Goal: Transaction & Acquisition: Purchase product/service

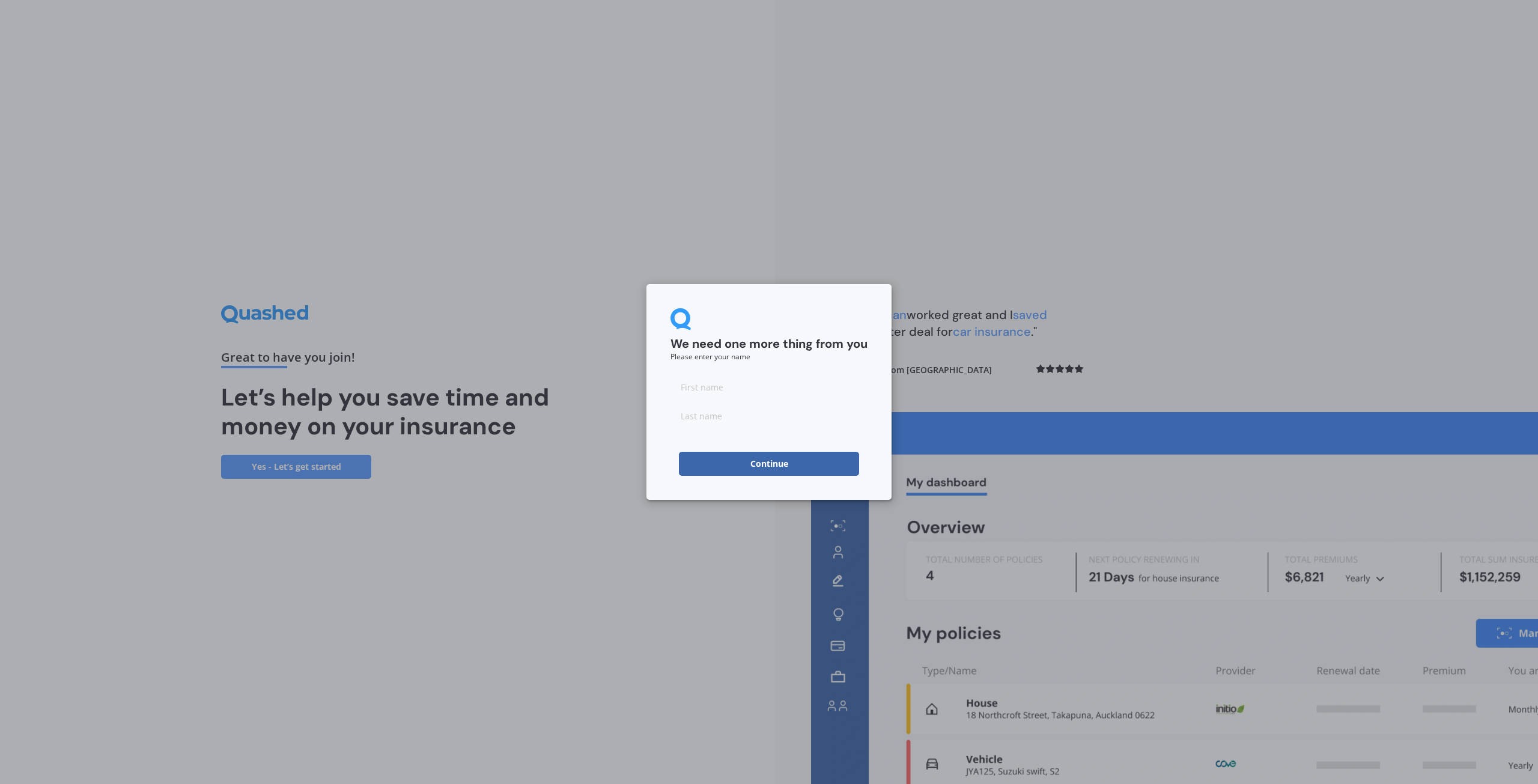
click at [700, 393] on input at bounding box center [769, 386] width 197 height 24
type input "[PERSON_NAME]"
click at [709, 413] on input at bounding box center [769, 415] width 197 height 24
type input "Davey"
click at [792, 468] on button "Continue" at bounding box center [768, 463] width 180 height 24
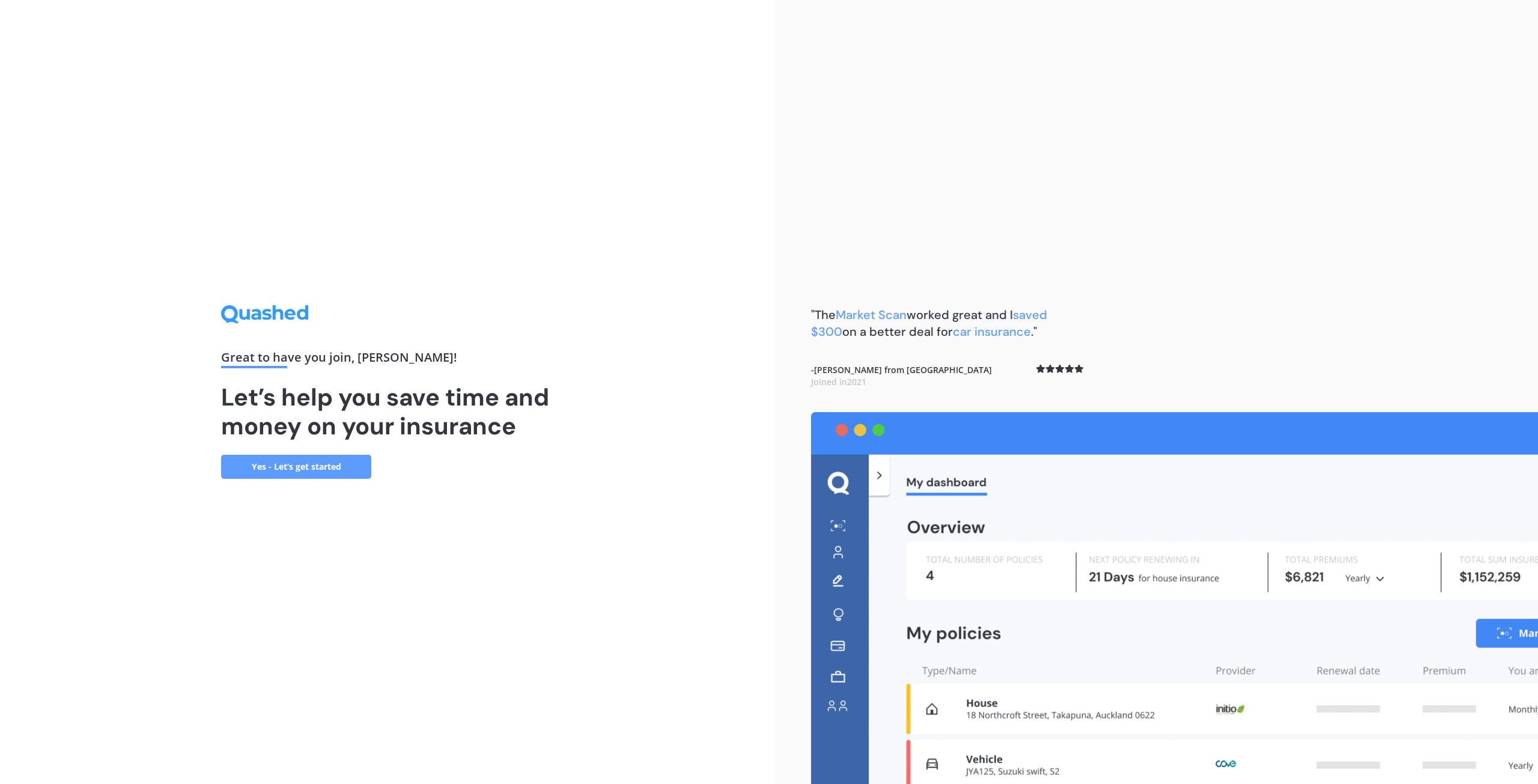
click at [292, 470] on link "Yes - Let’s get started" at bounding box center [296, 466] width 150 height 24
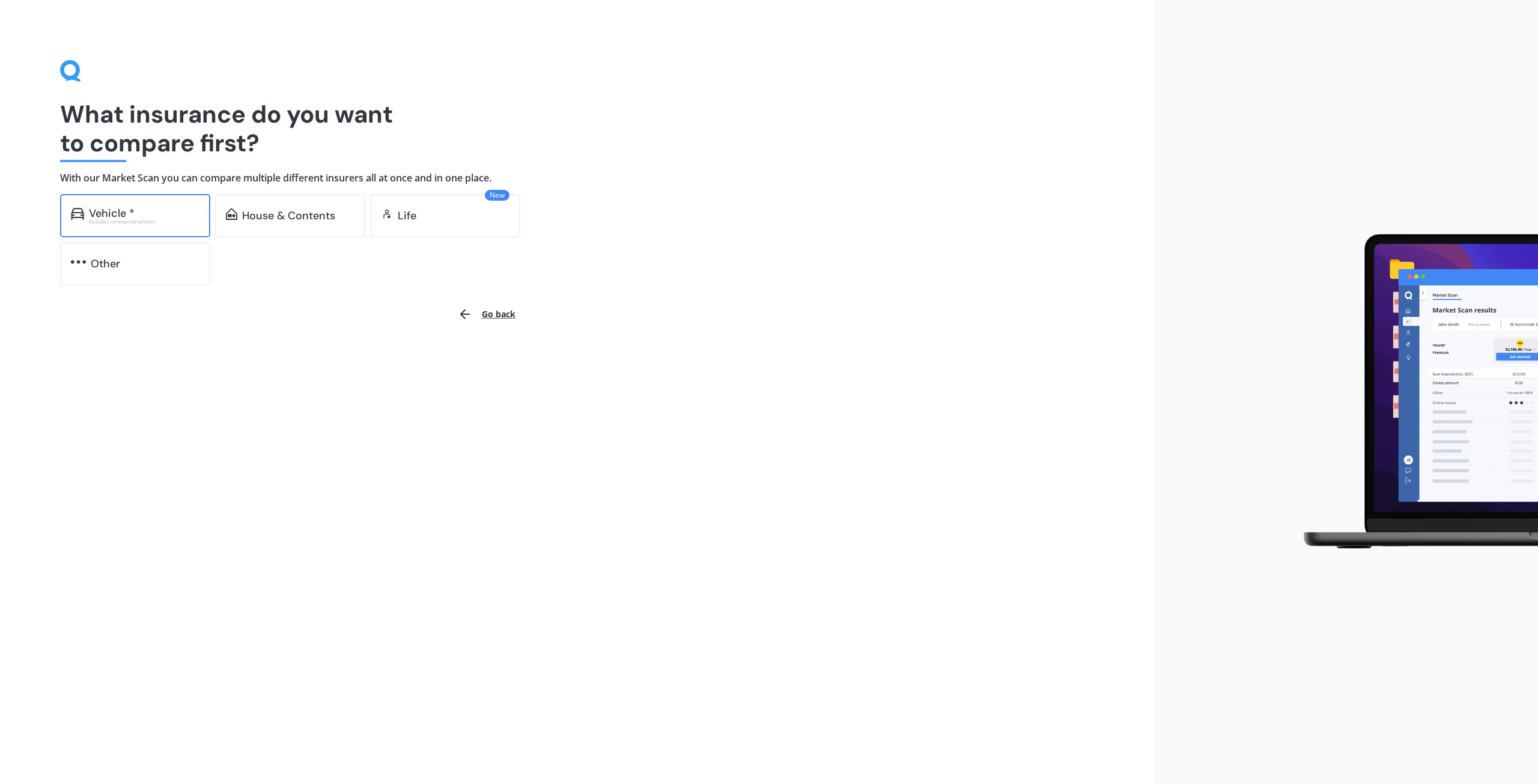
click at [114, 227] on div "Vehicle * Excludes commercial vehicles" at bounding box center [135, 215] width 150 height 43
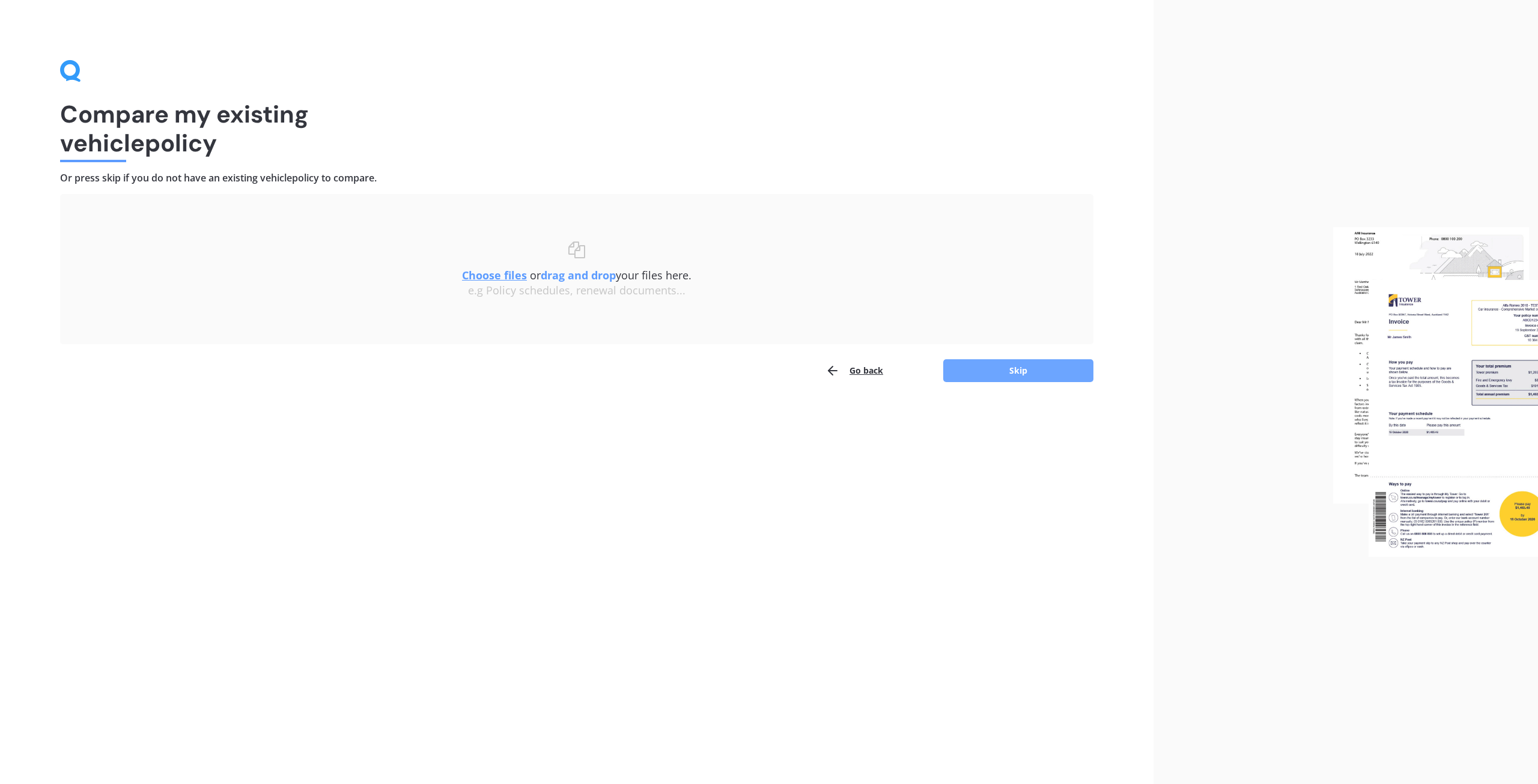
click at [1010, 370] on button "Skip" at bounding box center [1018, 370] width 150 height 23
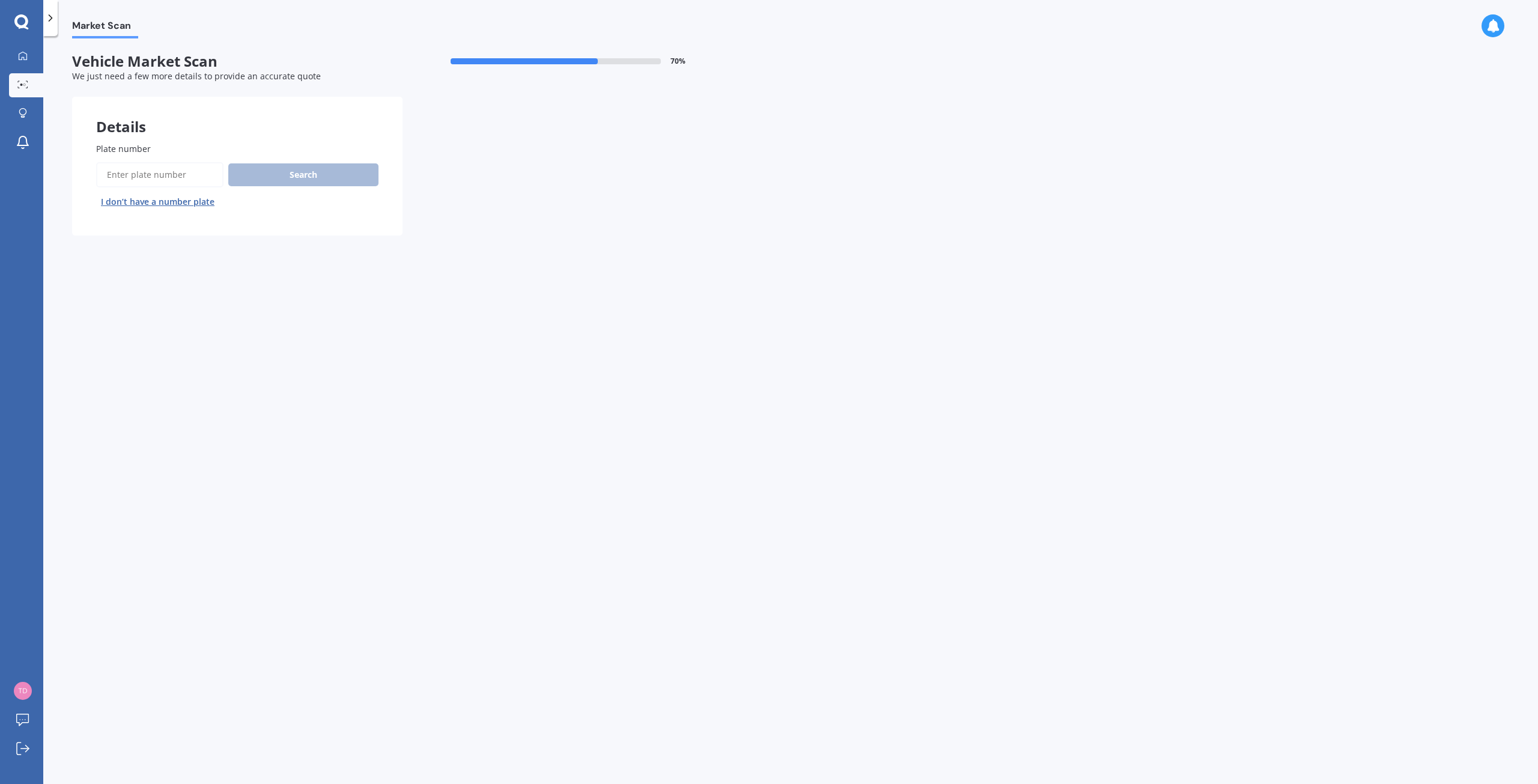
click at [152, 176] on input "Plate number" at bounding box center [160, 175] width 128 height 26
type input "lub754"
click at [300, 181] on button "Search" at bounding box center [303, 174] width 150 height 23
select select "TOYOTA"
select select "WISH"
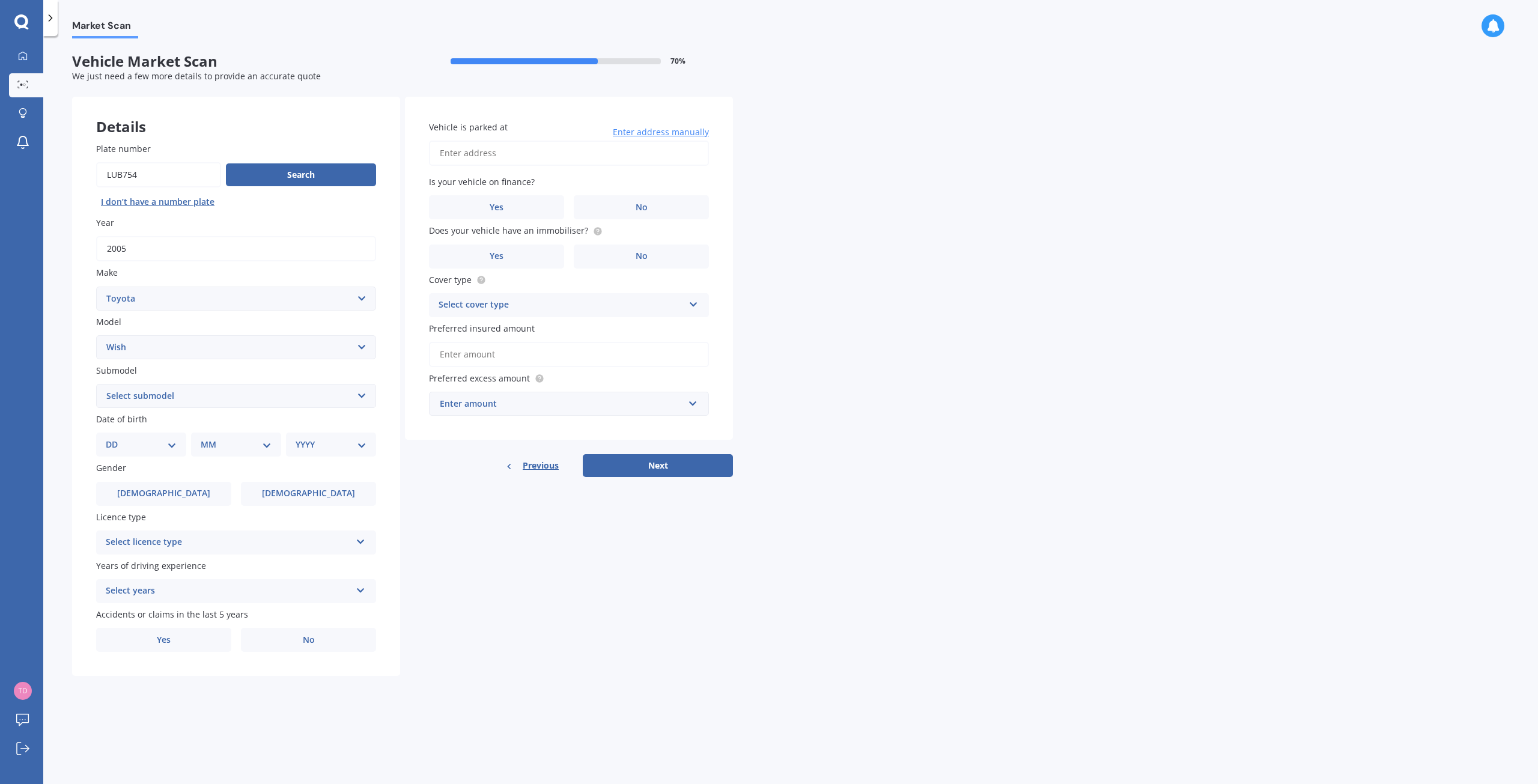
click at [367, 394] on select "Select submodel (All)" at bounding box center [236, 396] width 280 height 24
click at [179, 444] on div "DD 01 02 03 04 05 06 07 08 09 10 11 12 13 14 15 16 17 18 19 20 21 22 23 24 25 2…" at bounding box center [141, 444] width 90 height 24
click at [171, 442] on select "DD 01 02 03 04 05 06 07 08 09 10 11 12 13 14 15 16 17 18 19 20 21 22 23 24 25 2…" at bounding box center [141, 444] width 71 height 13
select select "19"
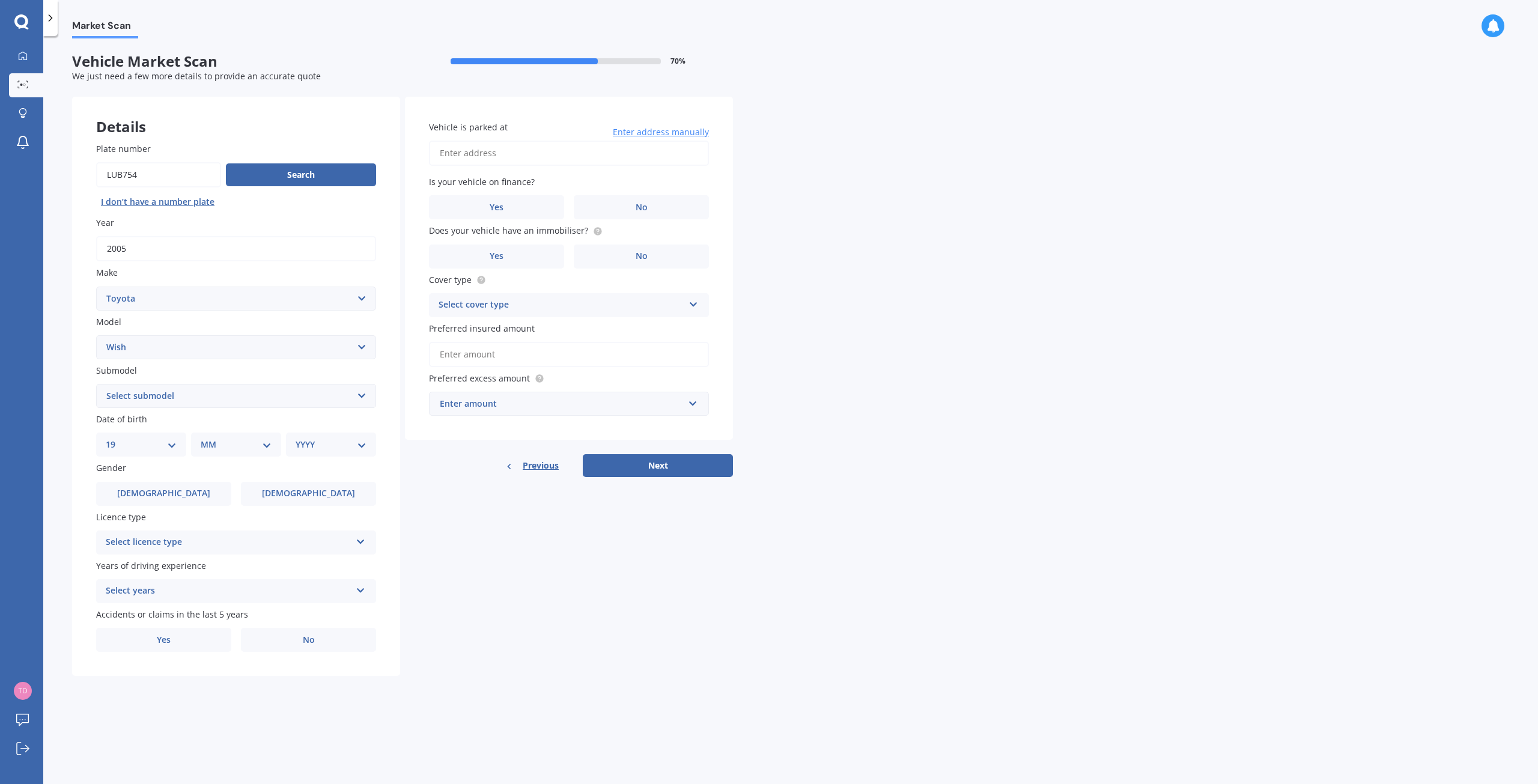
click at [115, 438] on select "DD 01 02 03 04 05 06 07 08 09 10 11 12 13 14 15 16 17 18 19 20 21 22 23 24 25 2…" at bounding box center [141, 444] width 71 height 13
click at [265, 446] on select "MM 01 02 03 04 05 06 07 08 09 10 11 12" at bounding box center [238, 444] width 66 height 13
select select "10"
click at [206, 438] on select "MM 01 02 03 04 05 06 07 08 09 10 11 12" at bounding box center [238, 444] width 66 height 13
click at [359, 441] on select "YYYY 2025 2024 2023 2022 2021 2020 2019 2018 2017 2016 2015 2014 2013 2012 2011…" at bounding box center [329, 444] width 66 height 13
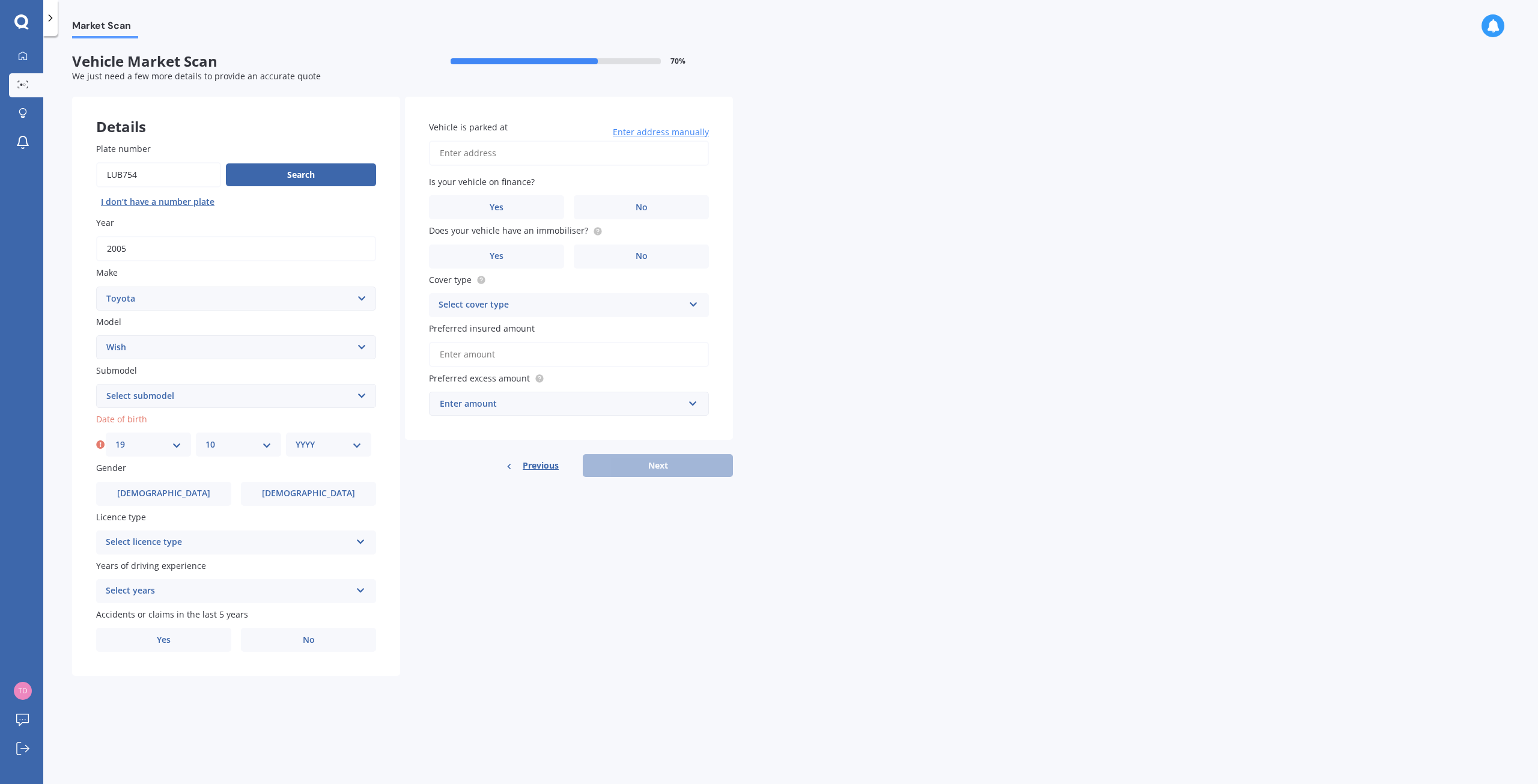
select select "1972"
click at [296, 438] on select "YYYY 2025 2024 2023 2022 2021 2020 2019 2018 2017 2016 2015 2014 2013 2012 2011…" at bounding box center [329, 444] width 66 height 13
click at [313, 482] on label "[DEMOGRAPHIC_DATA]" at bounding box center [308, 493] width 135 height 24
click at [0, 0] on input "[DEMOGRAPHIC_DATA]" at bounding box center [0, 0] width 0 height 0
click at [316, 491] on span "[DEMOGRAPHIC_DATA]" at bounding box center [308, 493] width 95 height 10
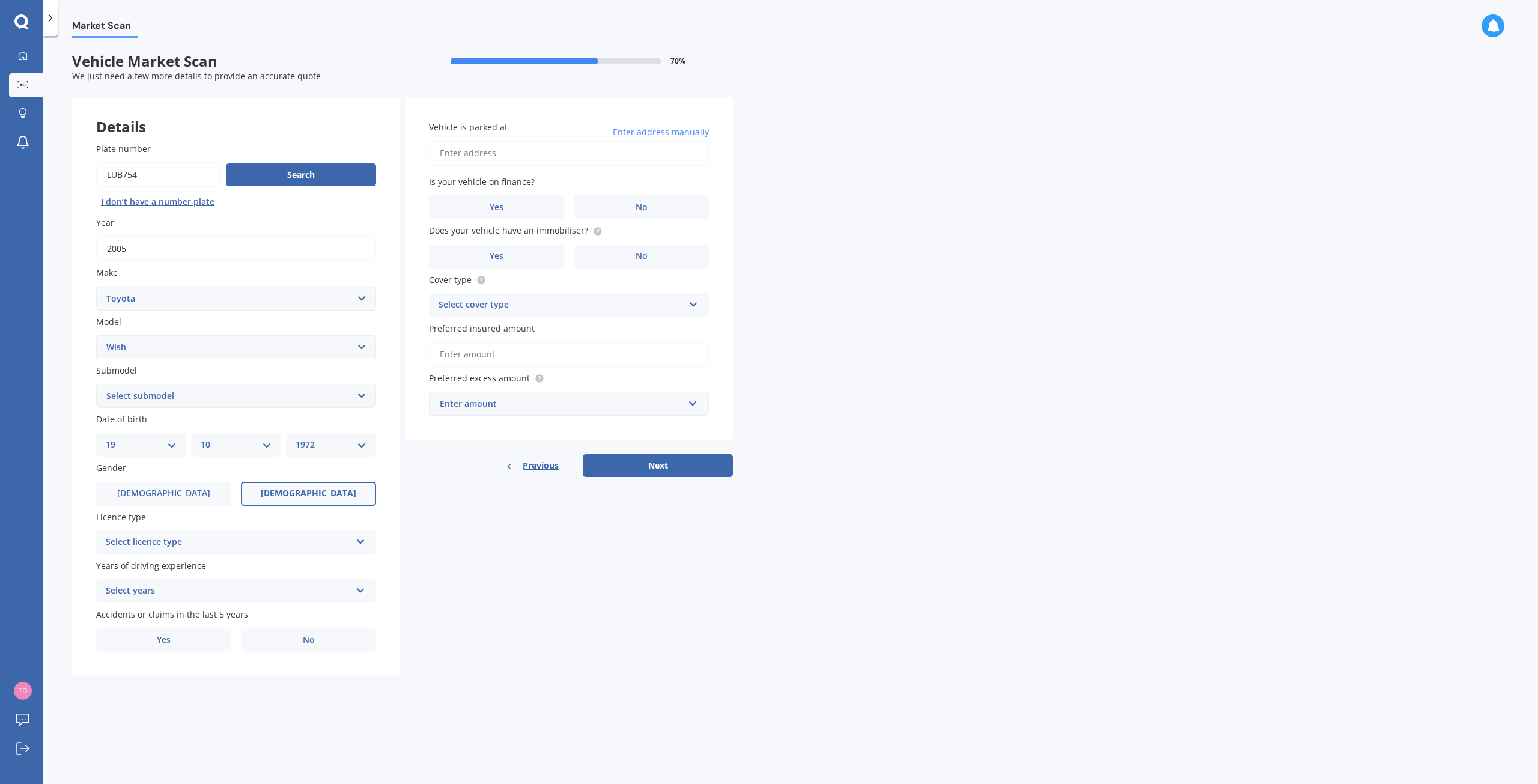
click at [0, 0] on input "[DEMOGRAPHIC_DATA]" at bounding box center [0, 0] width 0 height 0
click at [357, 539] on icon at bounding box center [361, 539] width 10 height 9
click at [207, 568] on div "NZ Full" at bounding box center [236, 566] width 278 height 22
click at [365, 593] on div "Select years 5 or more years 4 years 3 years 2 years 1 year" at bounding box center [236, 591] width 280 height 24
click at [228, 622] on div "5 or more years" at bounding box center [236, 614] width 278 height 22
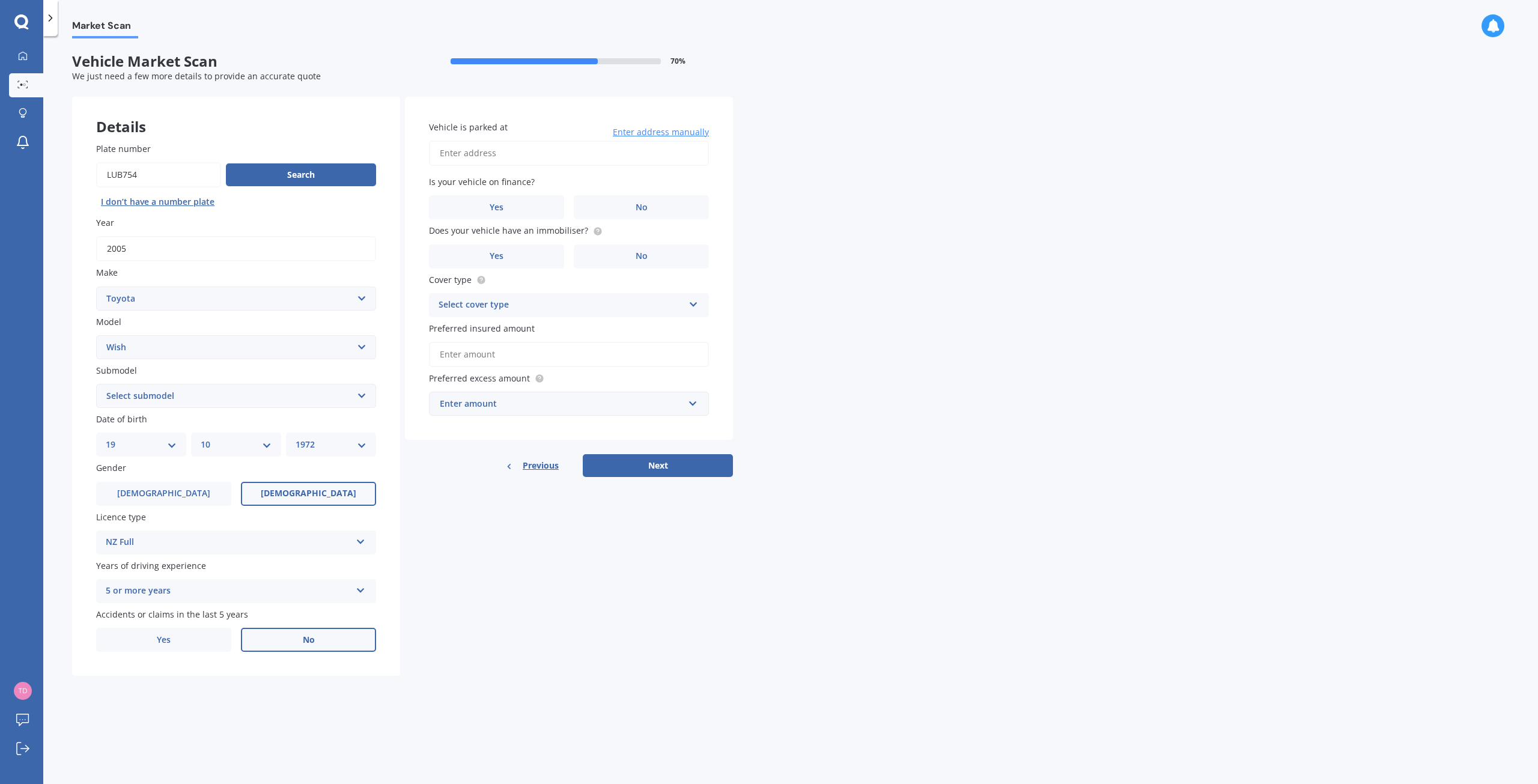
click at [312, 635] on span "No" at bounding box center [308, 640] width 12 height 10
click at [0, 0] on input "No" at bounding box center [0, 0] width 0 height 0
click at [522, 146] on input "Vehicle is parked at" at bounding box center [569, 153] width 280 height 26
click at [638, 200] on label "No" at bounding box center [641, 207] width 135 height 24
click at [0, 0] on input "No" at bounding box center [0, 0] width 0 height 0
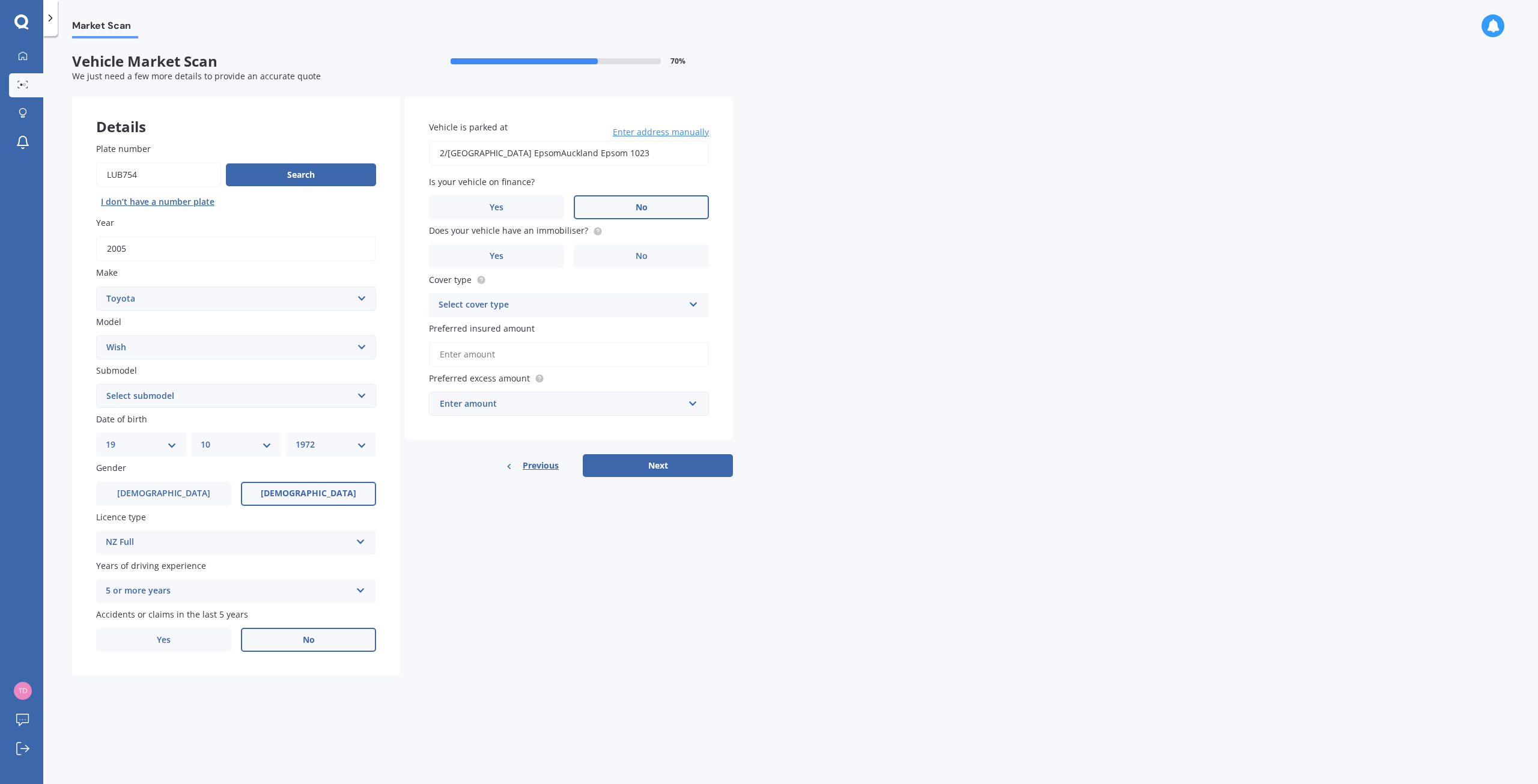
click at [553, 153] on input "2/[GEOGRAPHIC_DATA] EpsomAuckland Epsom 1023" at bounding box center [569, 153] width 280 height 26
type input "[STREET_ADDRESS]"
click at [641, 206] on span "No" at bounding box center [641, 208] width 12 height 10
click at [0, 0] on input "No" at bounding box center [0, 0] width 0 height 0
click at [516, 254] on label "Yes" at bounding box center [496, 256] width 135 height 24
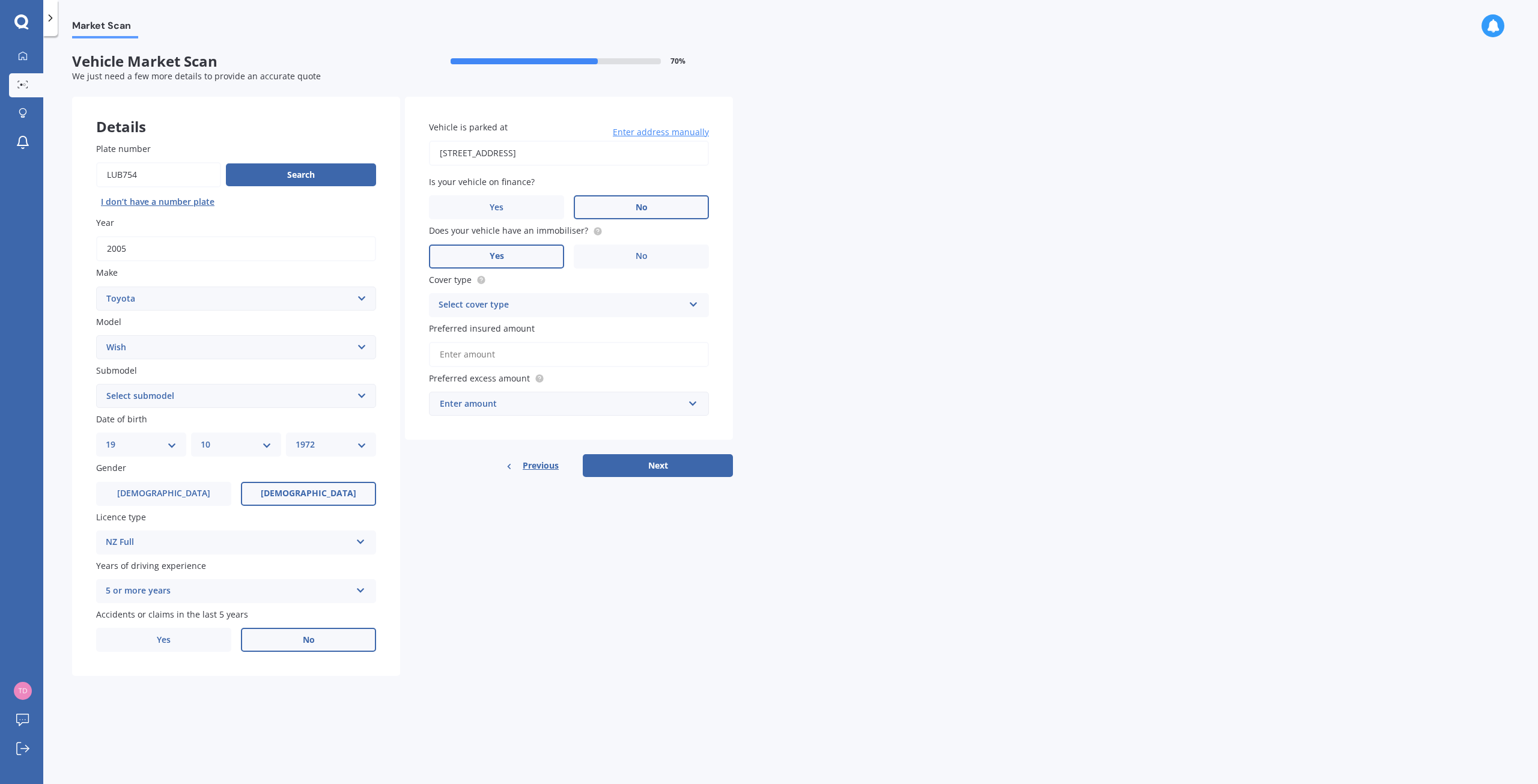
click at [0, 0] on input "Yes" at bounding box center [0, 0] width 0 height 0
click at [593, 230] on circle at bounding box center [597, 231] width 8 height 8
click at [704, 305] on div "Select cover type Comprehensive Third Party, Fire & Theft Third Party" at bounding box center [569, 305] width 280 height 24
click at [501, 327] on span "Comprehensive" at bounding box center [471, 329] width 63 height 12
click at [526, 360] on input "Preferred insured amount" at bounding box center [569, 354] width 280 height 26
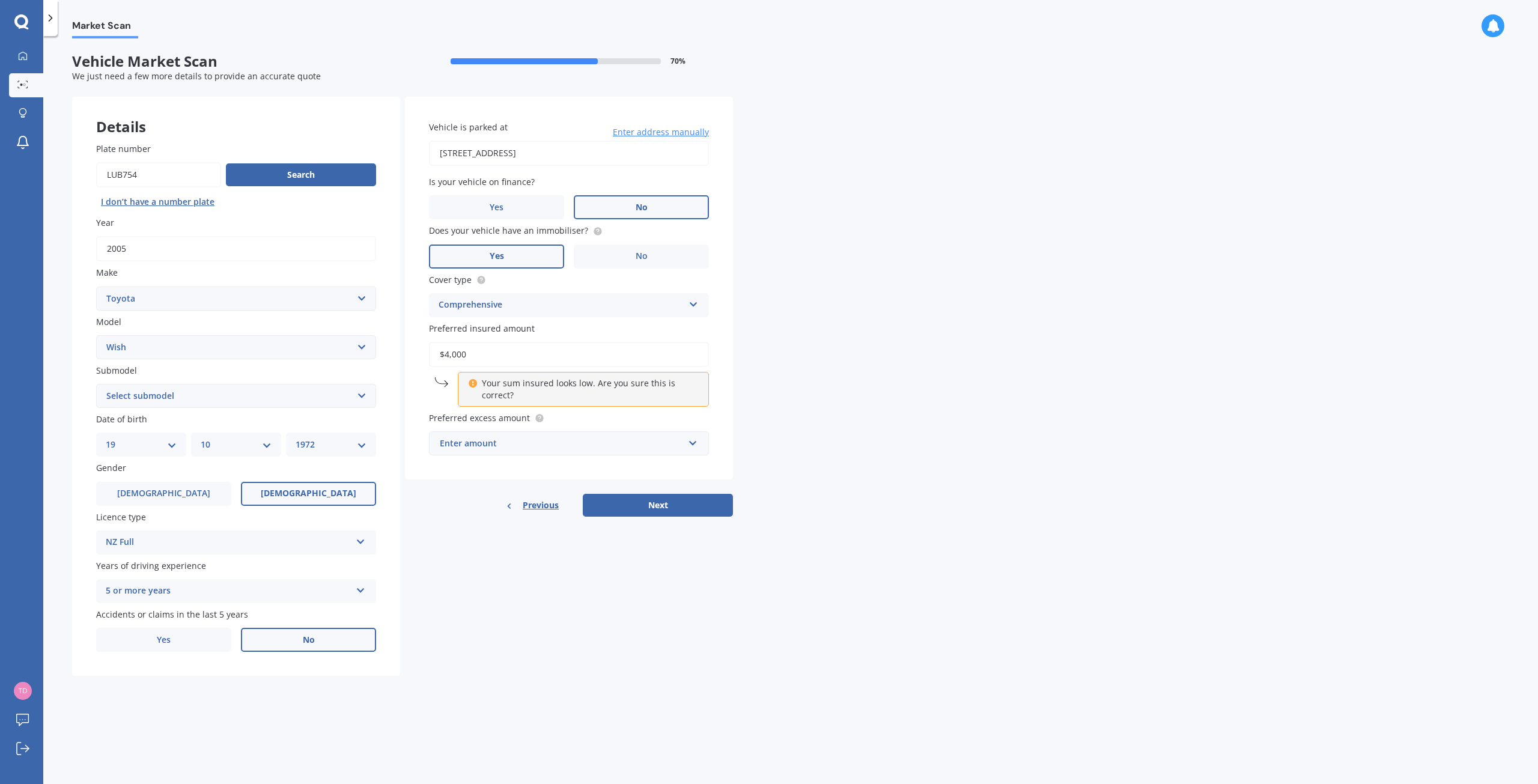
type input "$4,000"
click at [700, 438] on div "Enter amount $100 $400 $500 $750 $1,000 $1,500 $2,000" at bounding box center [569, 443] width 280 height 24
click at [446, 489] on span "$400" at bounding box center [449, 488] width 19 height 12
click at [644, 514] on button "Next" at bounding box center [658, 505] width 150 height 23
click at [364, 396] on select "Select submodel (All)" at bounding box center [236, 396] width 280 height 24
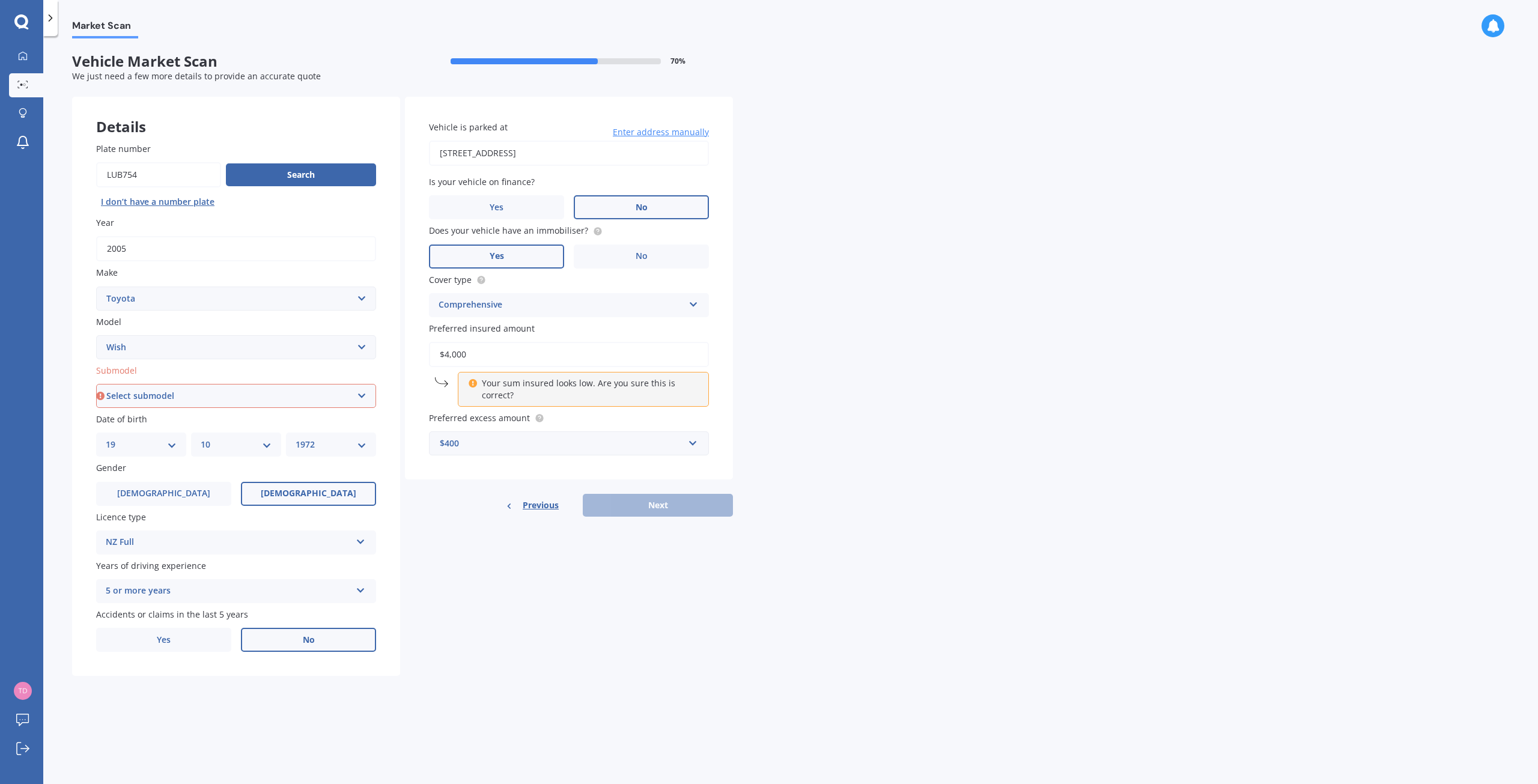
select select "(ALL)"
click at [96, 384] on select "Select submodel (All)" at bounding box center [236, 396] width 280 height 24
click at [668, 513] on button "Next" at bounding box center [658, 505] width 150 height 23
select select "19"
select select "10"
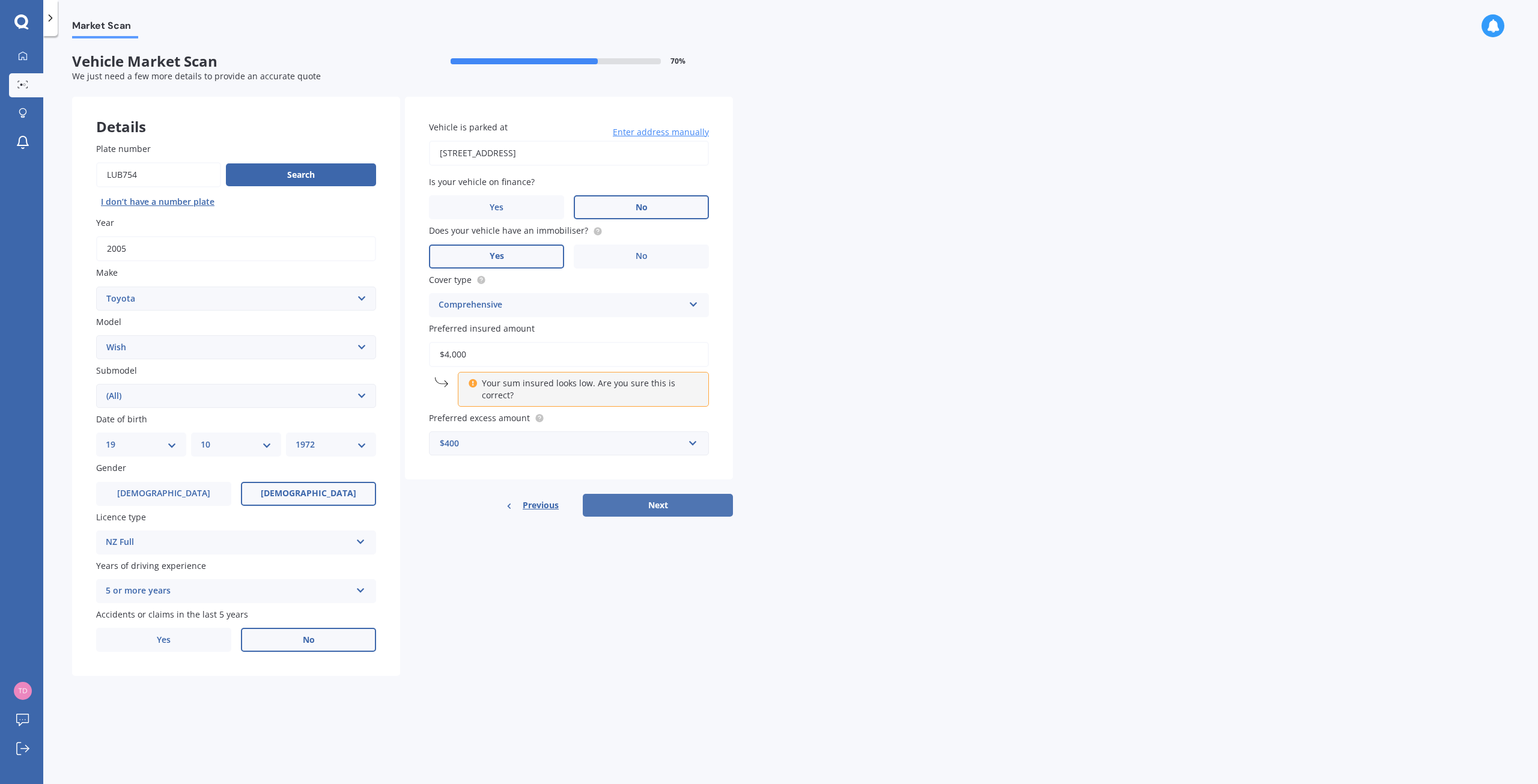
select select "1972"
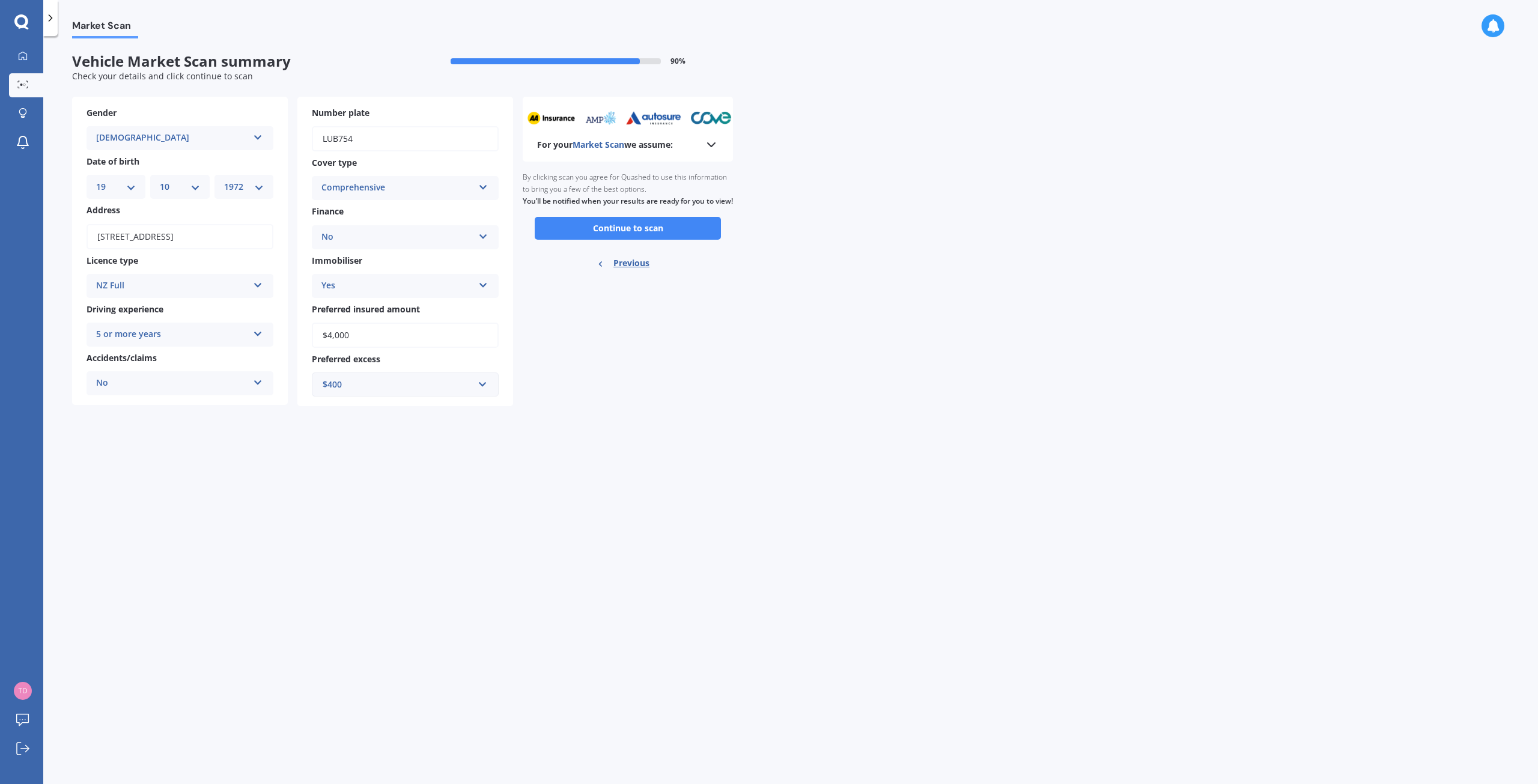
click at [714, 138] on icon at bounding box center [711, 145] width 15 height 15
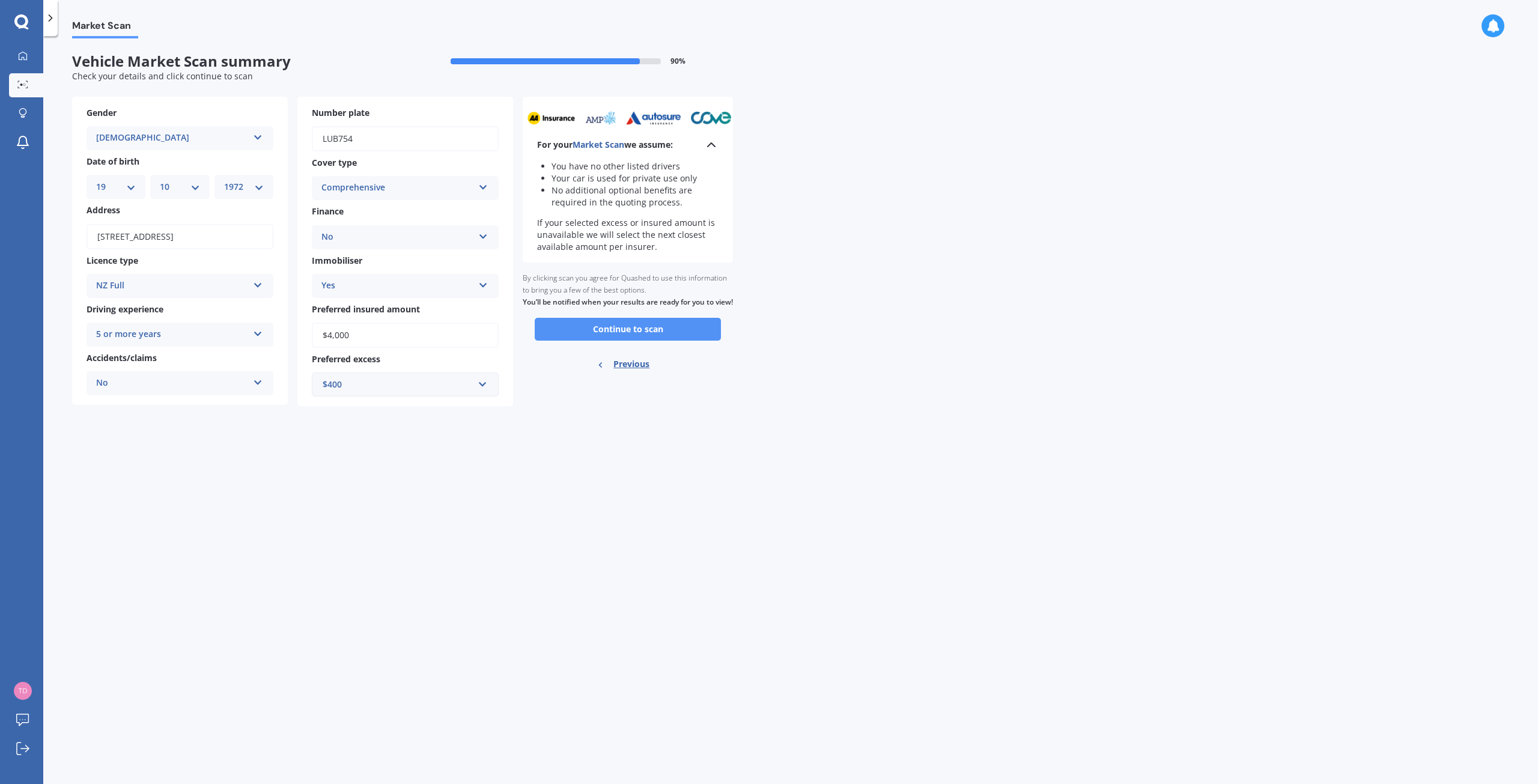
click at [631, 340] on button "Continue to scan" at bounding box center [628, 329] width 187 height 23
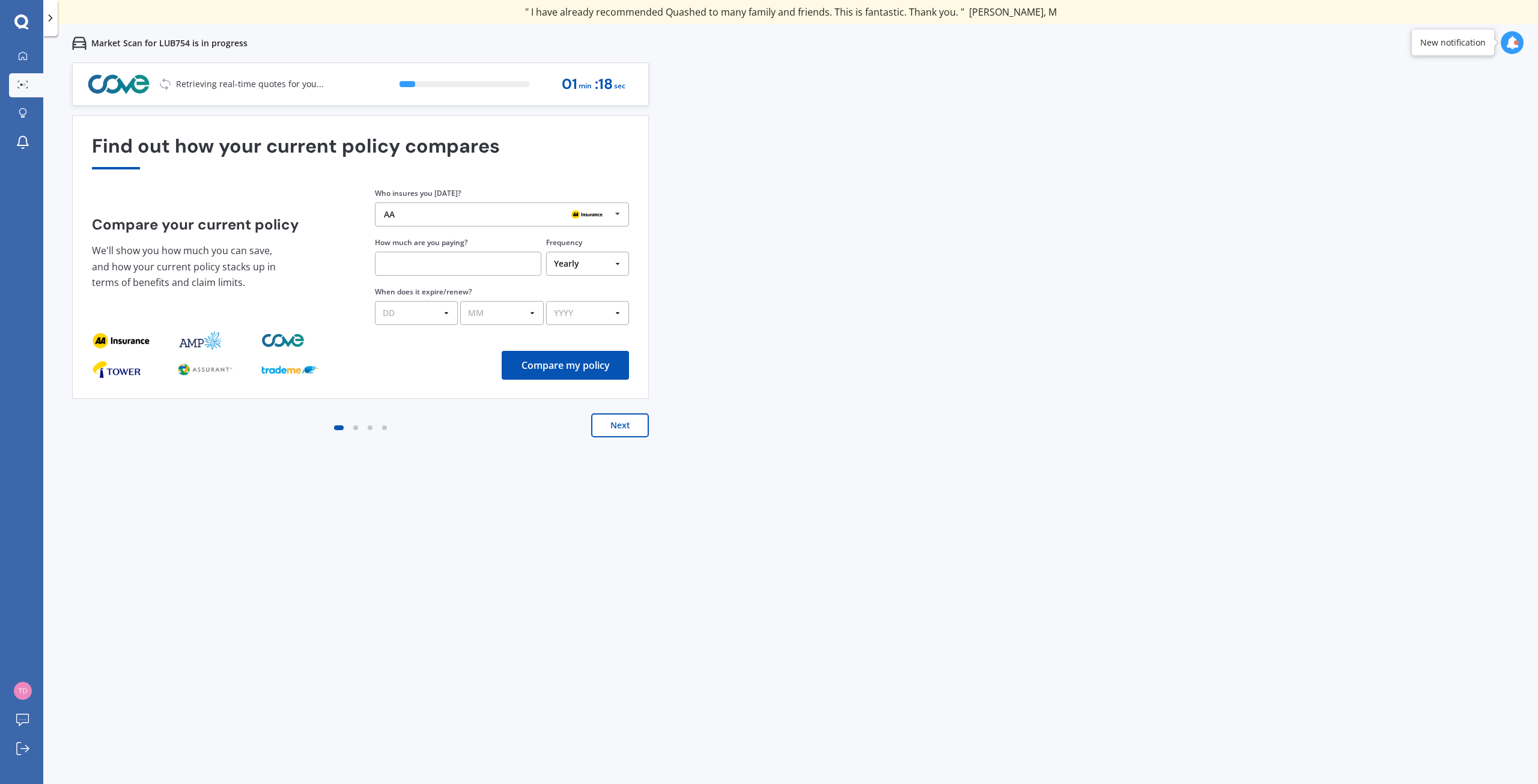
click at [617, 217] on icon at bounding box center [617, 214] width 18 height 22
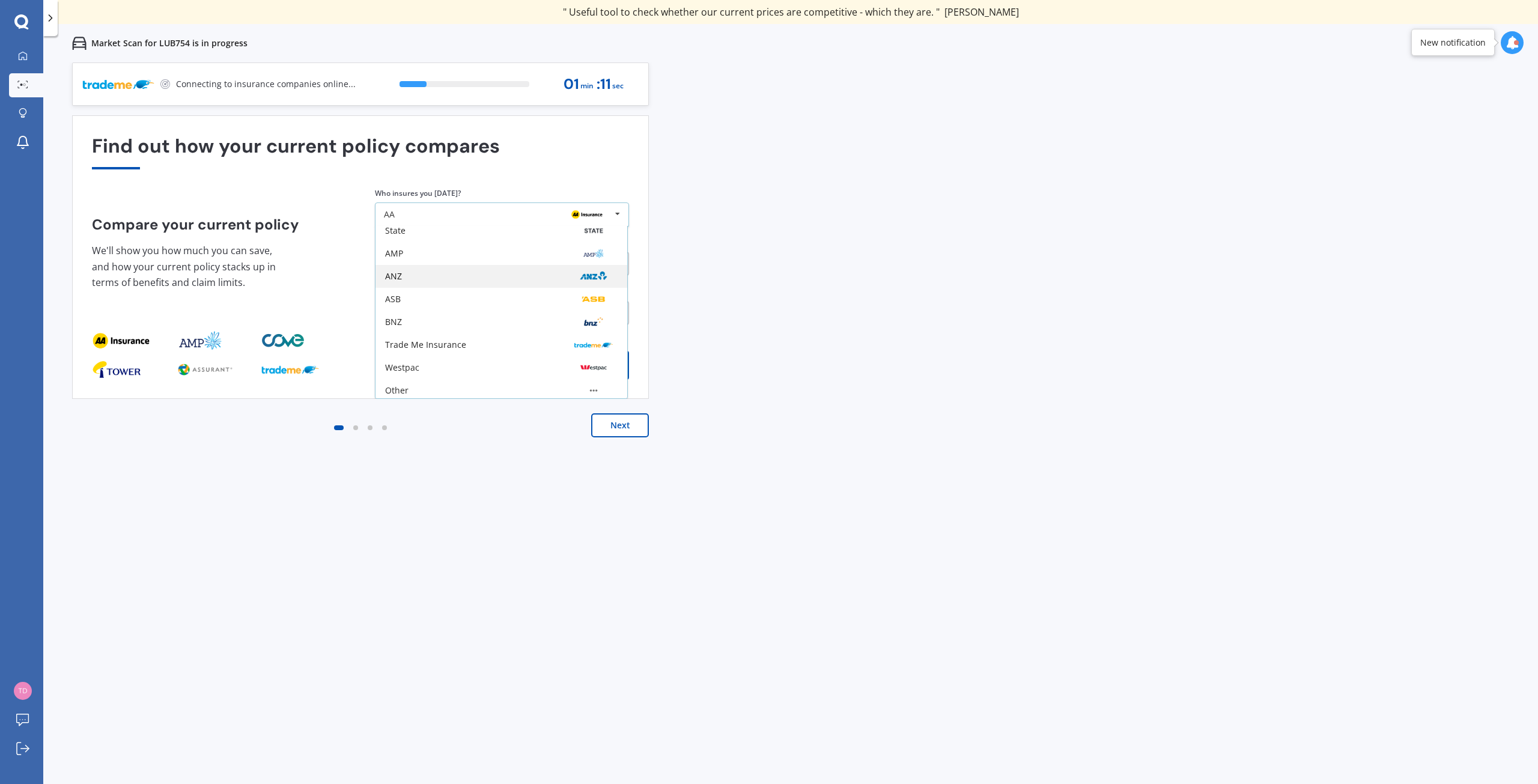
scroll to position [79, 0]
click at [442, 388] on div "Other" at bounding box center [501, 386] width 233 height 9
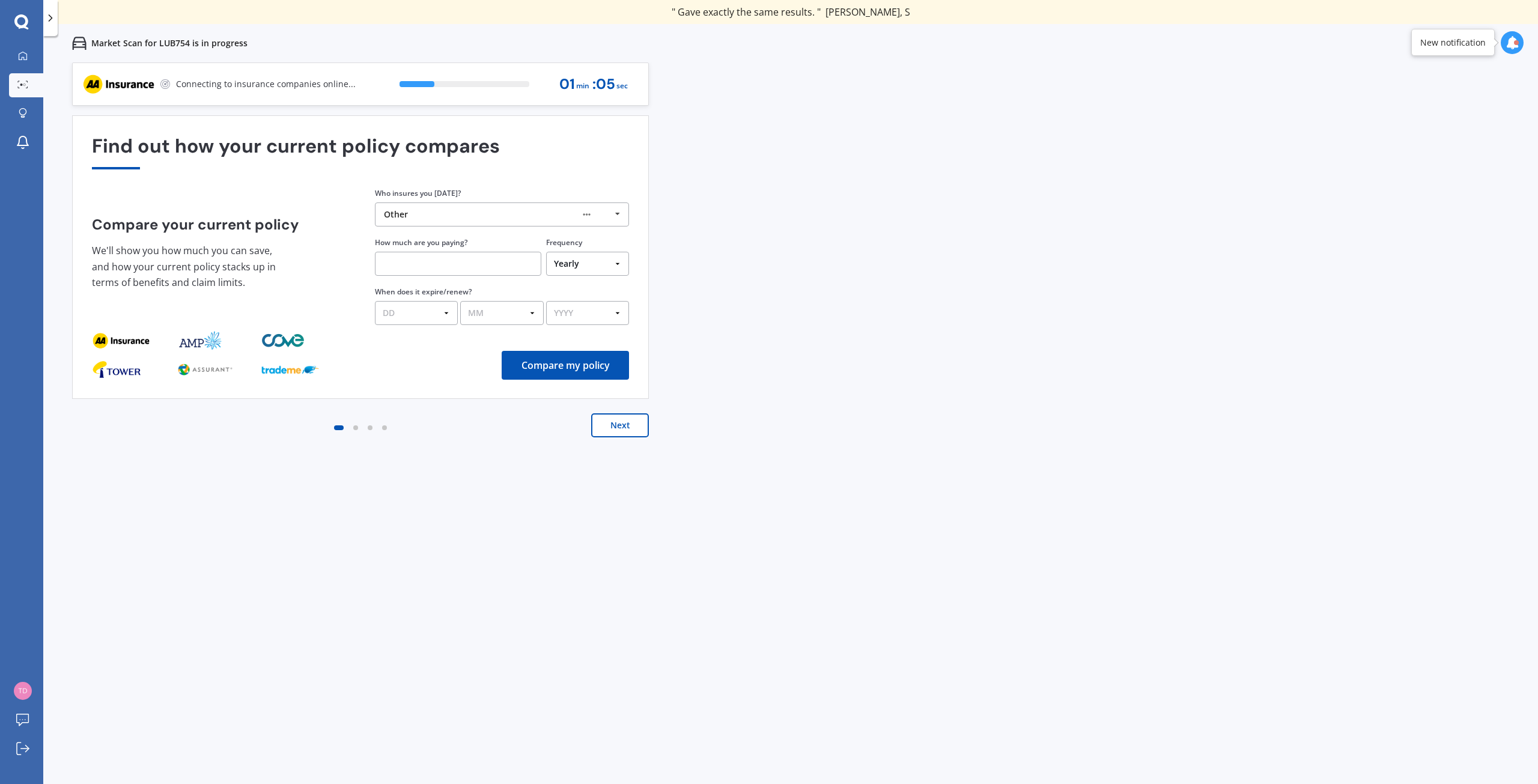
click at [464, 268] on input "text" at bounding box center [458, 263] width 166 height 24
type input "$462.00"
click at [444, 313] on select "DD 01 02 03 04 05 06 07 08 09 10 11 12 13 14 15 16 17 18 19 20 21 22 23 24 25 2…" at bounding box center [416, 313] width 83 height 24
select select "03"
click at [375, 301] on select "DD 01 02 03 04 05 06 07 08 09 10 11 12 13 14 15 16 17 18 19 20 21 22 23 24 25 2…" at bounding box center [416, 313] width 83 height 24
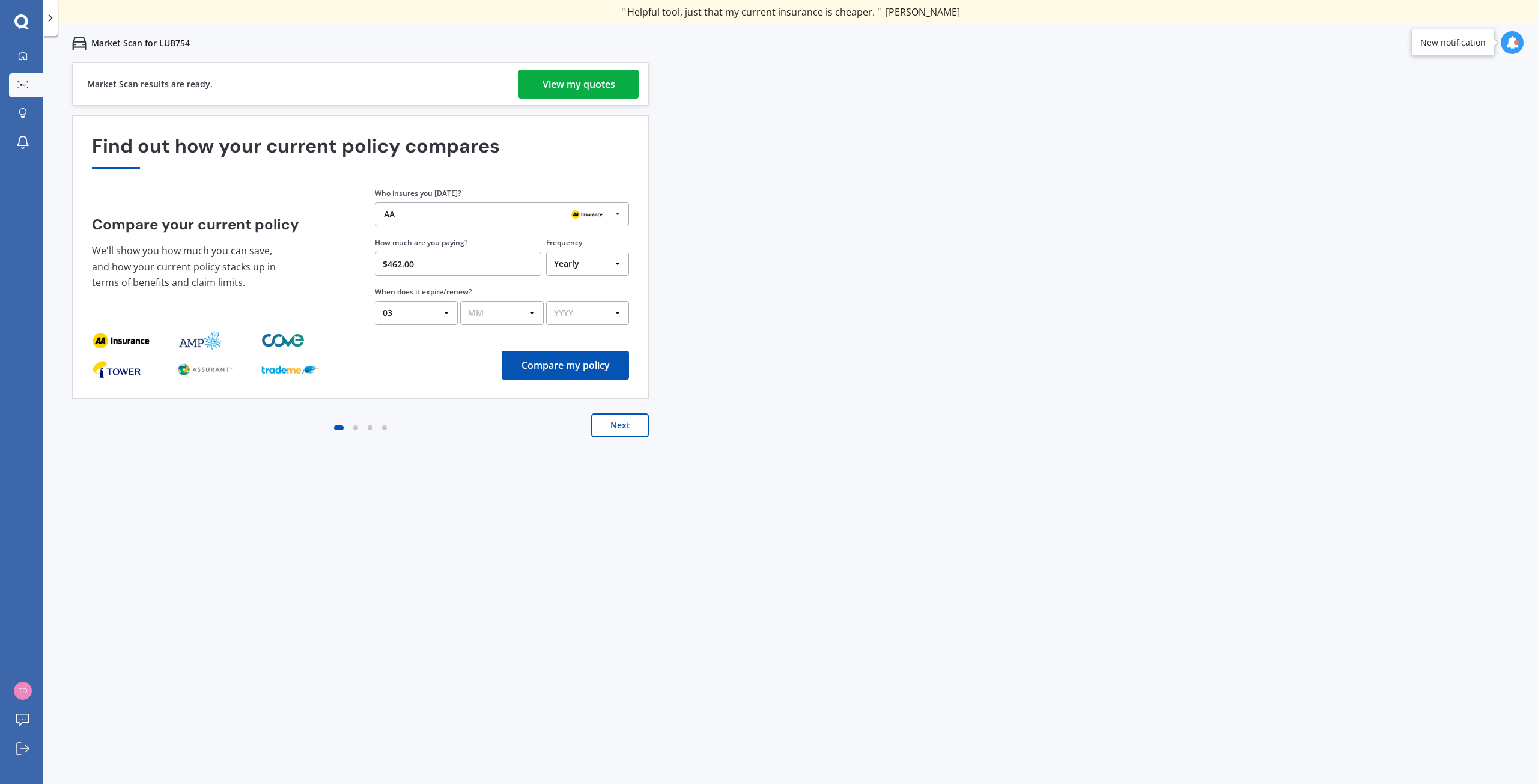
click at [530, 310] on select "MM 01 02 03 04 05 06 07 08 09 10 11 12" at bounding box center [501, 313] width 83 height 24
select select "09"
click at [460, 301] on select "MM 01 02 03 04 05 06 07 08 09 10 11 12" at bounding box center [501, 313] width 83 height 24
click at [620, 316] on select "YYYY 2026 2025 2024" at bounding box center [588, 313] width 83 height 24
select select "2025"
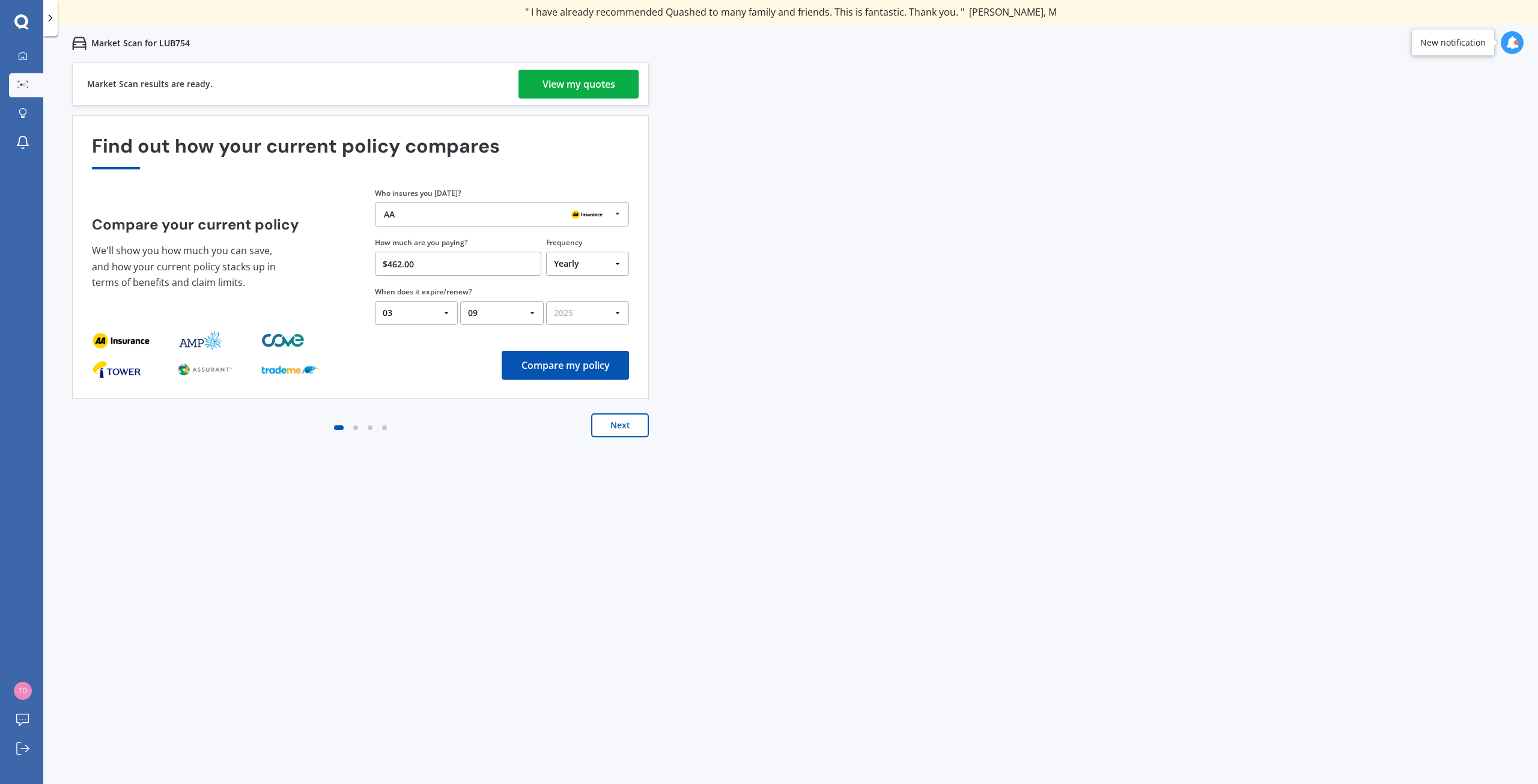
click at [546, 301] on select "YYYY 2026 2025 2024" at bounding box center [588, 313] width 83 height 24
click at [577, 370] on button "Compare my policy" at bounding box center [565, 365] width 128 height 29
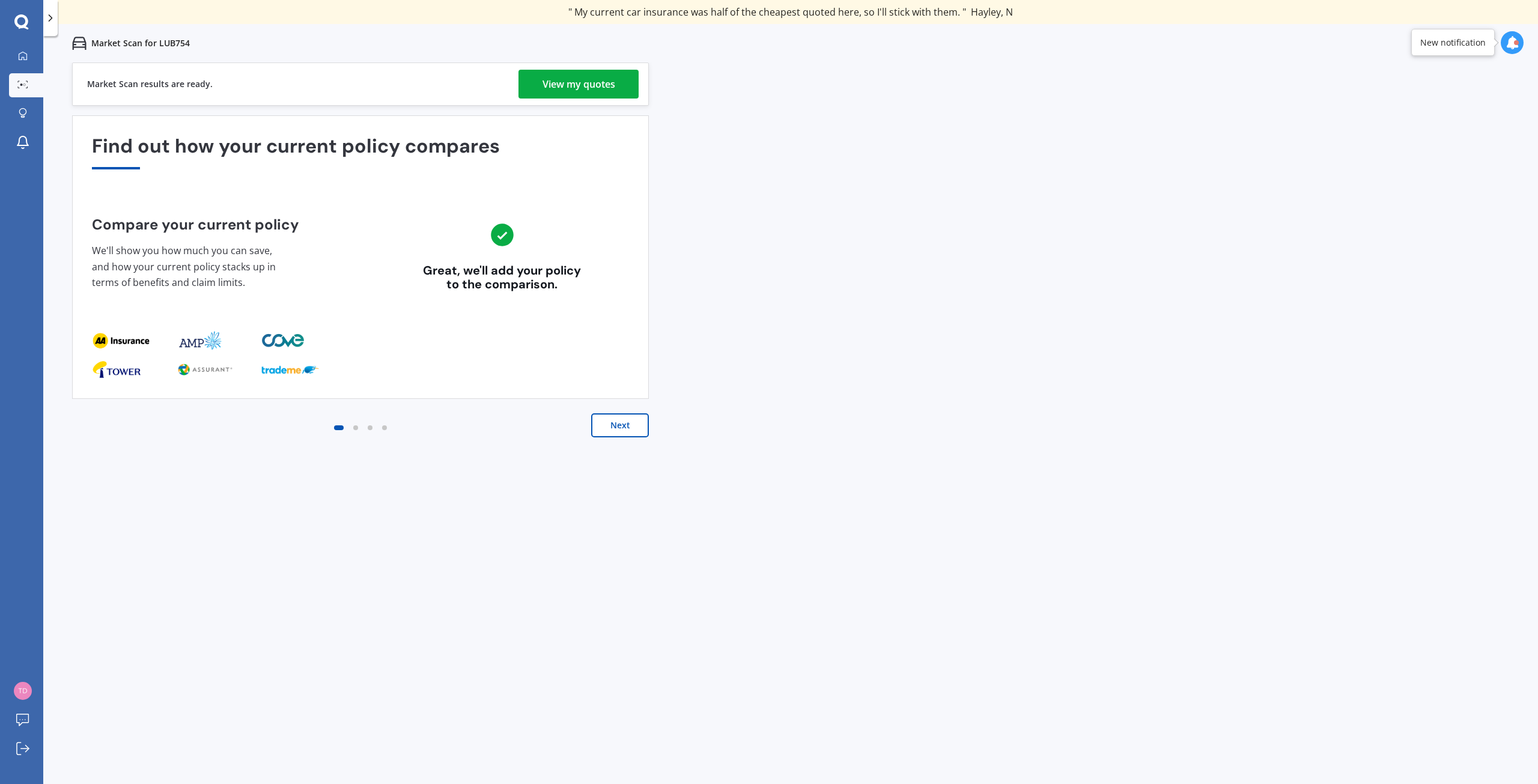
click at [628, 426] on button "Next" at bounding box center [620, 425] width 58 height 24
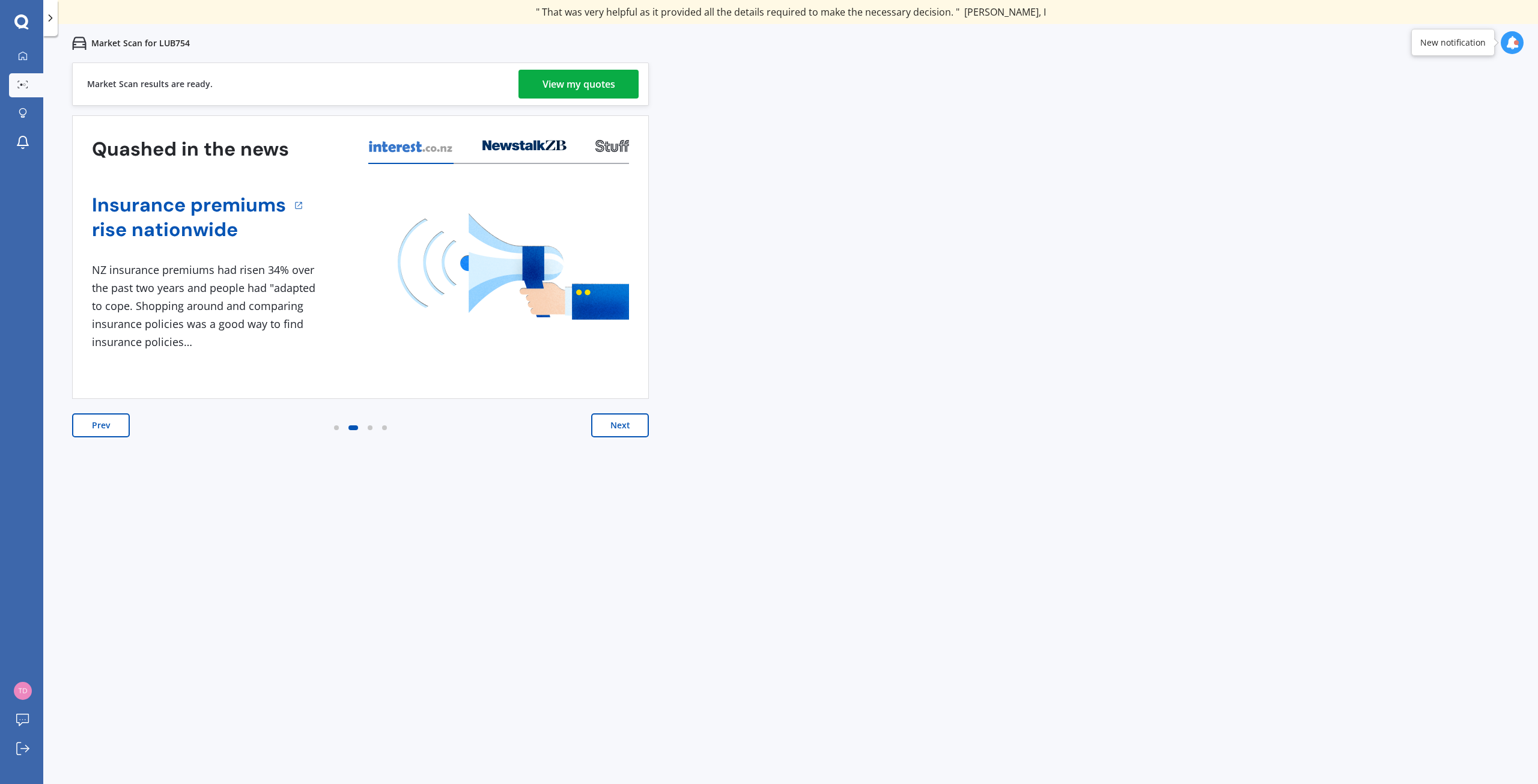
click at [628, 433] on button "Next" at bounding box center [620, 425] width 58 height 24
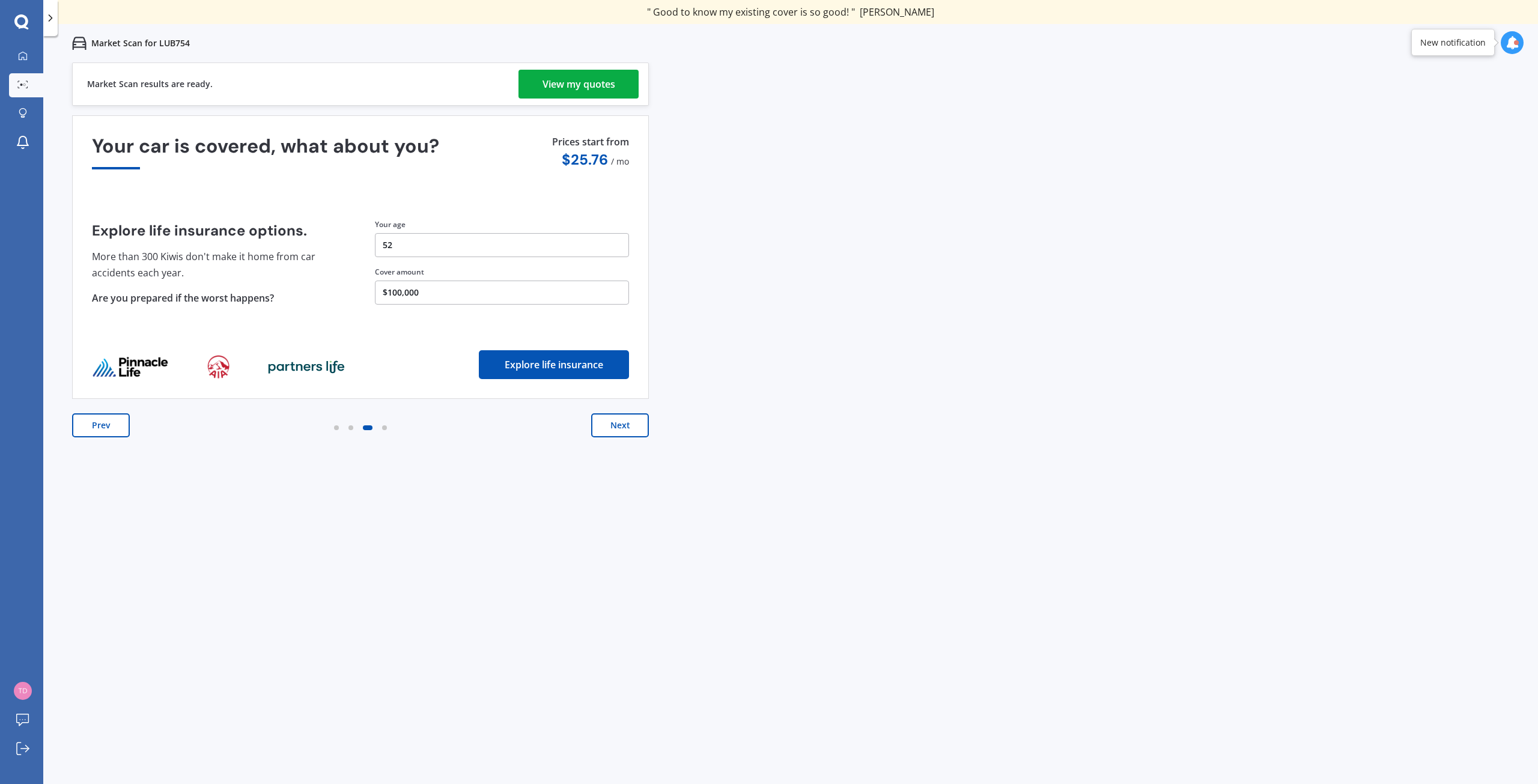
click at [628, 433] on button "Next" at bounding box center [620, 425] width 58 height 24
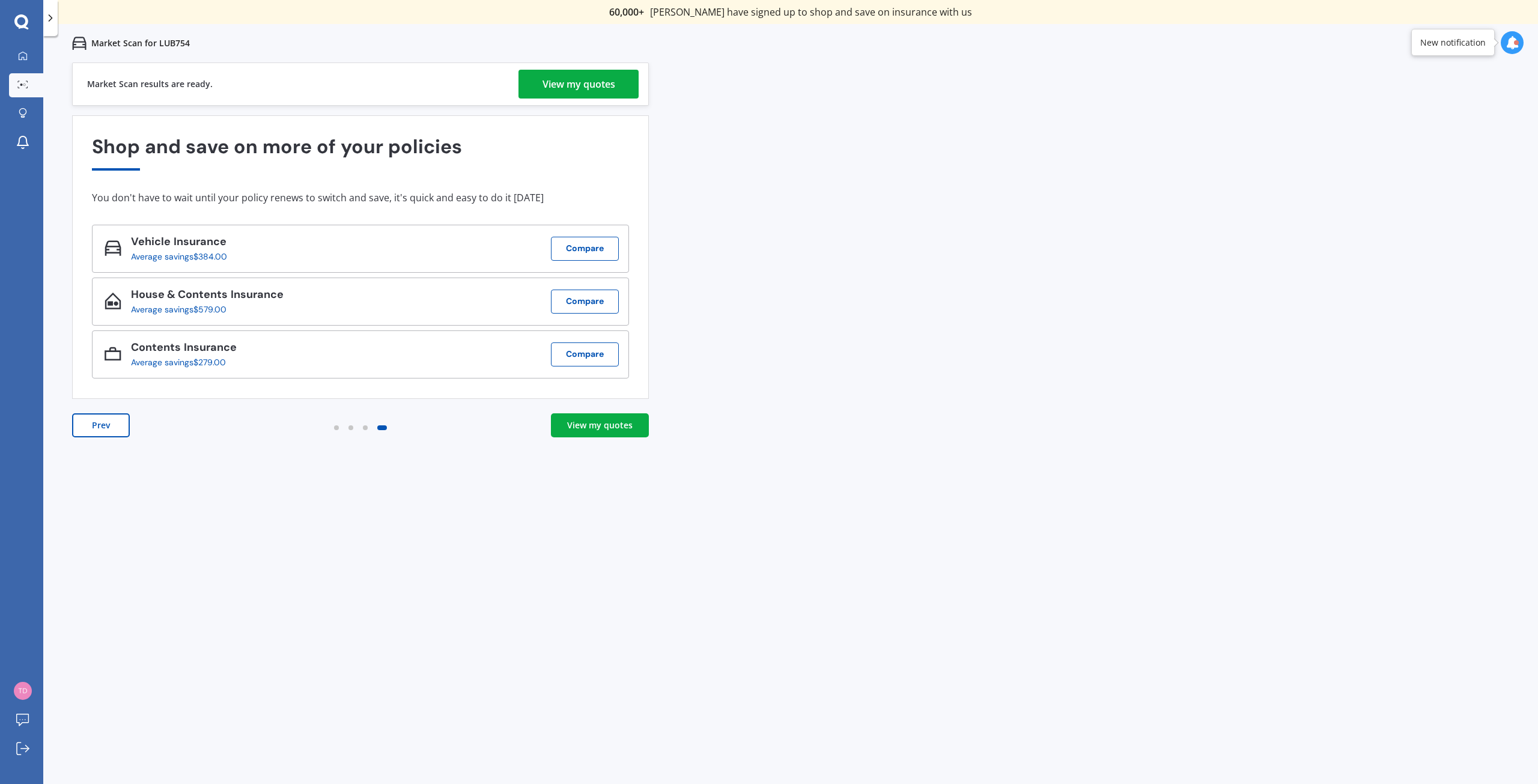
click at [585, 80] on div "View my quotes" at bounding box center [579, 85] width 73 height 29
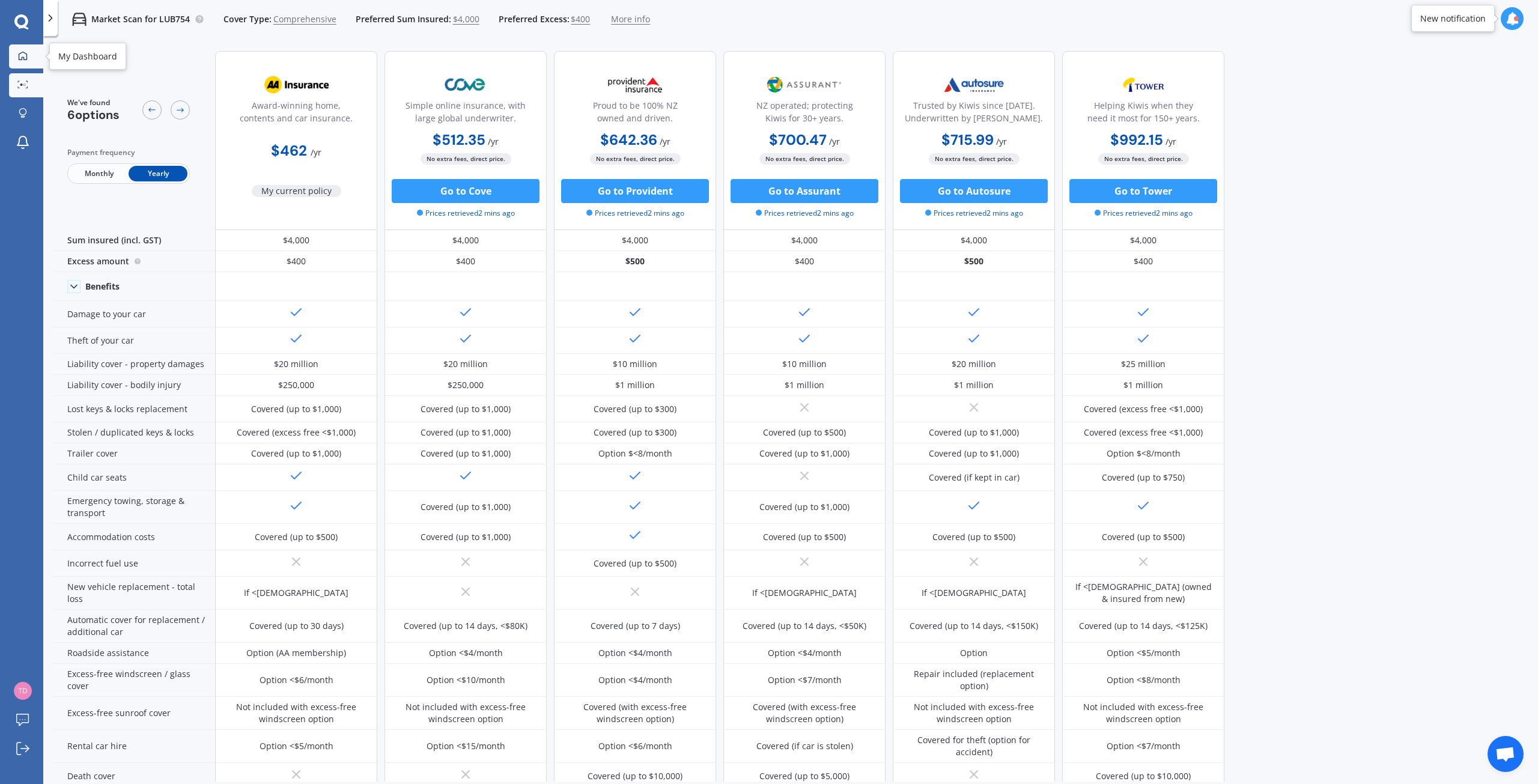
click at [28, 60] on div at bounding box center [23, 56] width 18 height 11
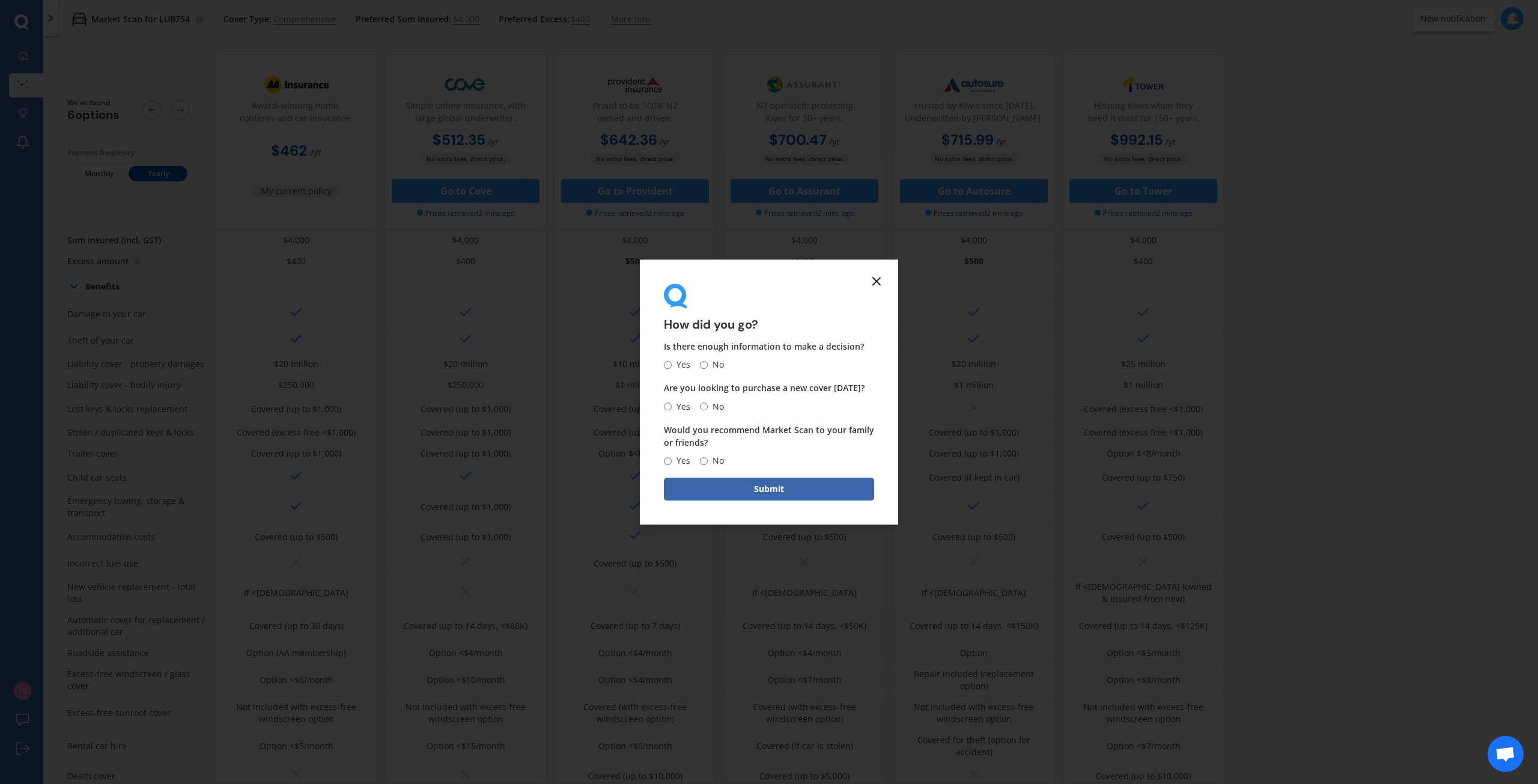
click at [873, 281] on icon at bounding box center [877, 281] width 15 height 15
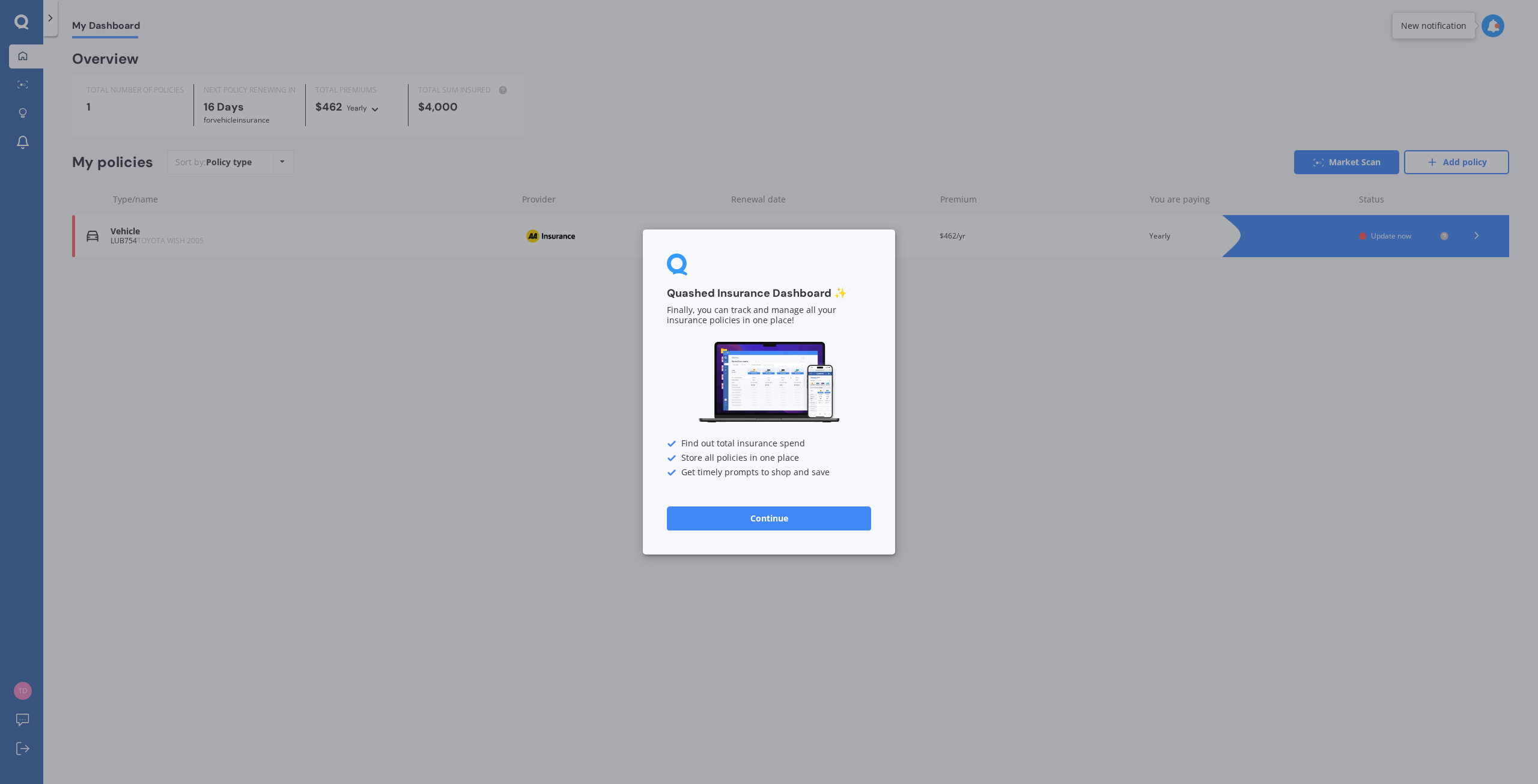
click at [1155, 429] on div "Quashed Insurance Dashboard ✨ Finally, you can track and manage all your insura…" at bounding box center [769, 392] width 1538 height 784
click at [495, 528] on div "Quashed Insurance Dashboard ✨ Finally, you can track and manage all your insura…" at bounding box center [769, 392] width 1538 height 784
click at [792, 522] on button "Continue" at bounding box center [769, 518] width 204 height 24
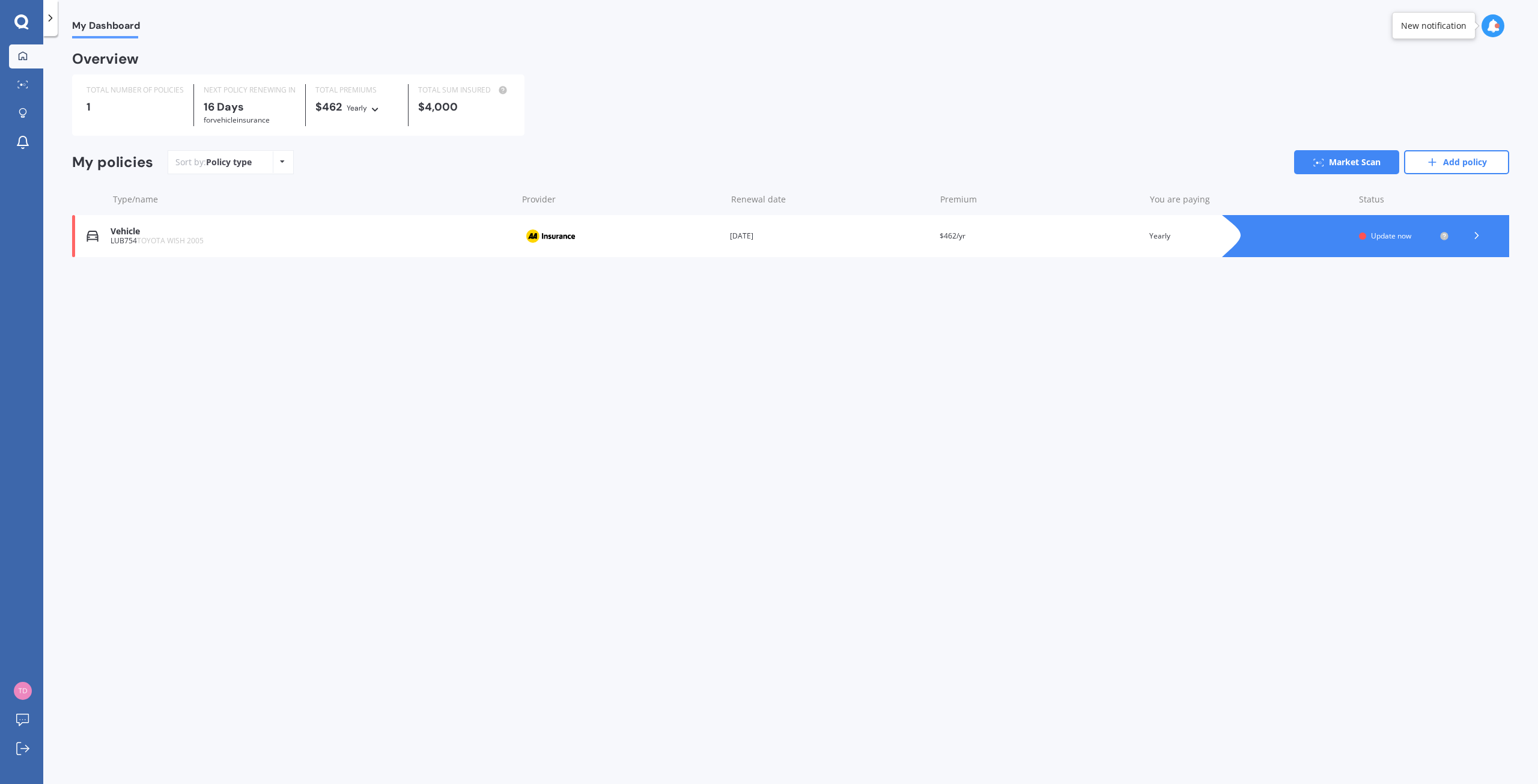
click at [1375, 239] on span "Update now" at bounding box center [1391, 236] width 40 height 10
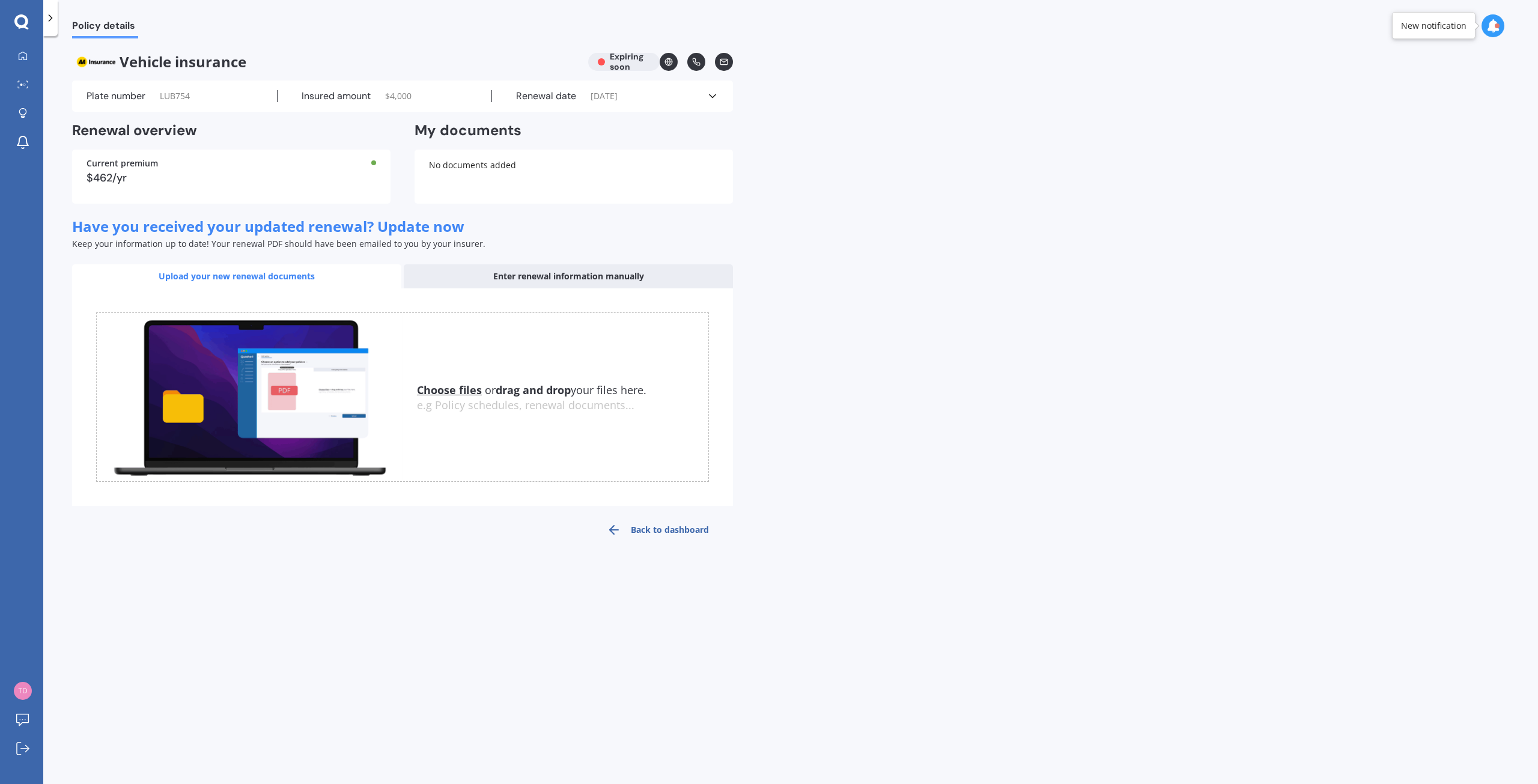
click at [709, 92] on icon at bounding box center [712, 96] width 12 height 12
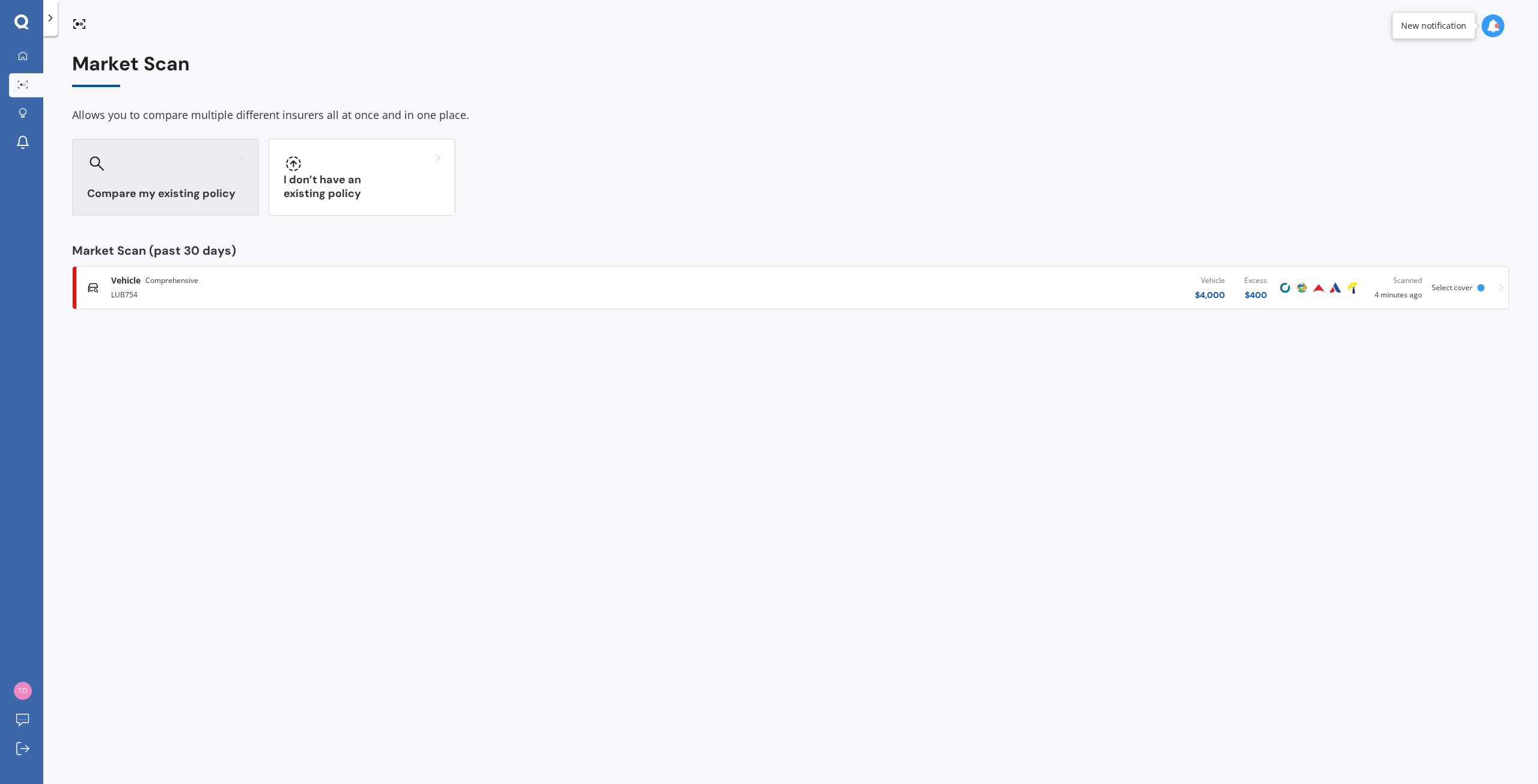
click at [183, 173] on div "Compare my existing policy" at bounding box center [165, 177] width 187 height 77
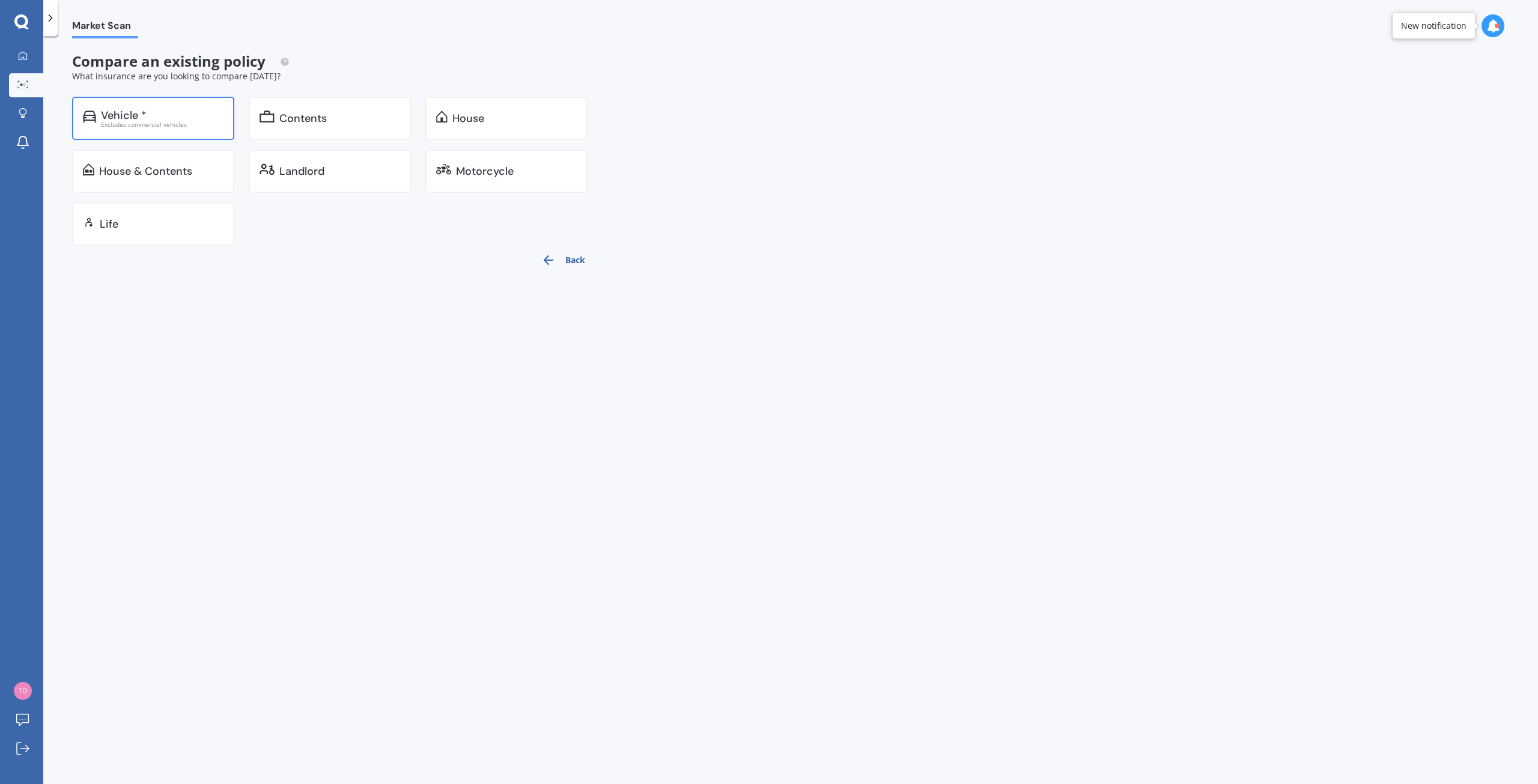
click at [168, 122] on div "Excludes commercial vehicles" at bounding box center [162, 125] width 122 height 6
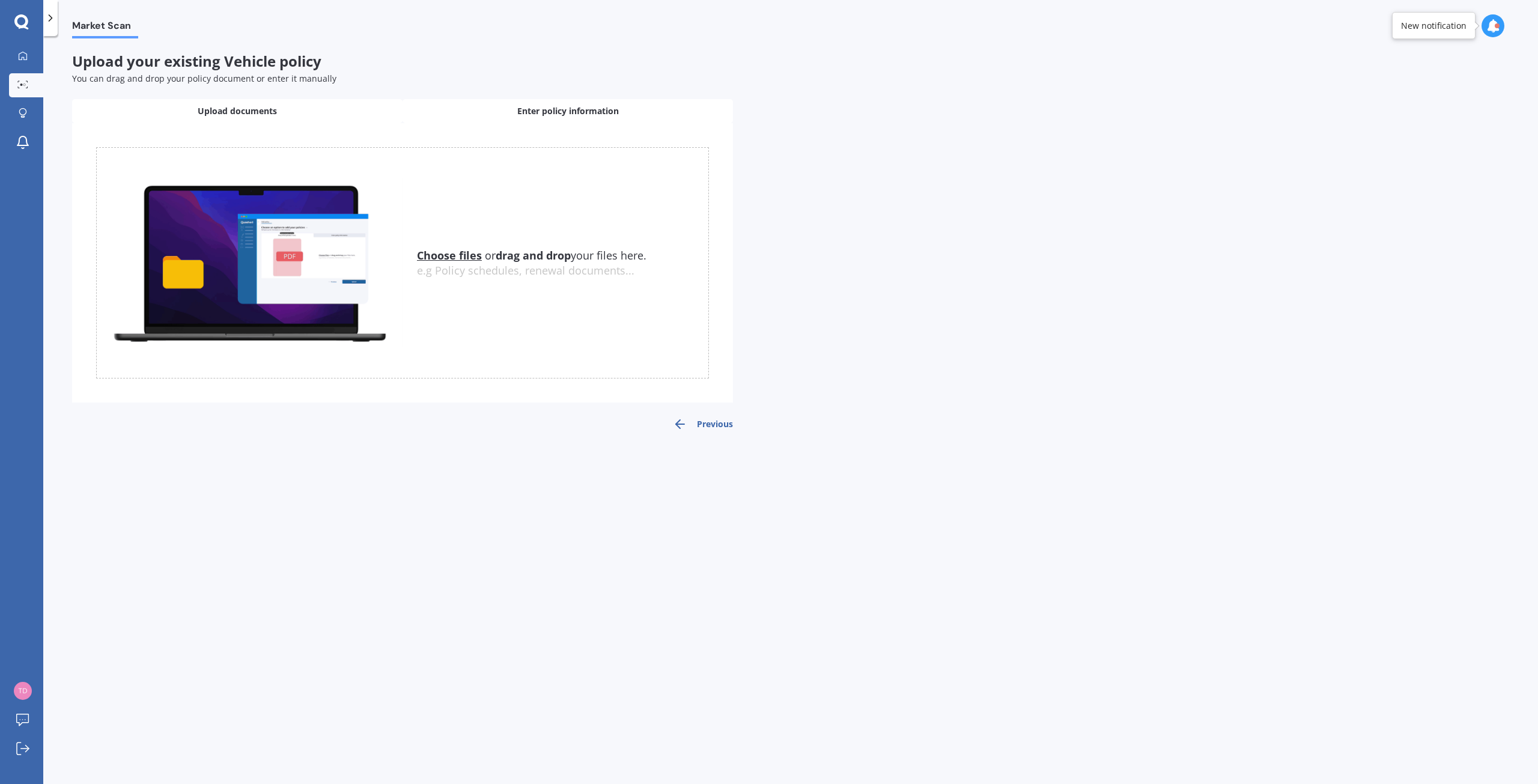
click at [542, 111] on span "Enter policy information" at bounding box center [568, 111] width 101 height 12
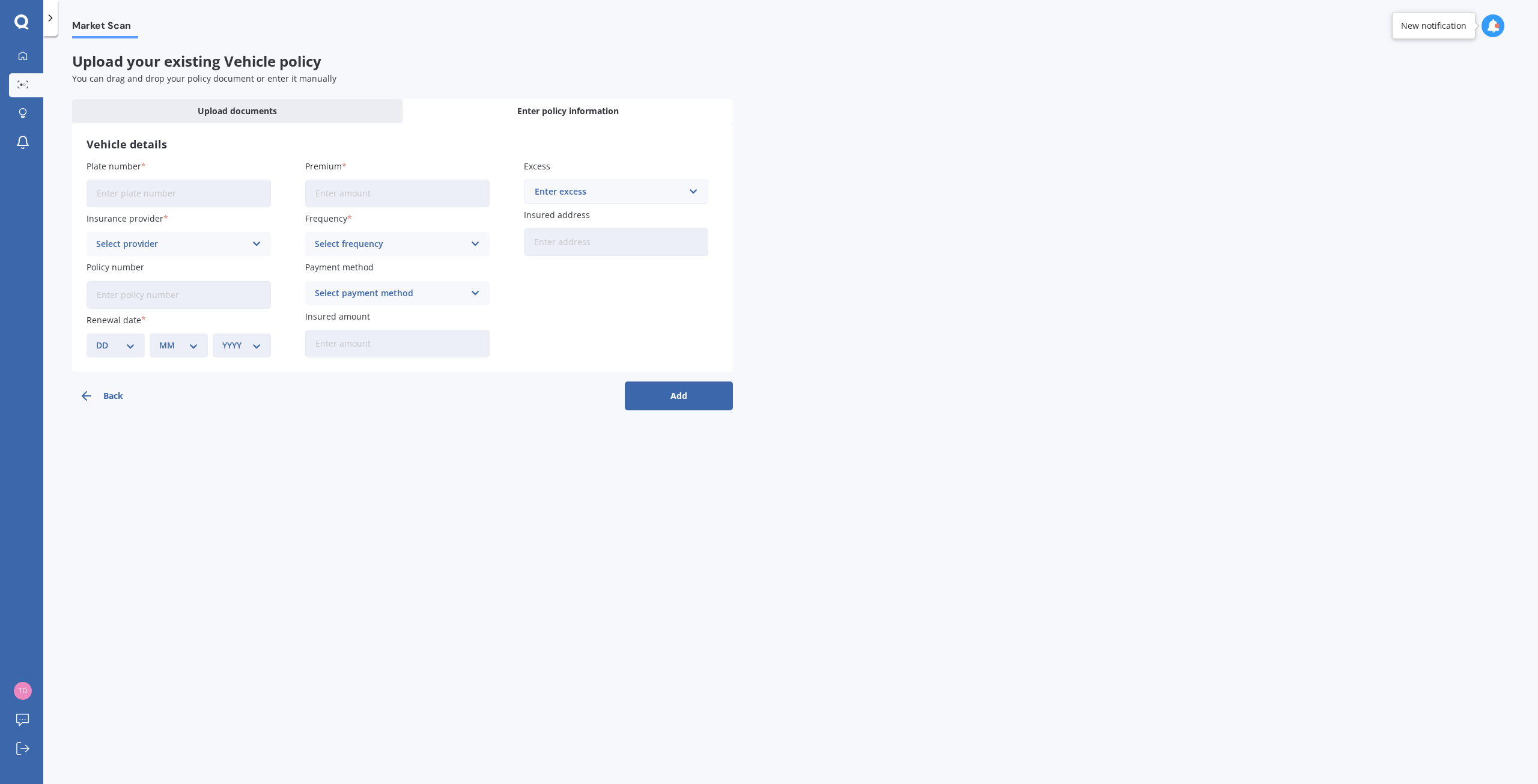
click at [230, 192] on input "Plate number" at bounding box center [179, 193] width 184 height 28
type input "LUB754"
click at [265, 239] on div "Select provider AA AMI AMP ANZ ASB Aioi Nissay Dowa Ando Assurant Autosure BNZ …" at bounding box center [179, 243] width 184 height 24
click at [183, 388] on div "Cove" at bounding box center [179, 385] width 183 height 22
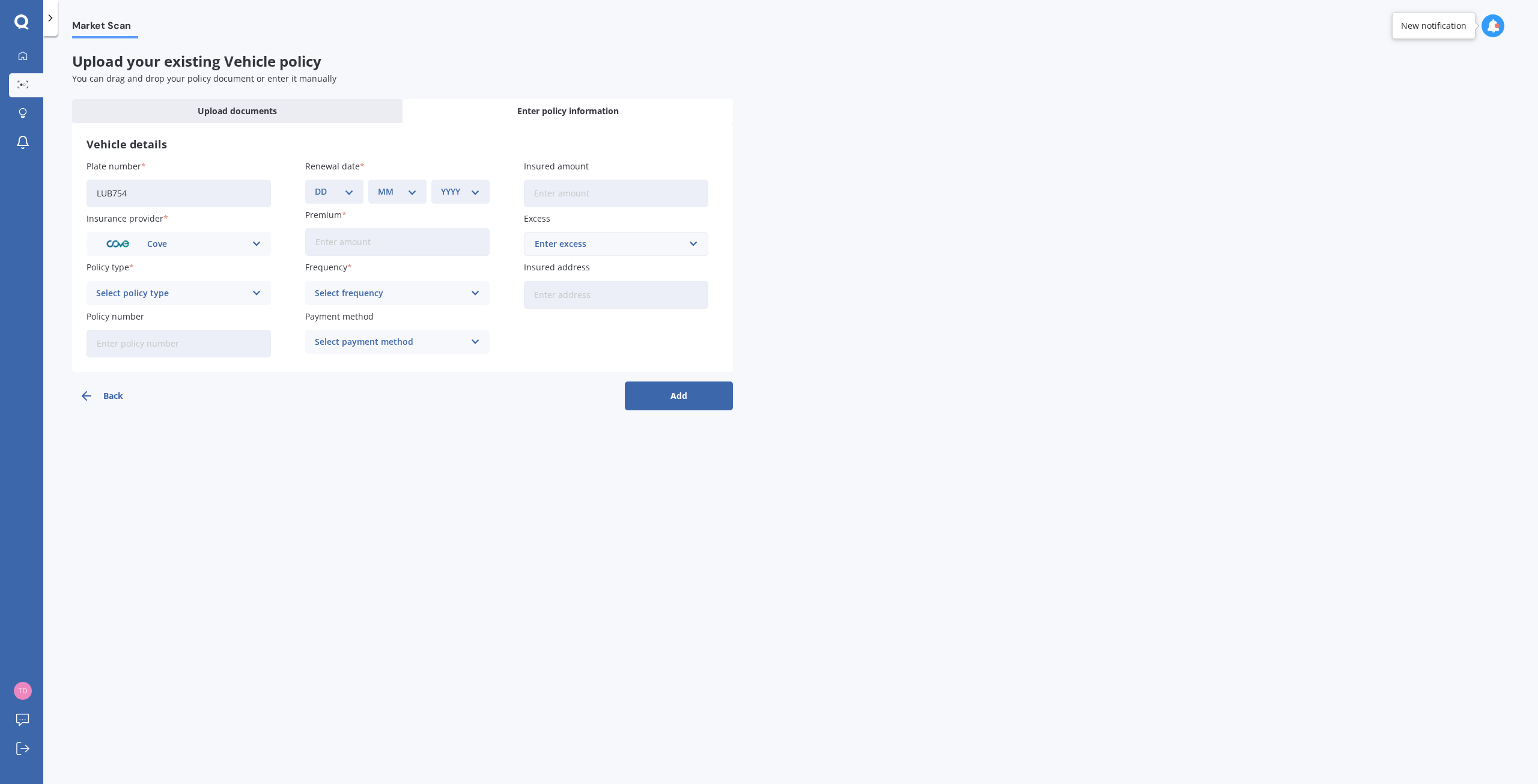
click at [253, 289] on icon at bounding box center [257, 293] width 10 height 13
click at [114, 314] on span "Comprehensive" at bounding box center [128, 317] width 63 height 9
click at [351, 190] on select "DD 01 02 03 04 05 06 07 08 09 10 11 12 13 14 15 16 17 18 19 20 21 22 23 24 25 2…" at bounding box center [335, 192] width 39 height 13
select select "03"
click at [315, 185] on select "DD 01 02 03 04 05 06 07 08 09 10 11 12 13 14 15 16 17 18 19 20 21 22 23 24 25 2…" at bounding box center [335, 192] width 39 height 13
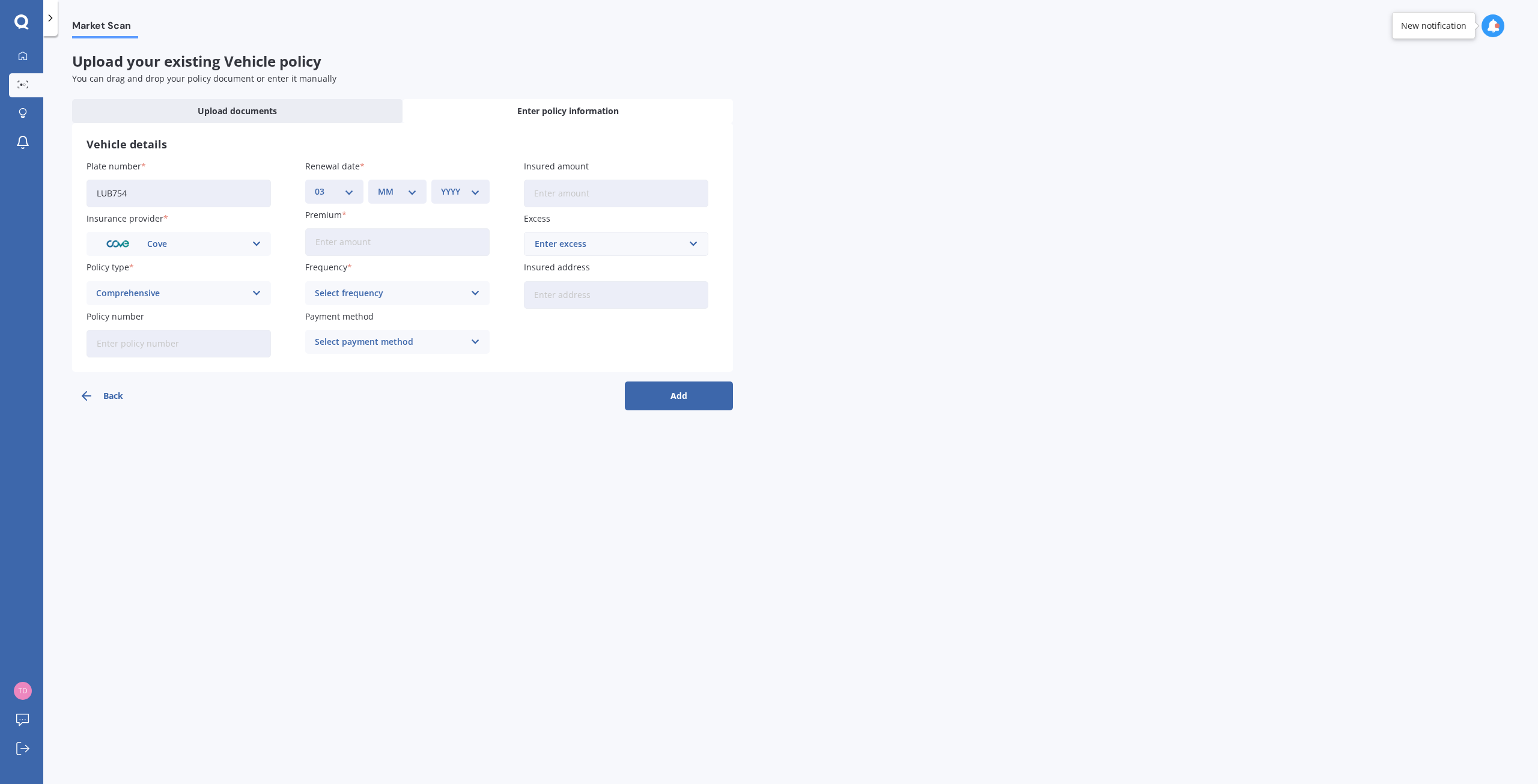
click at [412, 195] on select "MM 01 02 03 04 05 06 07 08 09 10 11 12" at bounding box center [397, 192] width 39 height 13
select select "09"
click at [378, 185] on select "MM 01 02 03 04 05 06 07 08 09 10 11 12" at bounding box center [397, 192] width 39 height 13
click at [478, 186] on select "YYYY 2027 2026 2025 2024 2023 2022 2021 2020 2019 2018 2017 2016 2015 2014 2013…" at bounding box center [461, 192] width 39 height 13
select select "2025"
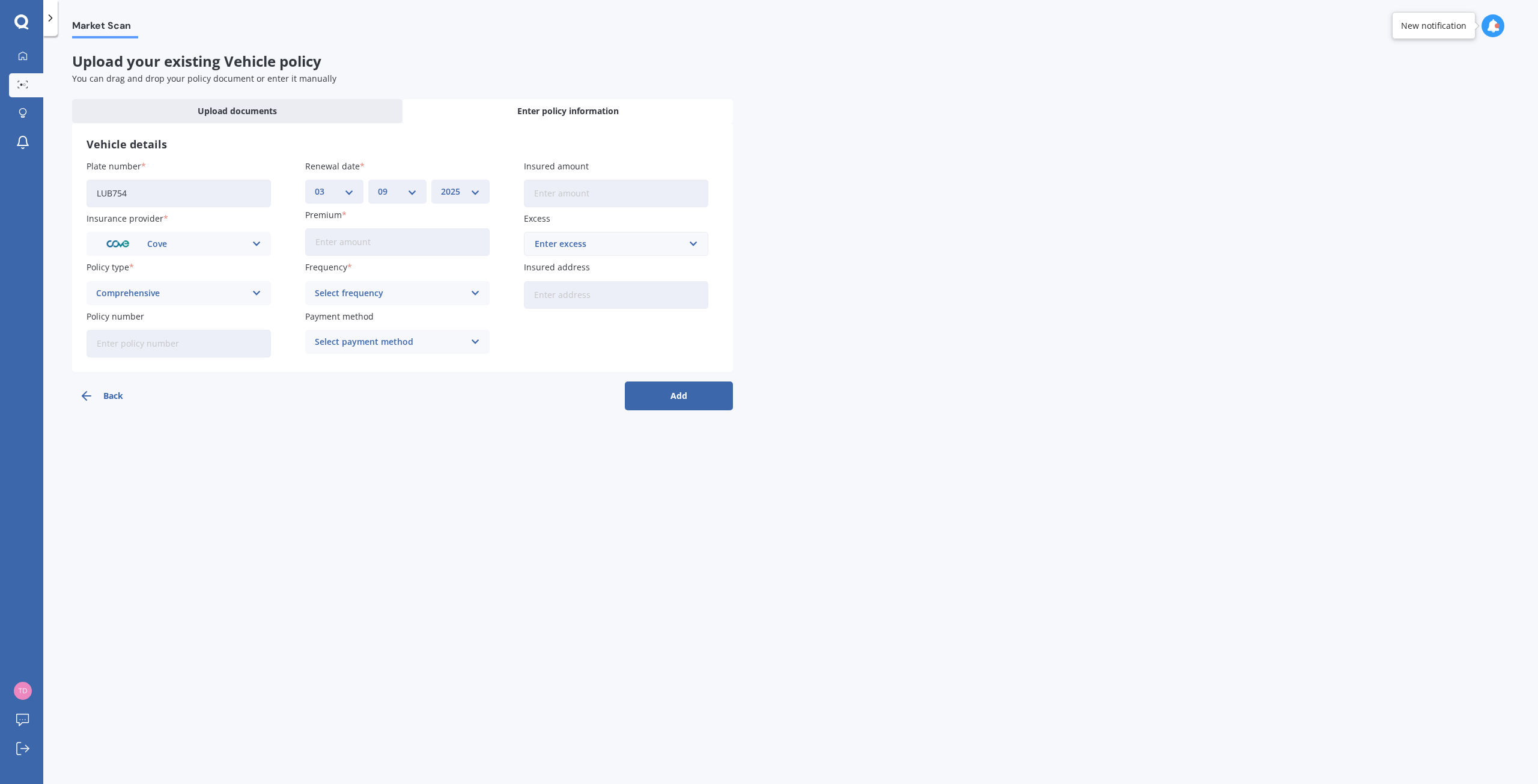
click at [441, 185] on select "YYYY 2027 2026 2025 2024 2023 2022 2021 2020 2019 2018 2017 2016 2015 2014 2013…" at bounding box center [461, 192] width 39 height 13
click at [391, 242] on input "Premium" at bounding box center [397, 242] width 184 height 28
type input "$462.00"
click at [477, 293] on icon at bounding box center [475, 293] width 10 height 13
click at [333, 313] on span "Yearly" at bounding box center [328, 317] width 26 height 9
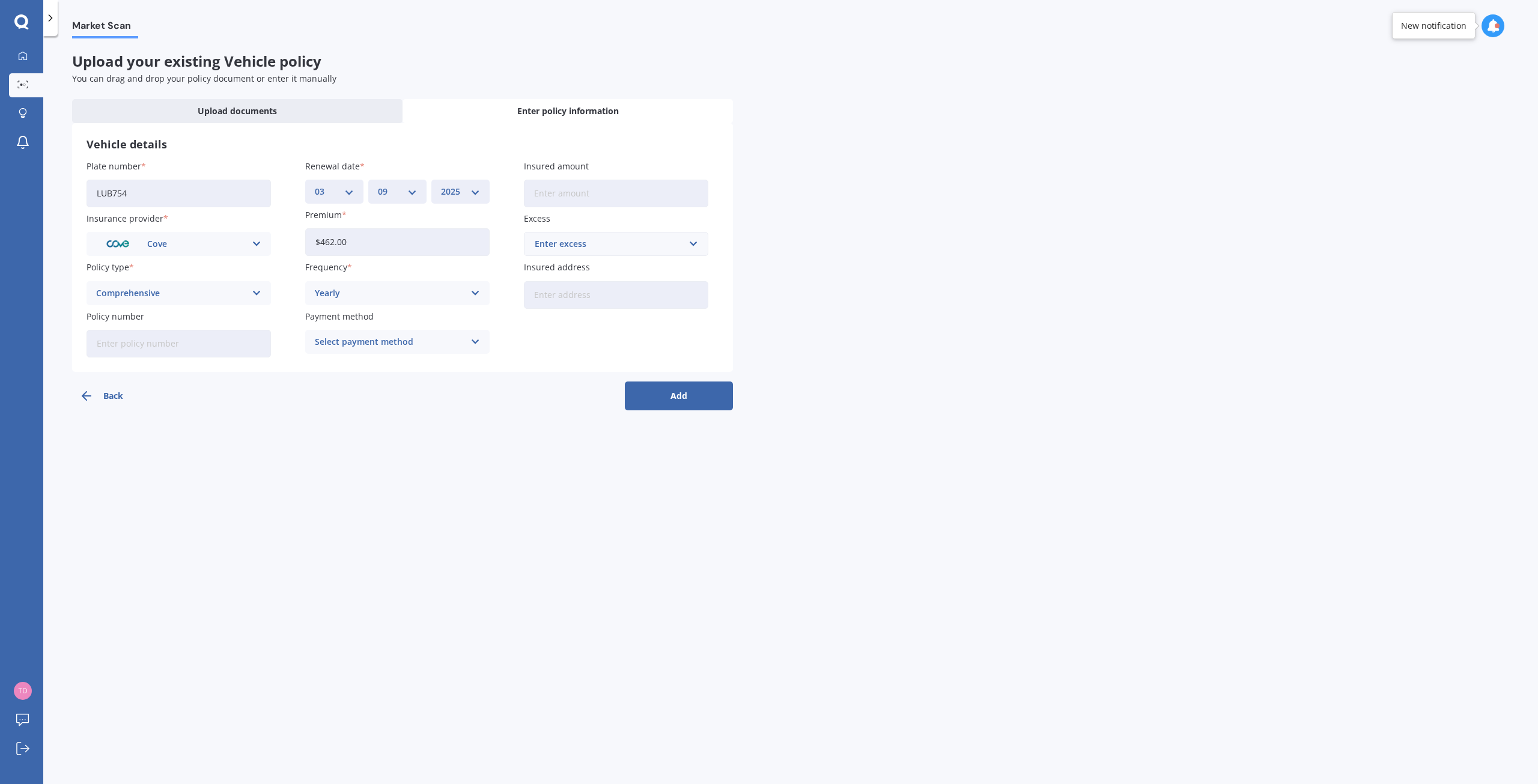
click at [477, 339] on icon at bounding box center [475, 342] width 10 height 13
click at [359, 412] on span "Online payment" at bounding box center [348, 409] width 66 height 9
click at [689, 248] on input "text" at bounding box center [612, 243] width 173 height 23
click at [608, 286] on div "$400" at bounding box center [616, 289] width 183 height 22
click at [686, 396] on button "Add" at bounding box center [679, 396] width 108 height 29
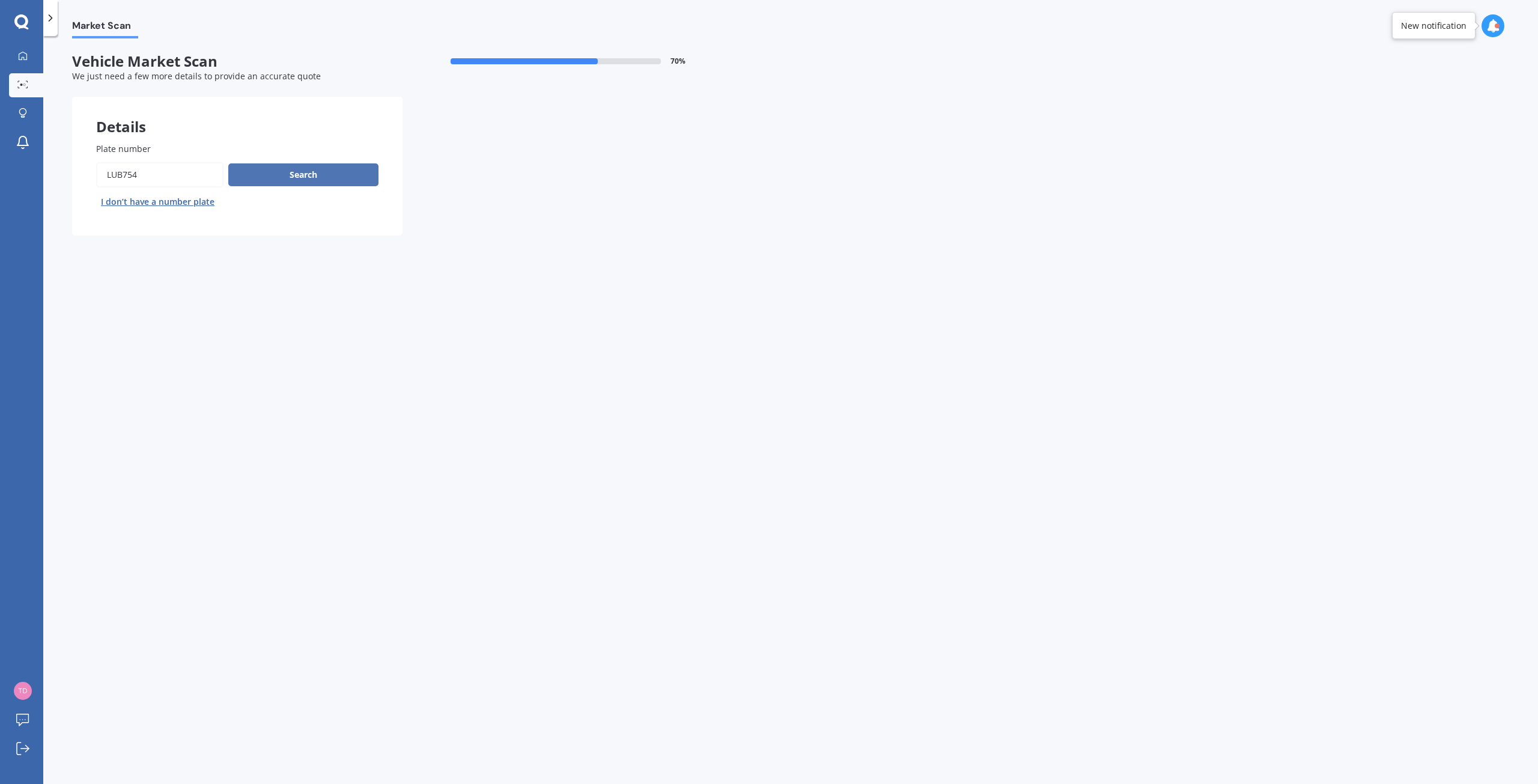
click at [278, 176] on button "Search" at bounding box center [303, 174] width 150 height 23
select select "TOYOTA"
select select "WISH"
select select "19"
select select "10"
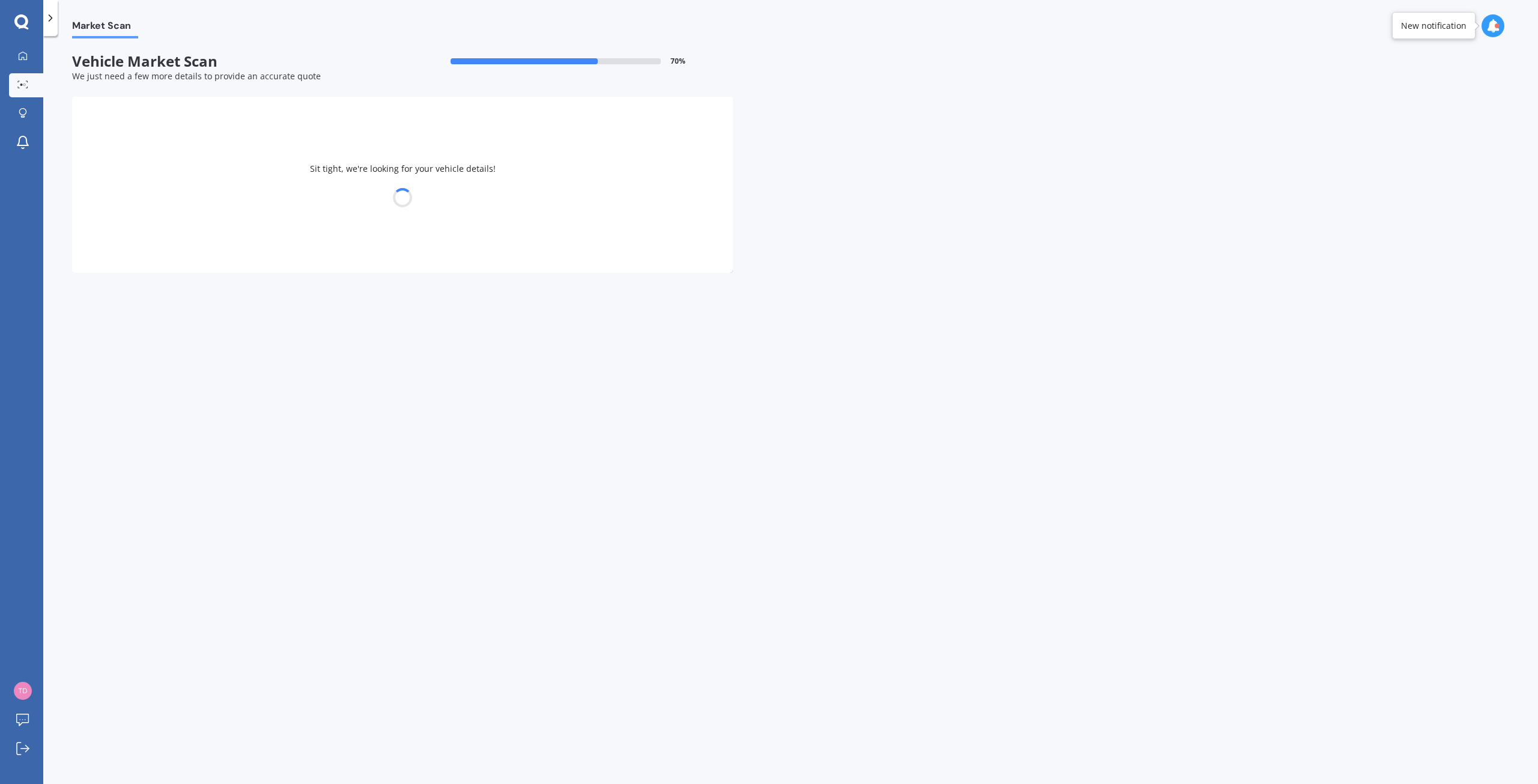
select select "1972"
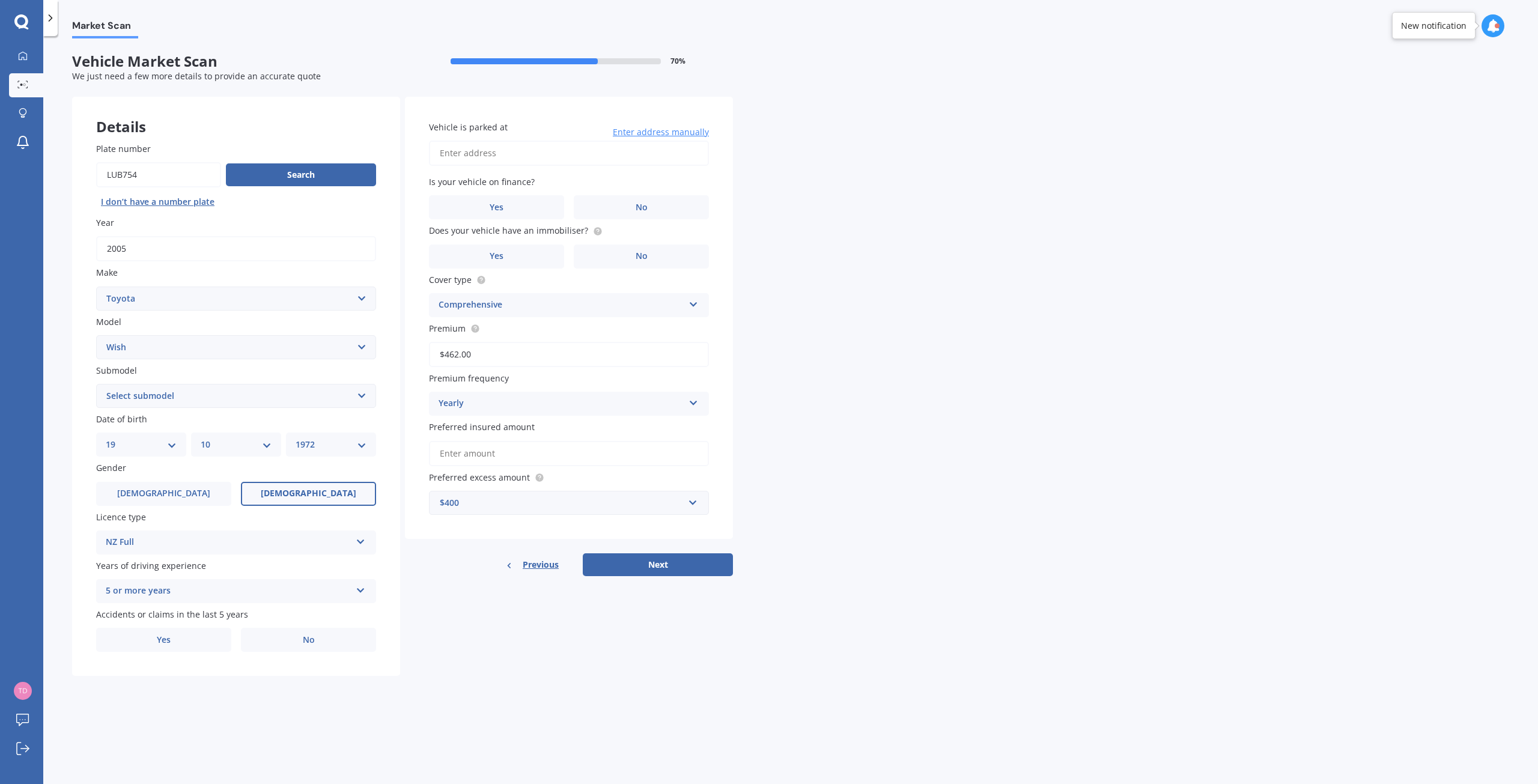
click at [491, 152] on input "Vehicle is parked at" at bounding box center [569, 153] width 280 height 26
type input "2/[GEOGRAPHIC_DATA] EpsomAuckland Epsom 1023"
click at [665, 213] on label "No" at bounding box center [641, 207] width 135 height 24
click at [0, 0] on input "No" at bounding box center [0, 0] width 0 height 0
click at [504, 261] on span "Yes" at bounding box center [497, 256] width 15 height 10
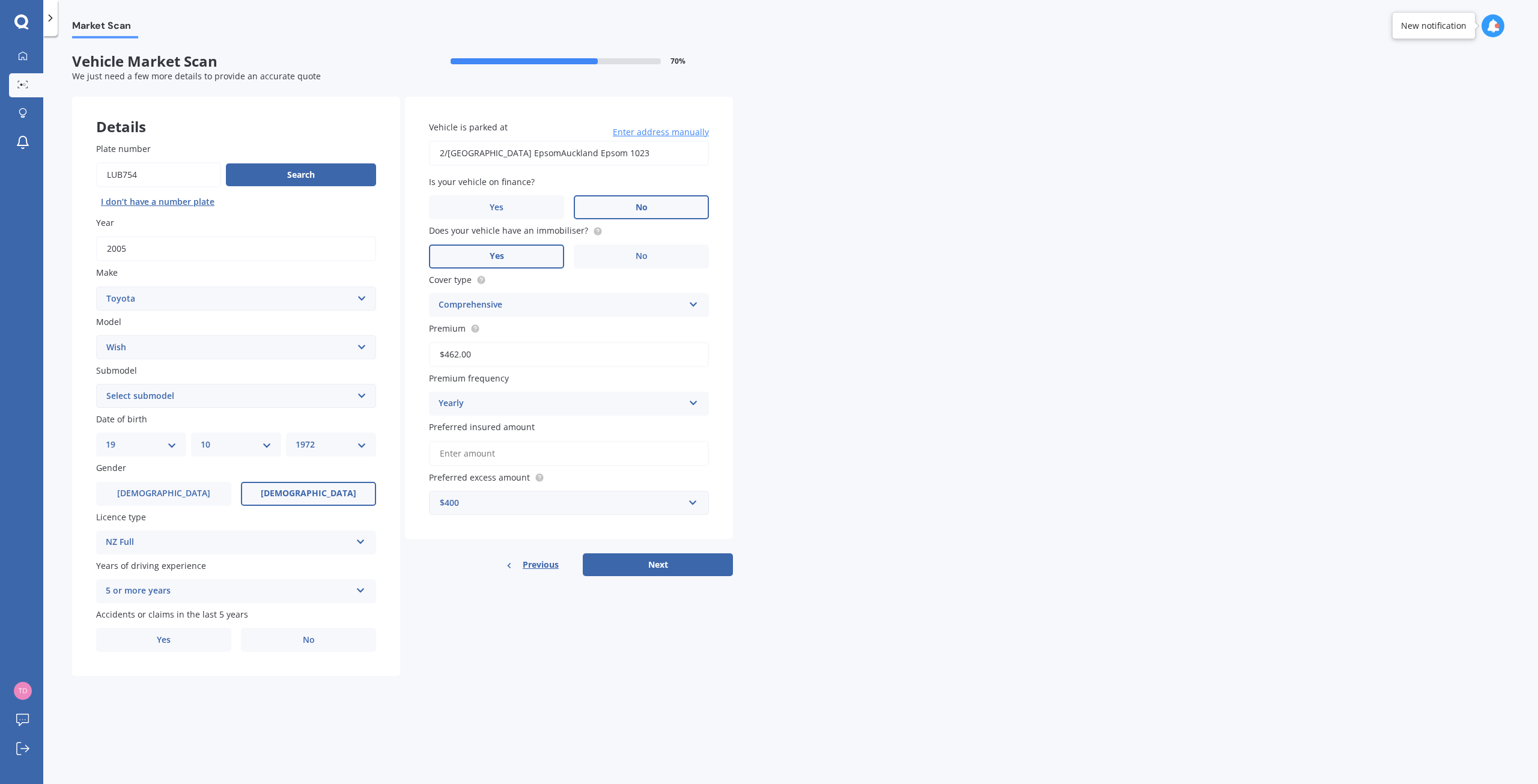
click at [0, 0] on input "Yes" at bounding box center [0, 0] width 0 height 0
click at [477, 453] on input "Preferred insured amount" at bounding box center [569, 453] width 280 height 26
type input "$4,000"
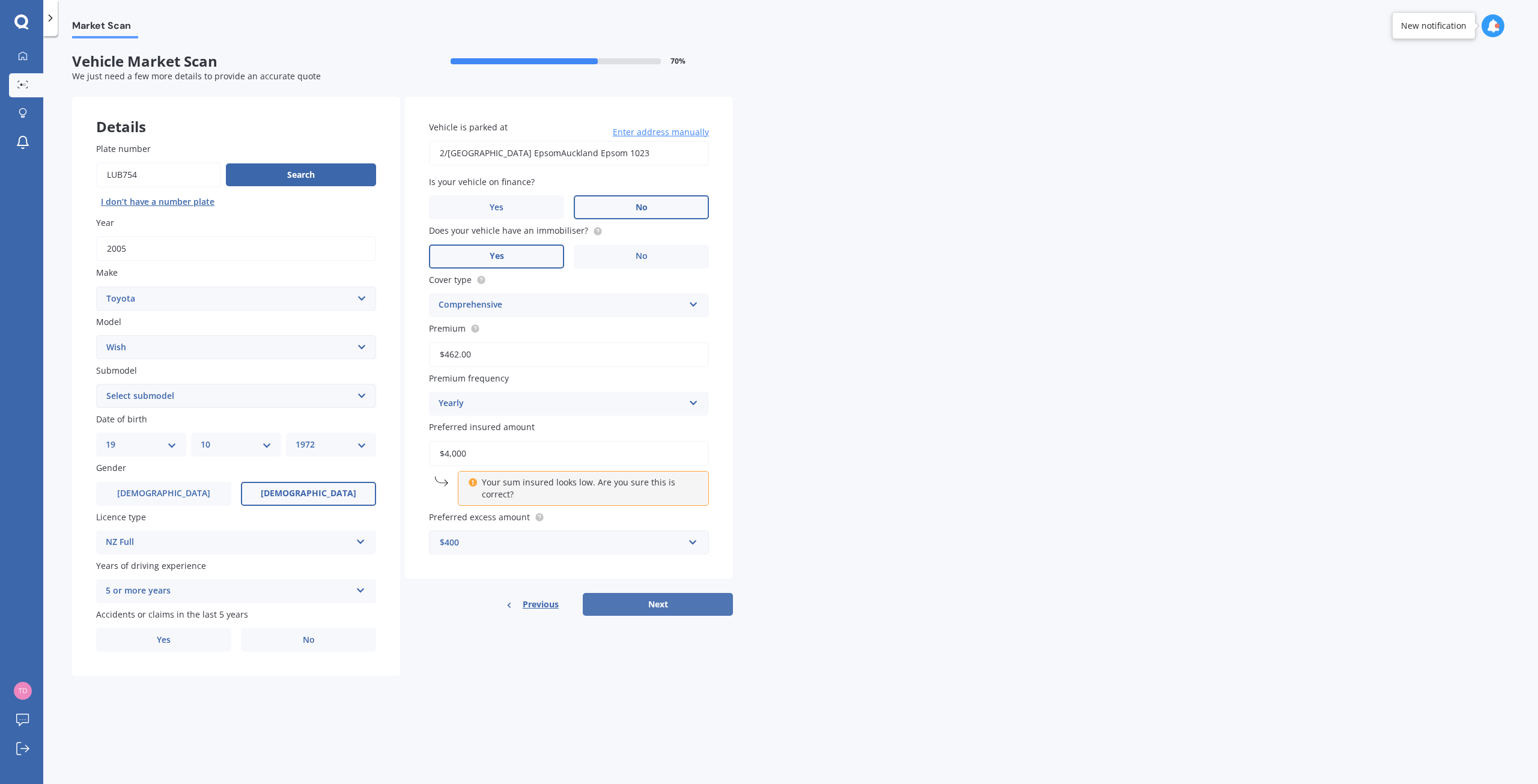
click at [604, 603] on button "Next" at bounding box center [658, 604] width 150 height 23
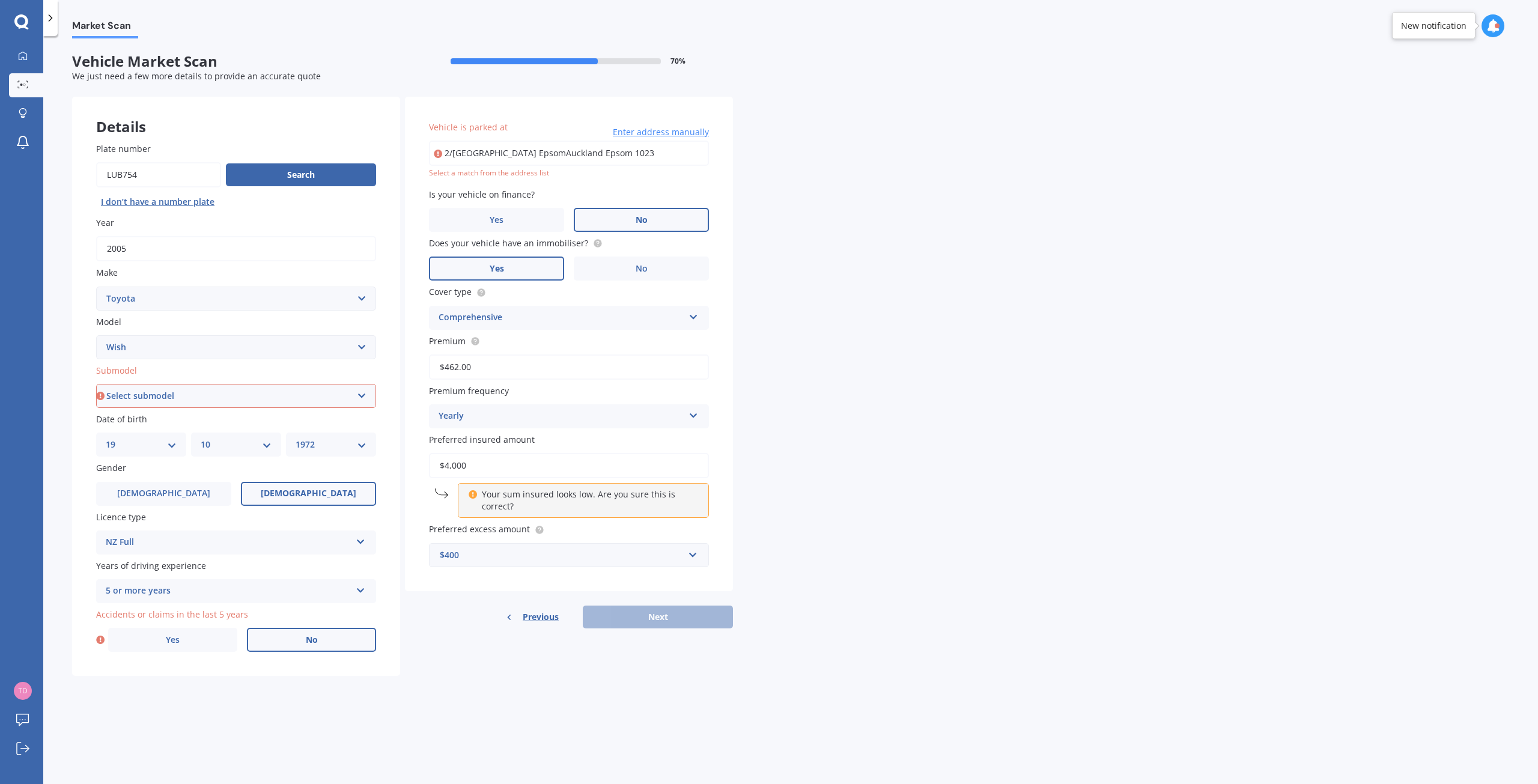
click at [265, 638] on label "No" at bounding box center [311, 639] width 129 height 24
click at [0, 0] on input "No" at bounding box center [0, 0] width 0 height 0
click at [367, 391] on select "Select submodel (All)" at bounding box center [236, 396] width 280 height 24
select select "(ALL)"
click at [96, 384] on select "Select submodel (All)" at bounding box center [236, 396] width 280 height 24
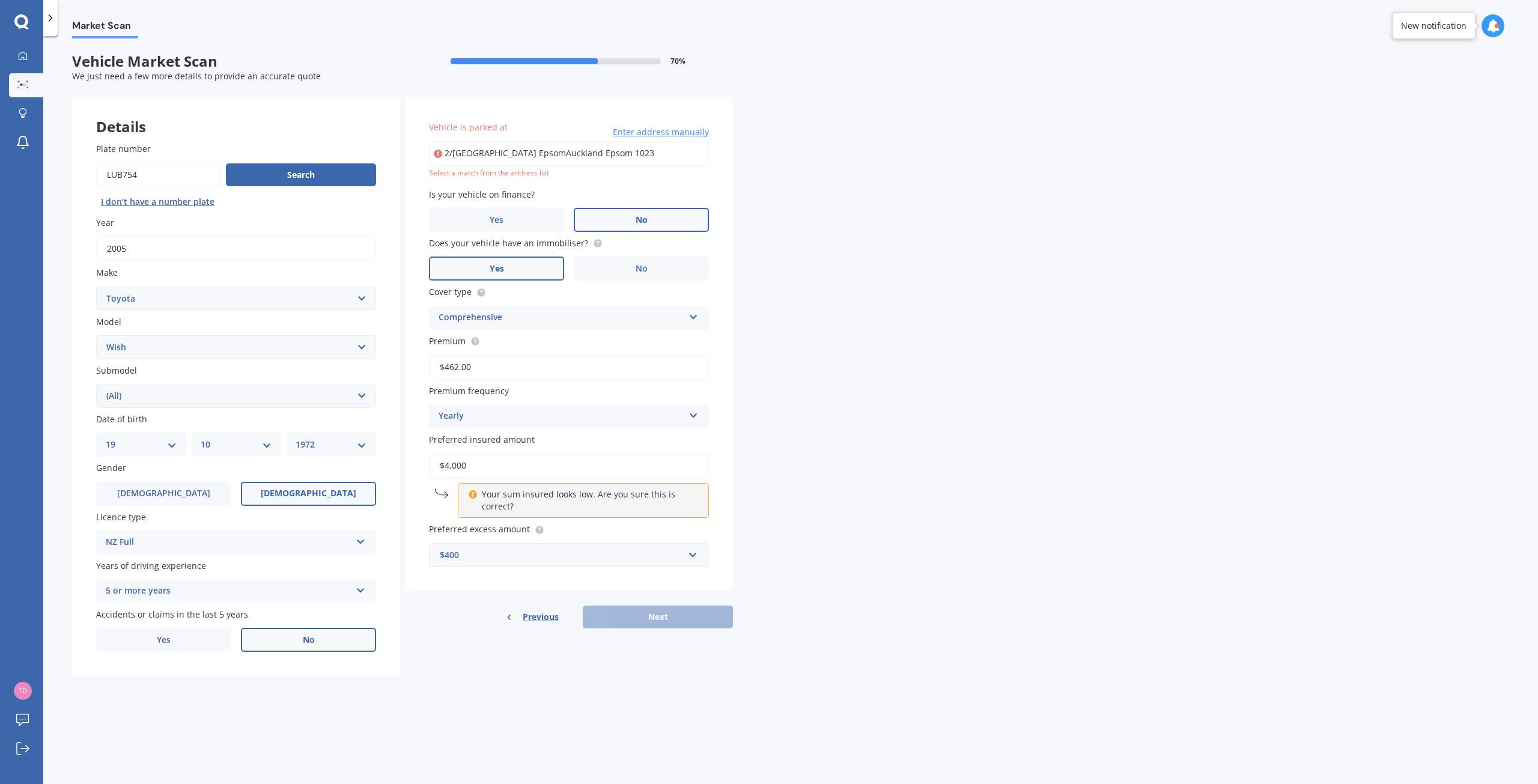
click at [555, 152] on input "2/[GEOGRAPHIC_DATA] EpsomAuckland Epsom 1023" at bounding box center [569, 153] width 280 height 26
type input "[STREET_ADDRESS]"
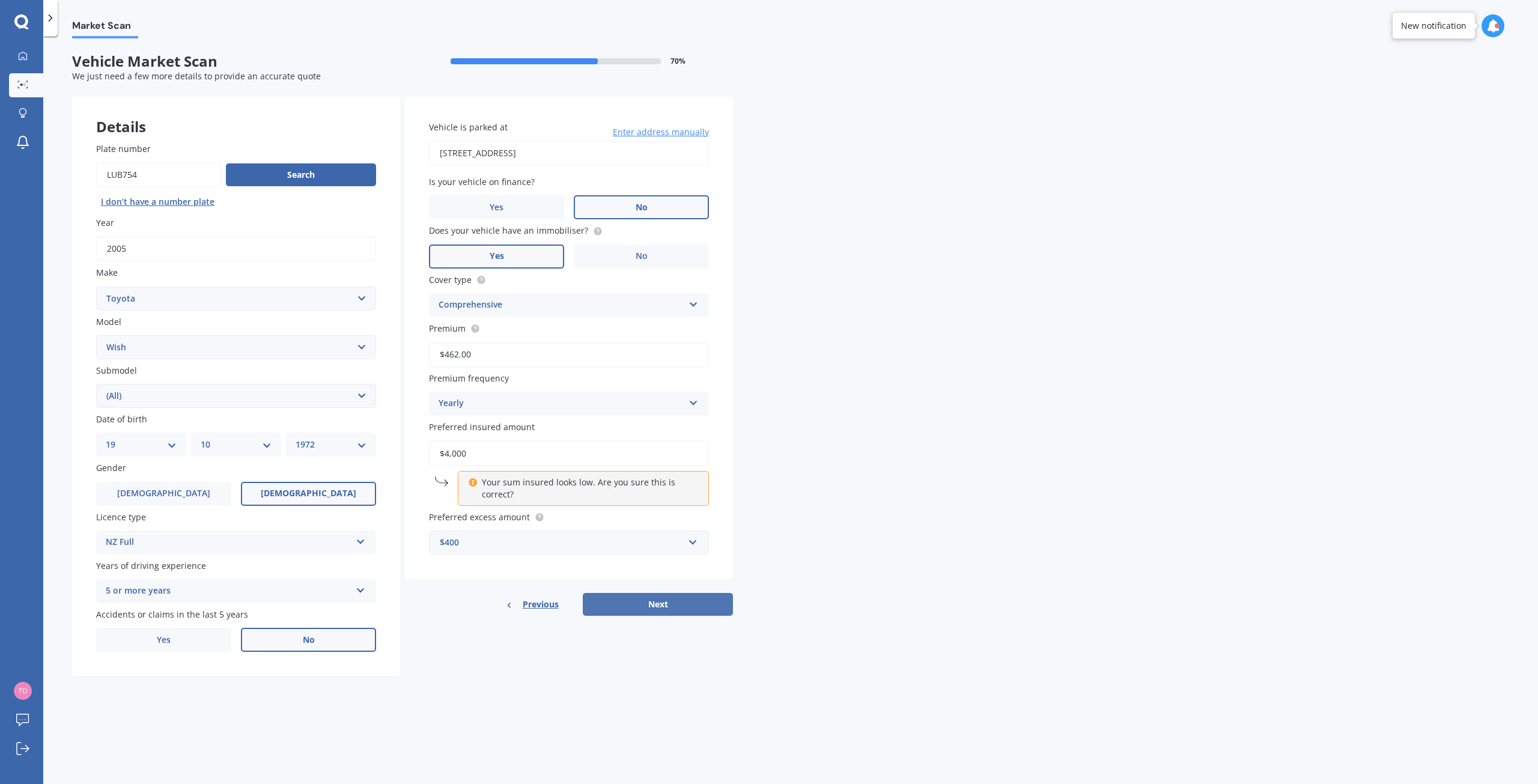
click at [673, 610] on button "Next" at bounding box center [658, 604] width 150 height 23
select select "19"
select select "10"
select select "1972"
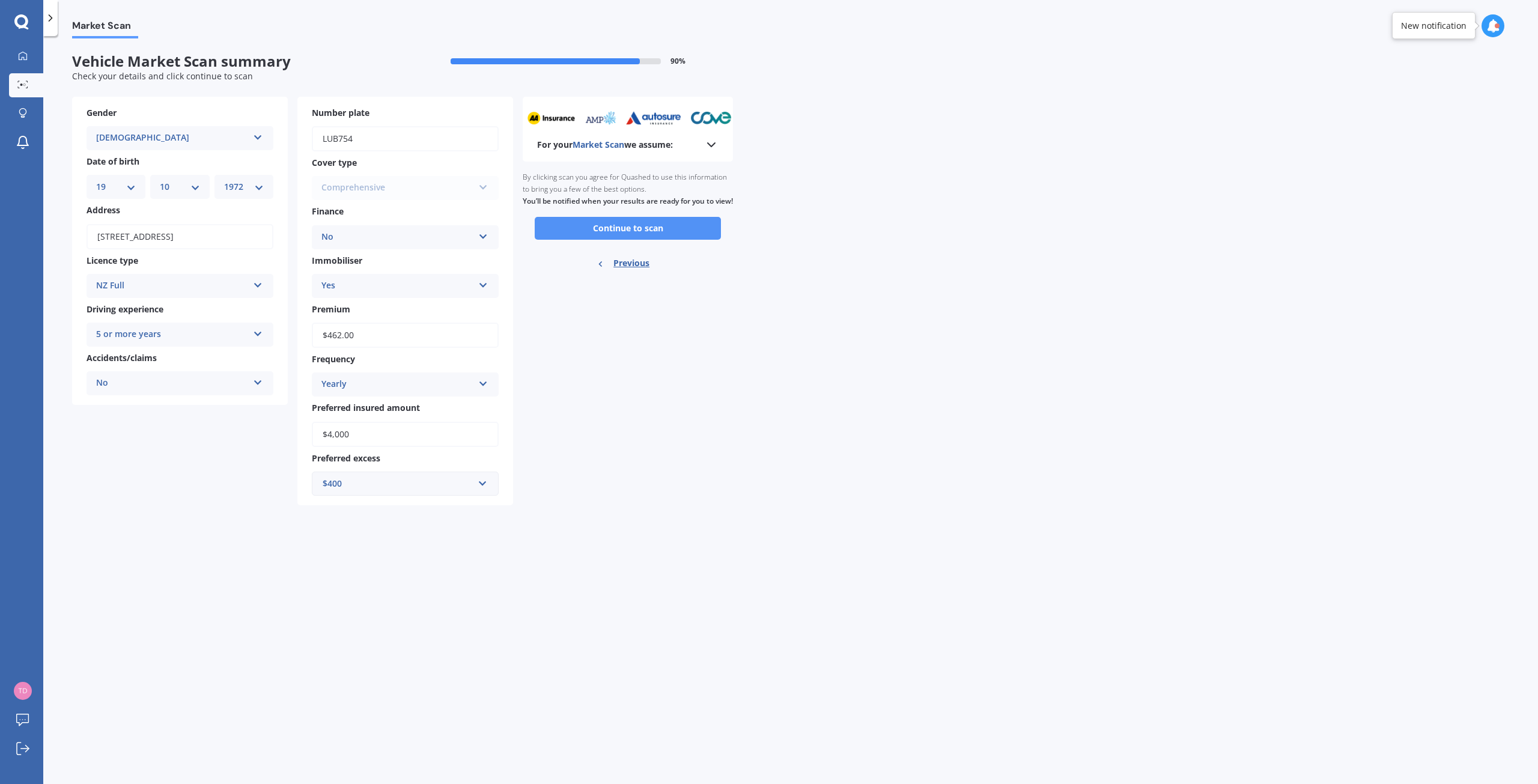
click at [587, 240] on button "Continue to scan" at bounding box center [628, 228] width 187 height 23
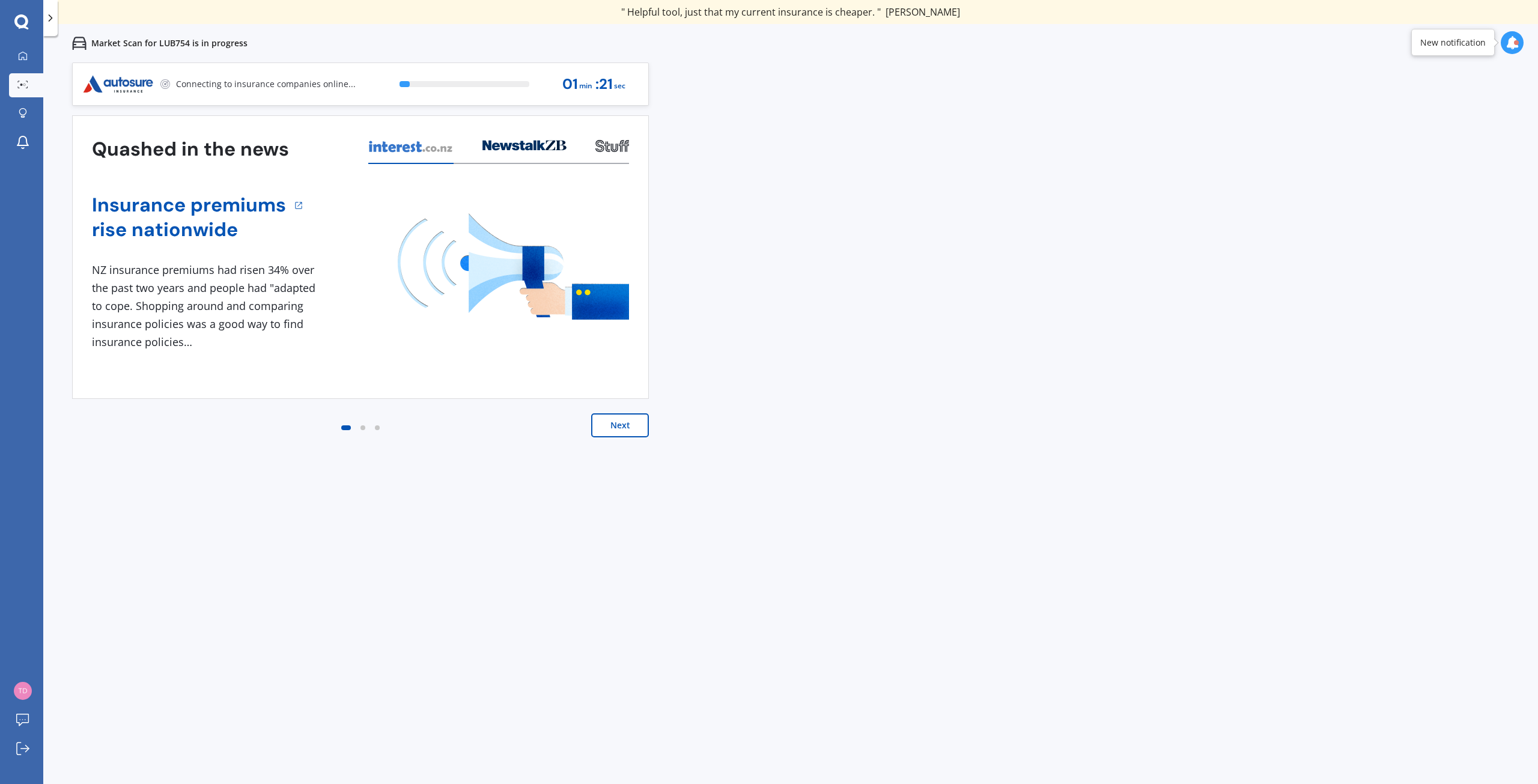
click at [598, 429] on button "Next" at bounding box center [620, 425] width 58 height 24
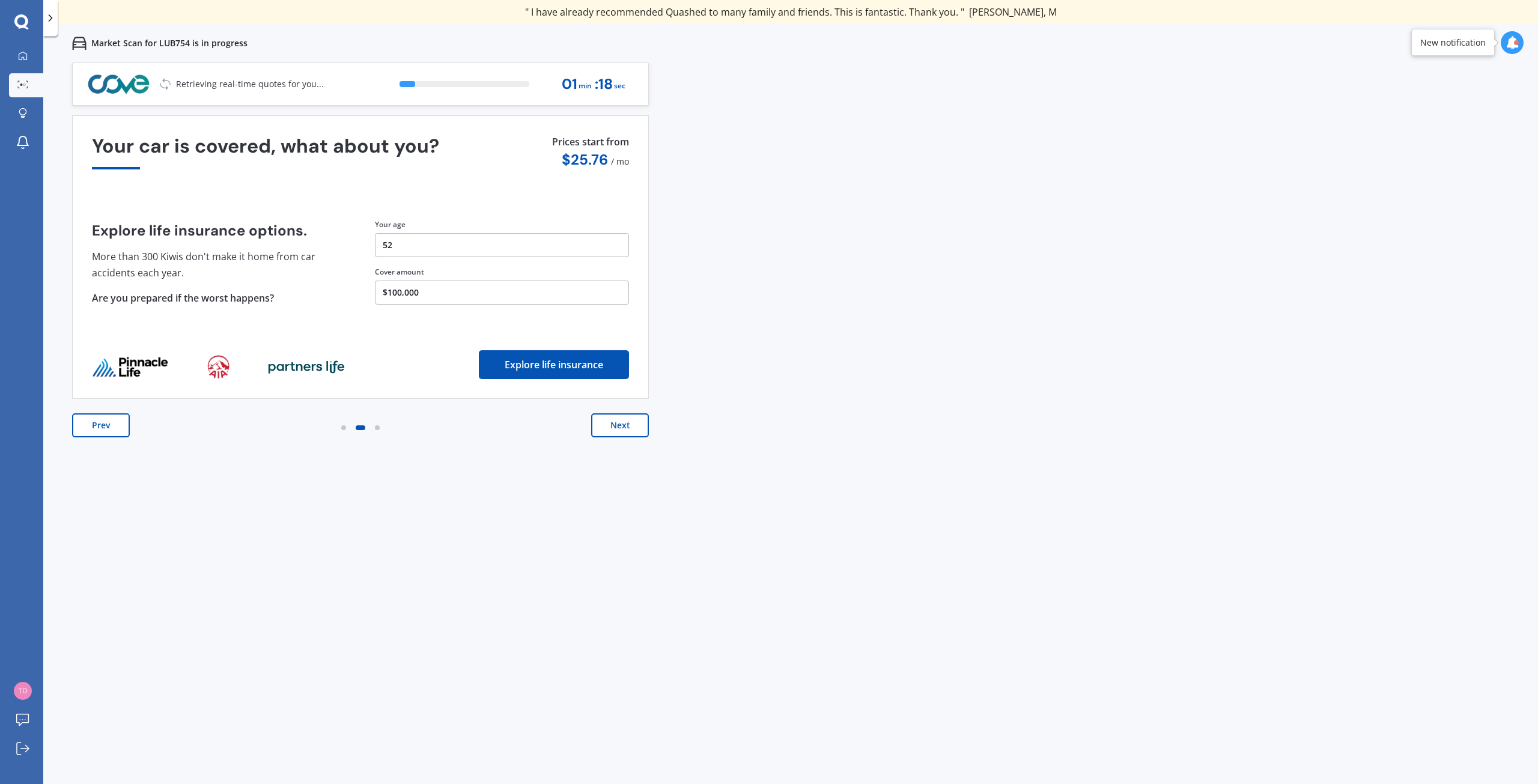
click at [598, 429] on button "Next" at bounding box center [620, 425] width 58 height 24
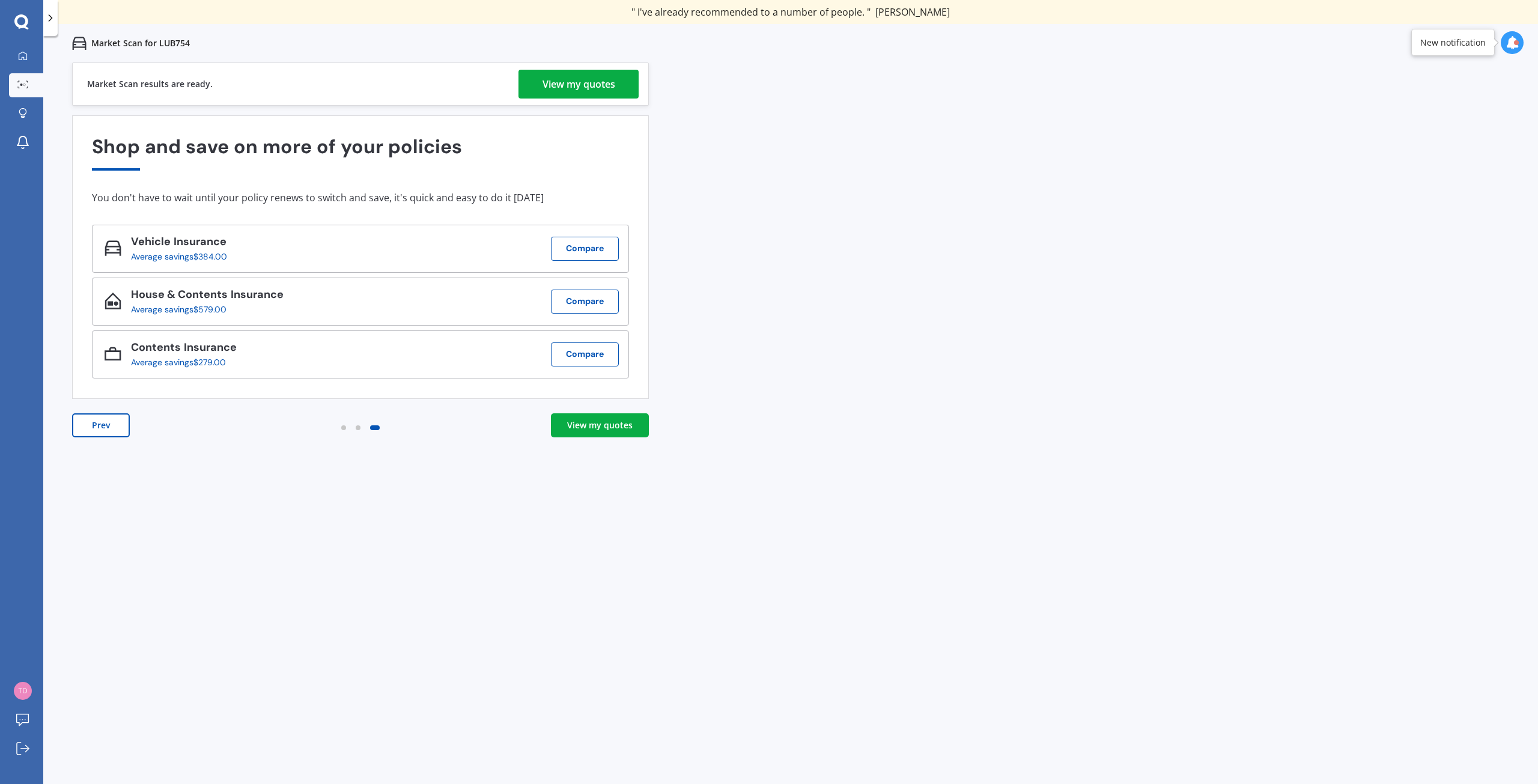
click at [595, 90] on div "View my quotes" at bounding box center [579, 85] width 73 height 29
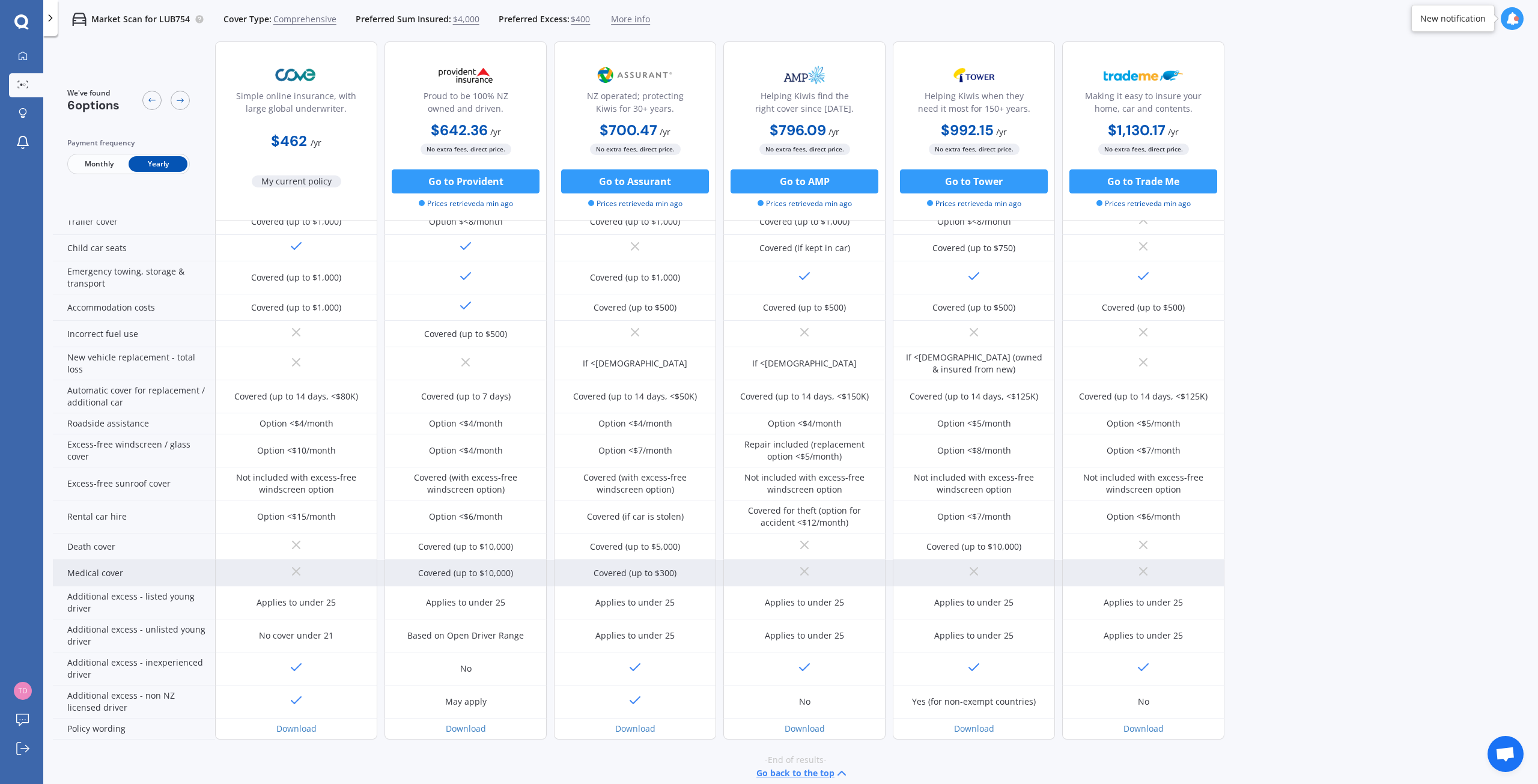
scroll to position [180, 0]
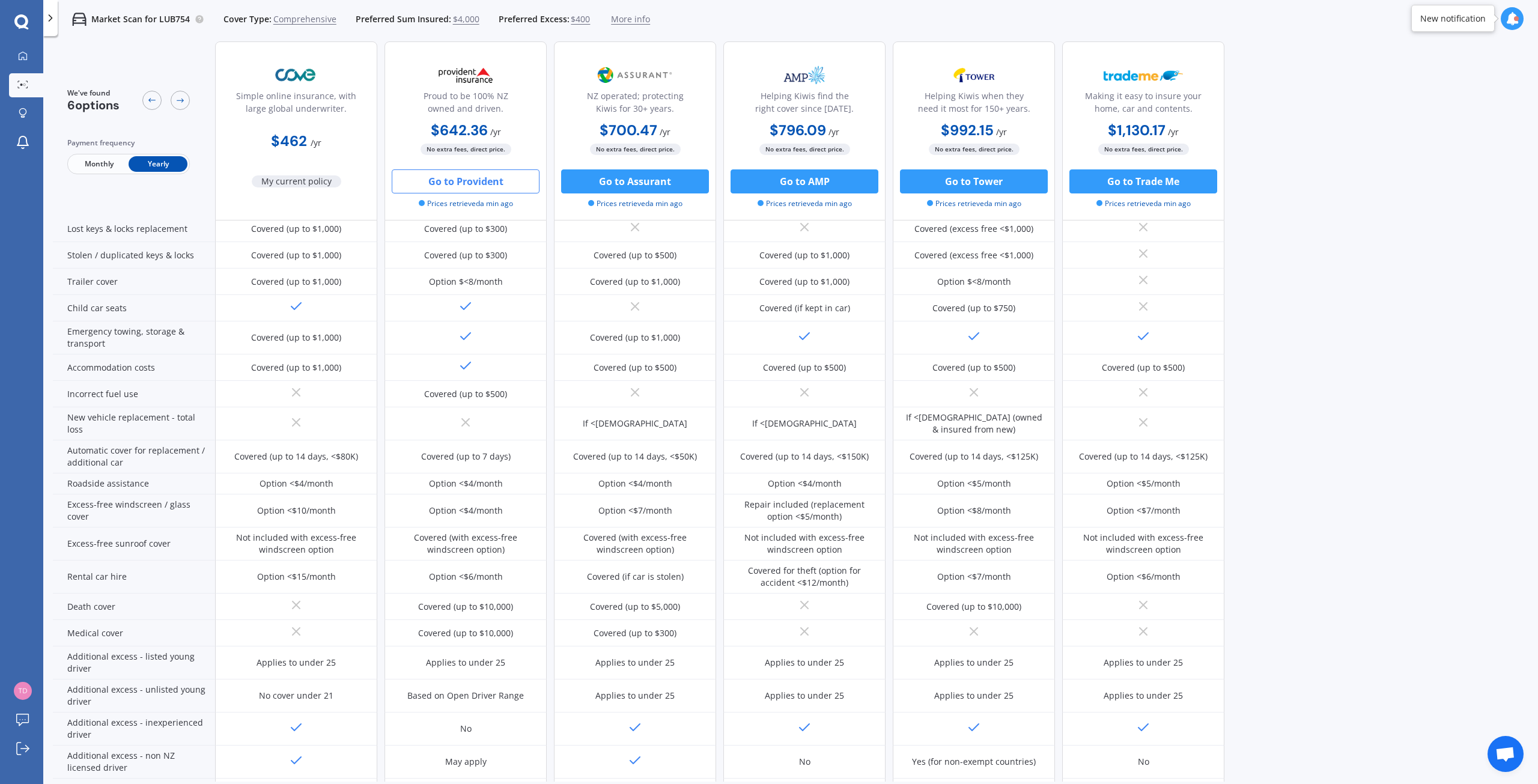
click at [434, 173] on button "Go to Provident" at bounding box center [465, 181] width 148 height 24
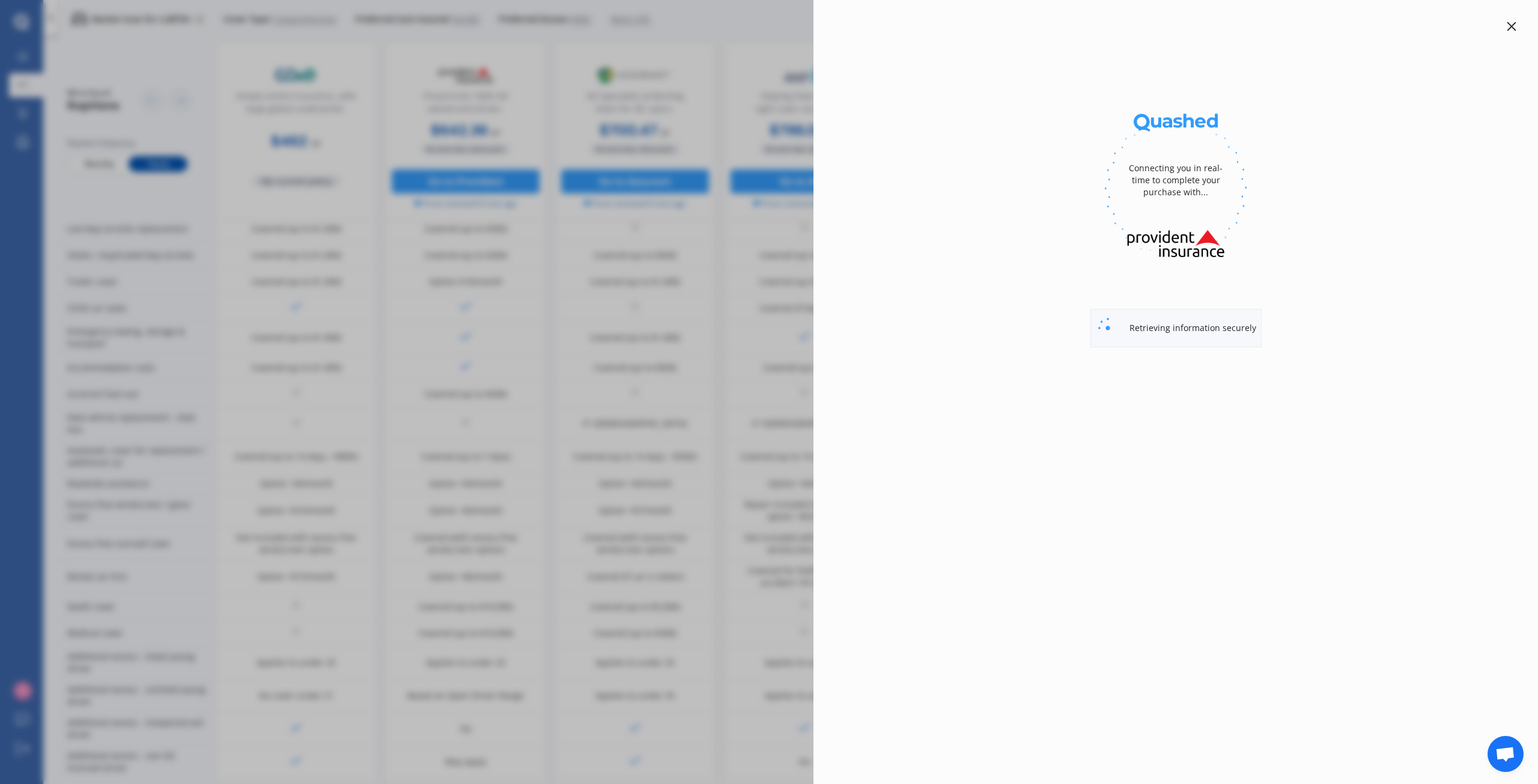
select select "full"
select select "[STREET_ADDRESS]"
select select "TOYOTA"
select select "WISH"
select select "NO"
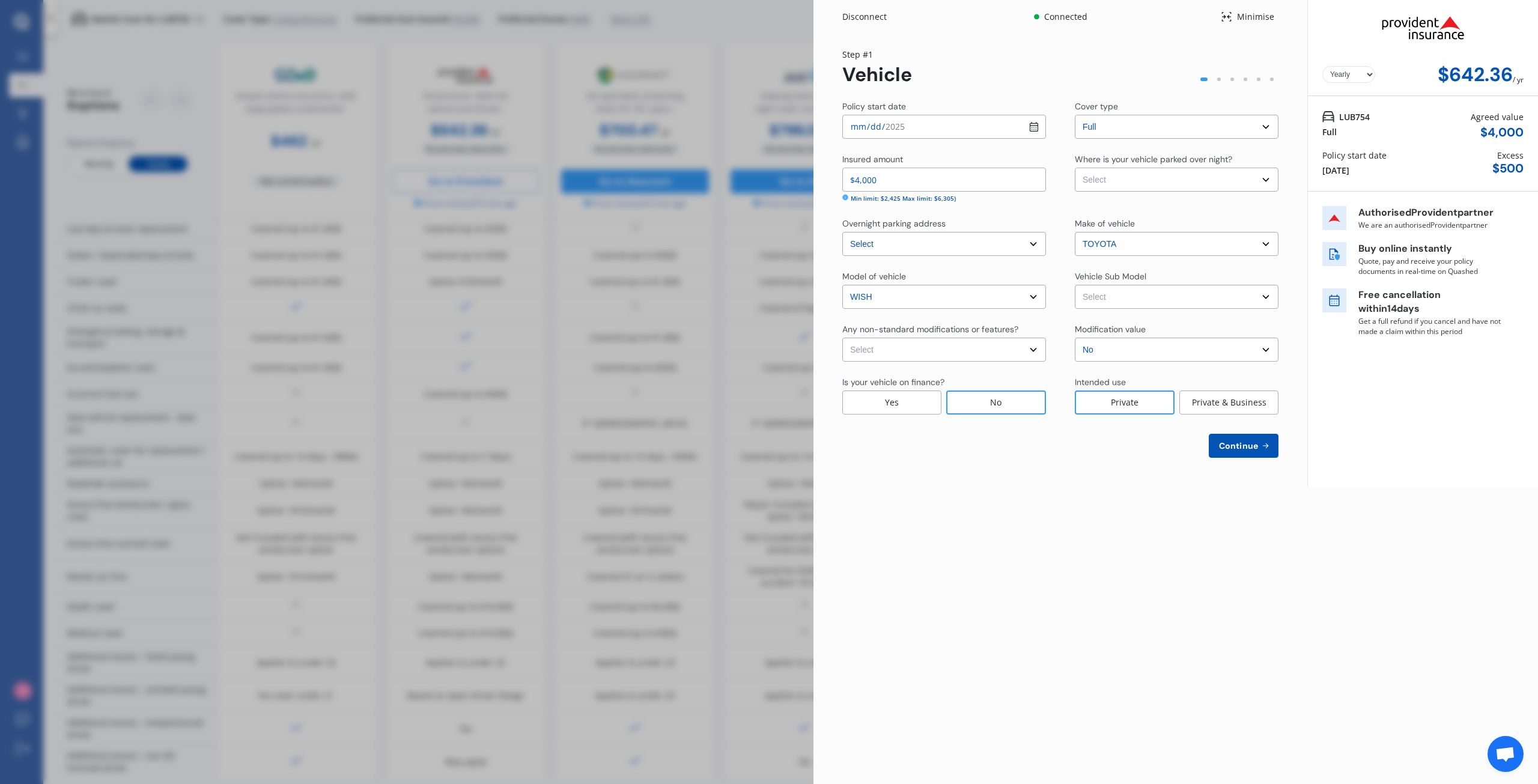
click at [1037, 124] on input "[DATE]" at bounding box center [944, 126] width 203 height 24
type input "[DATE]"
click at [1034, 350] on select "Select None [MEDICAL_DATA] System(NOS) Roll Cage Full Racing Harness" at bounding box center [944, 349] width 203 height 24
select select "none"
click at [843, 337] on select "Select None [MEDICAL_DATA] System(NOS) Roll Cage Full Racing Harness" at bounding box center [944, 349] width 203 height 24
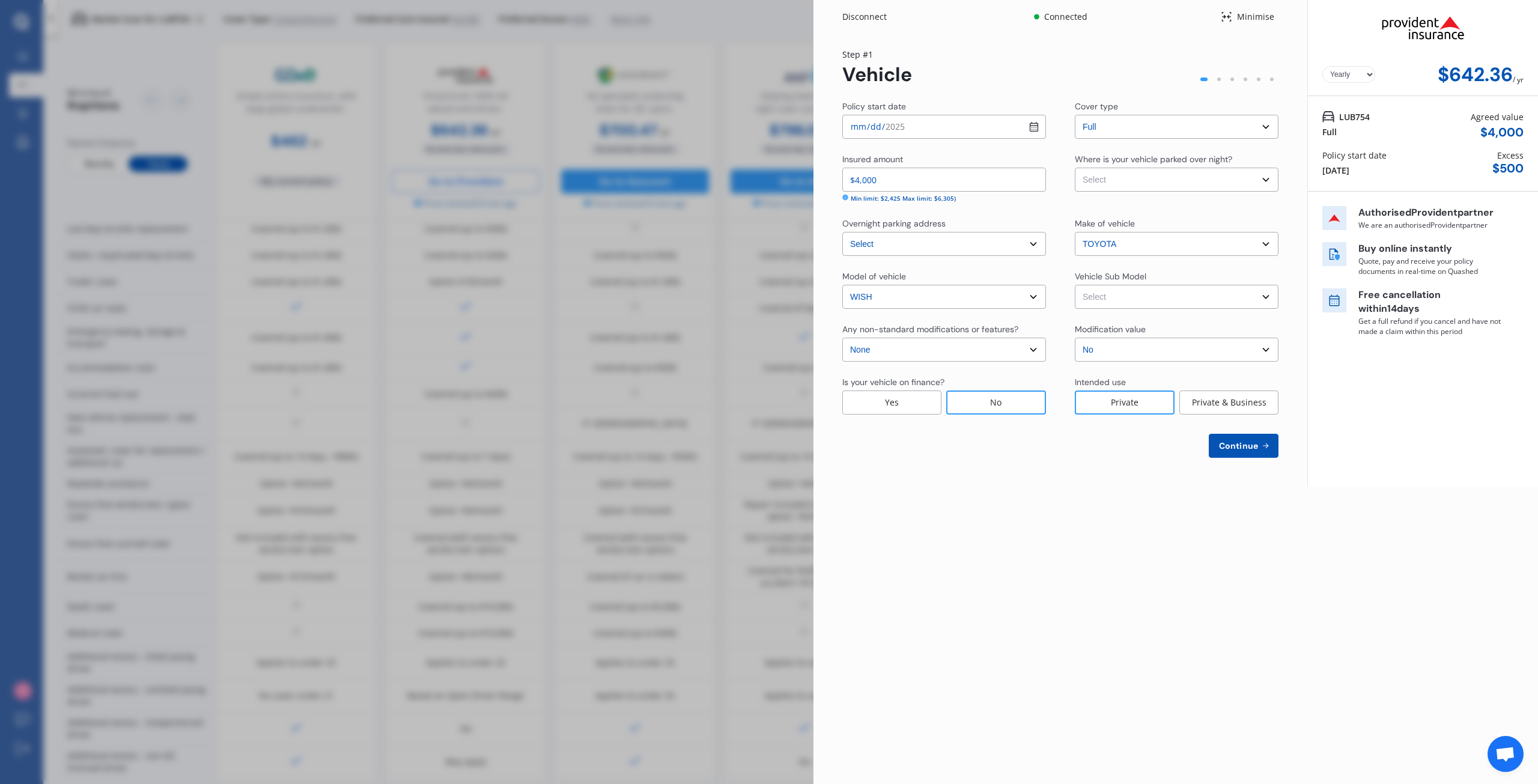
click at [1267, 179] on select "Select Garage (fully enclosed) Off Street Parking Other" at bounding box center [1176, 179] width 203 height 24
select select "GARAGE"
click at [1075, 168] on select "Select Garage (fully enclosed) Off Street Parking Other" at bounding box center [1176, 179] width 203 height 24
click at [1272, 296] on select "Select Wish X Neo Wagon 7st 5dr Auto 4sp 1.8i [IMP]" at bounding box center [1176, 297] width 203 height 24
click at [1158, 296] on select "Select Wish X Neo Wagon 7st 5dr Auto 4sp 1.8i [IMP]" at bounding box center [1176, 297] width 203 height 24
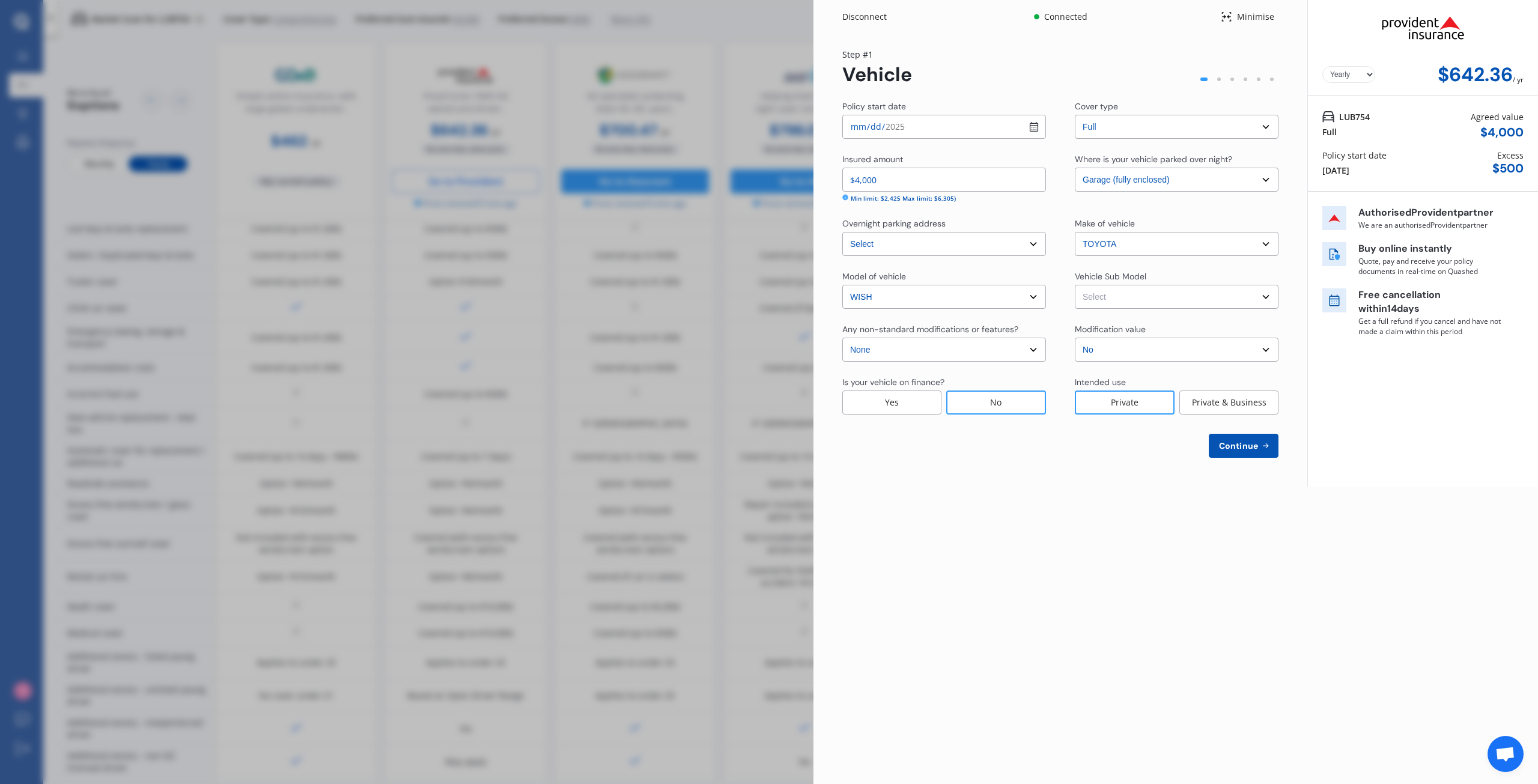
click at [1244, 449] on span "Continue" at bounding box center [1238, 445] width 44 height 9
click at [1252, 296] on select "Select Wish X Neo Wagon 7st 5dr Auto 4sp 1.8i [IMP]" at bounding box center [1176, 297] width 203 height 24
select select "NZVTOYO2005AELS"
click at [1075, 285] on select "Select Wish X Neo Wagon 7st 5dr Auto 4sp 1.8i [IMP]" at bounding box center [1176, 297] width 203 height 24
click at [1249, 437] on button "Continue" at bounding box center [1244, 445] width 70 height 24
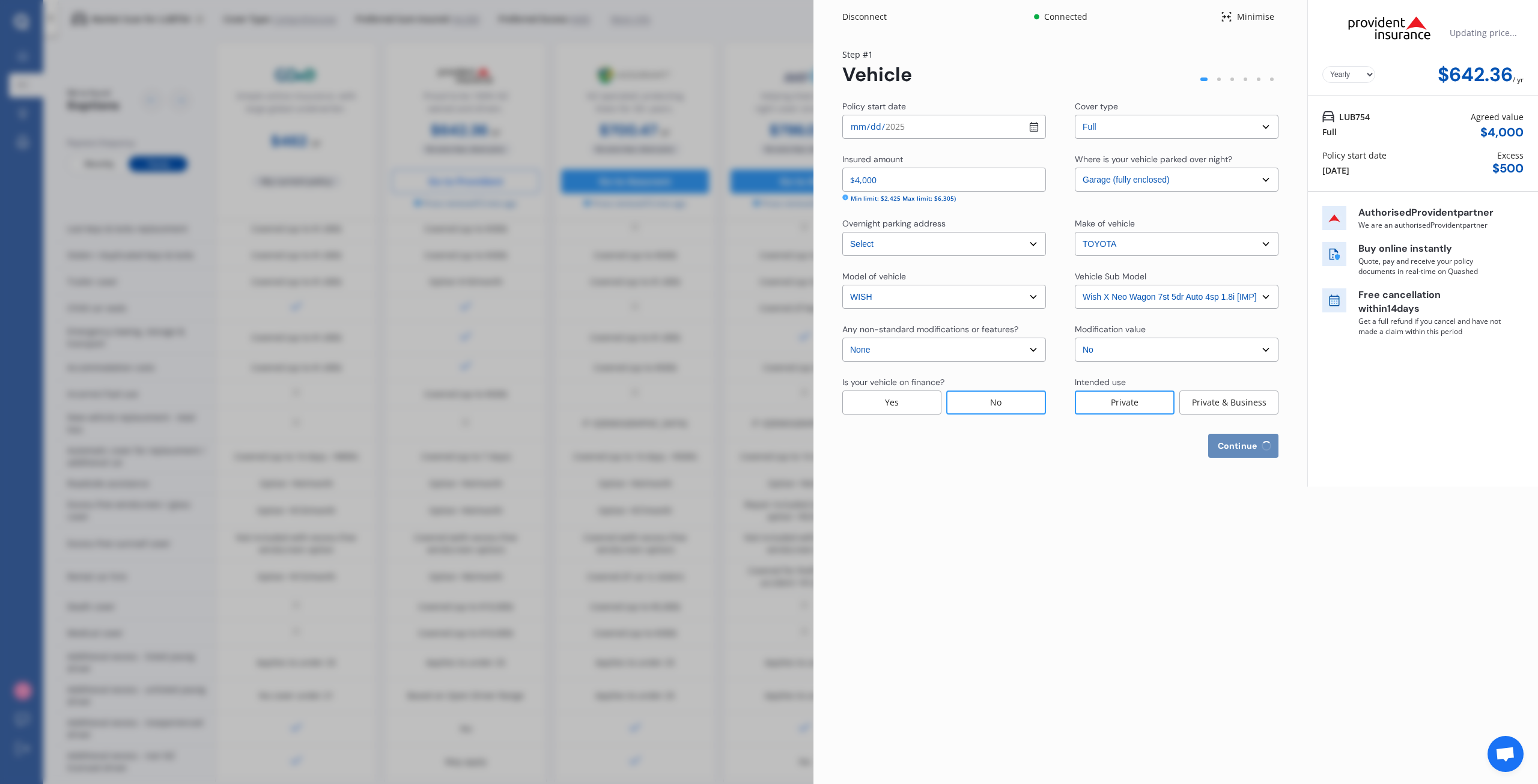
select select "19"
select select "10"
select select "1972"
select select "NZ_FULL"
select select "0"
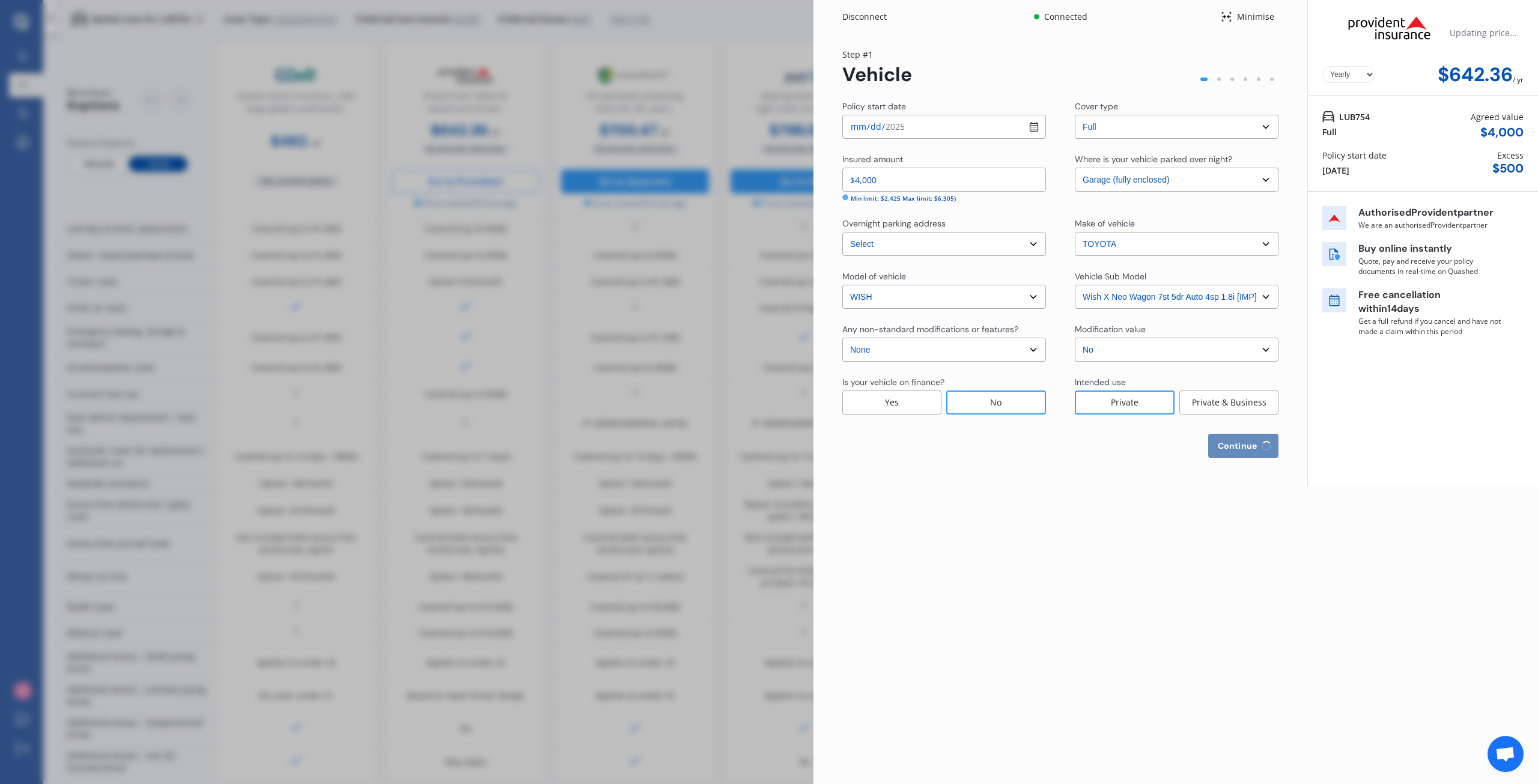
select select "25"
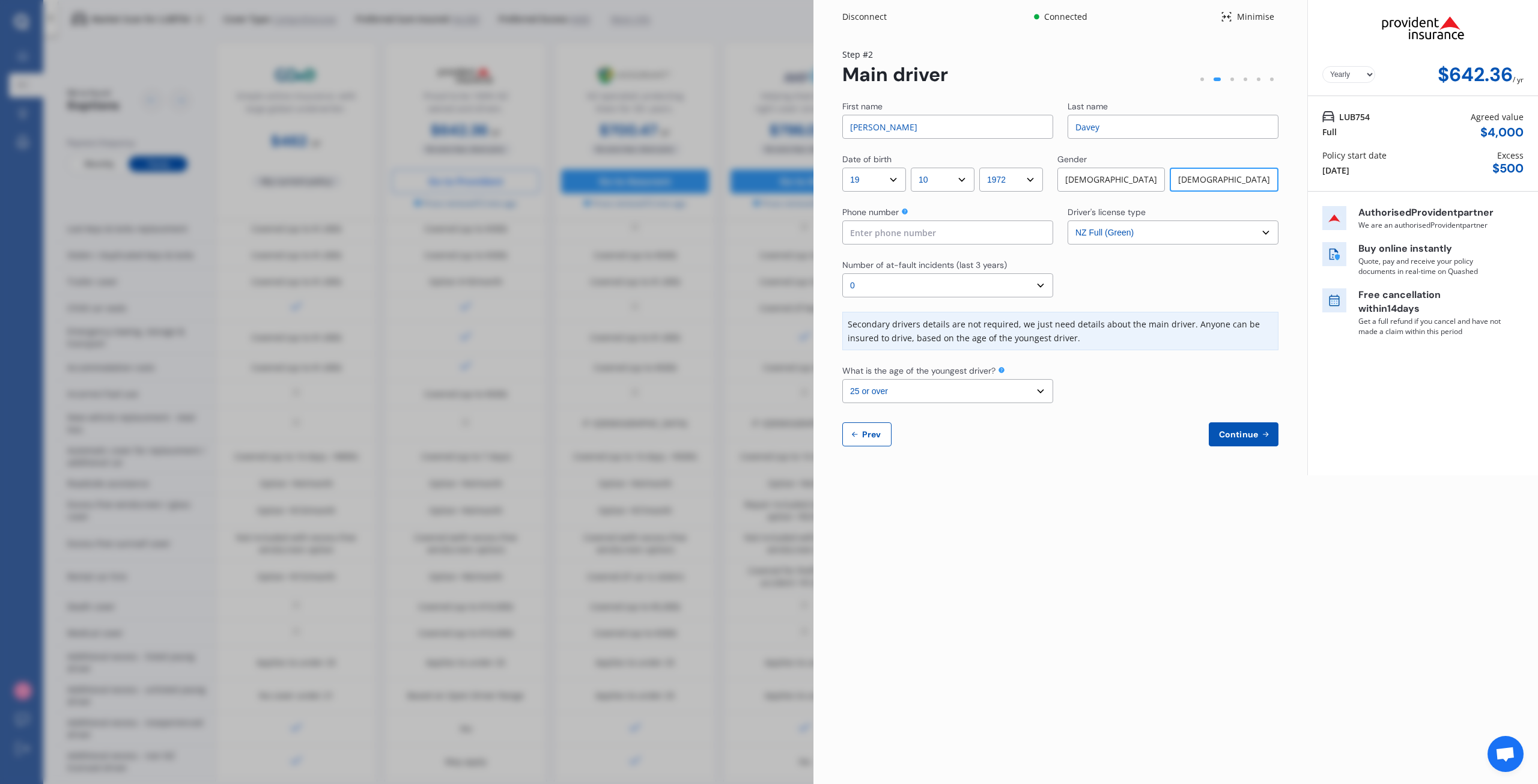
click at [924, 235] on input at bounding box center [948, 232] width 211 height 24
type input "0278395445"
click at [1038, 391] on select "Select the age of the youngest driver. 16 17 18 19 20 21 22 23 24 25 or over" at bounding box center [948, 391] width 211 height 24
click at [843, 379] on select "Select the age of the youngest driver. 16 17 18 19 20 21 22 23 24 25 or over" at bounding box center [948, 391] width 211 height 24
click at [1246, 438] on span "Continue" at bounding box center [1238, 434] width 44 height 9
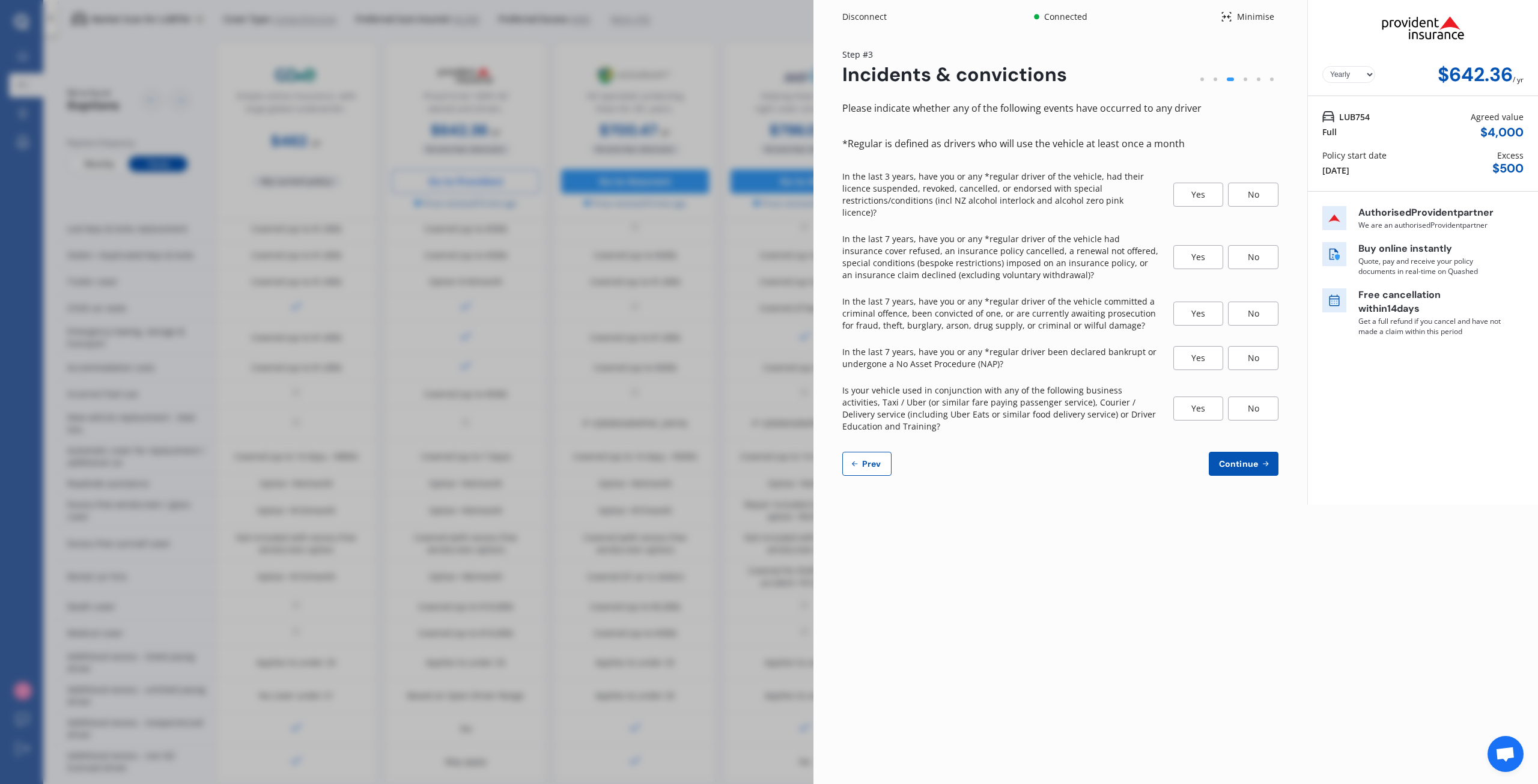
click at [1267, 183] on div "No" at bounding box center [1253, 195] width 50 height 24
click at [1260, 245] on div "No" at bounding box center [1253, 256] width 50 height 24
click at [1265, 305] on div "No" at bounding box center [1253, 313] width 50 height 24
click at [1258, 350] on div "No" at bounding box center [1253, 358] width 50 height 24
click at [1265, 396] on div "No" at bounding box center [1253, 408] width 50 height 24
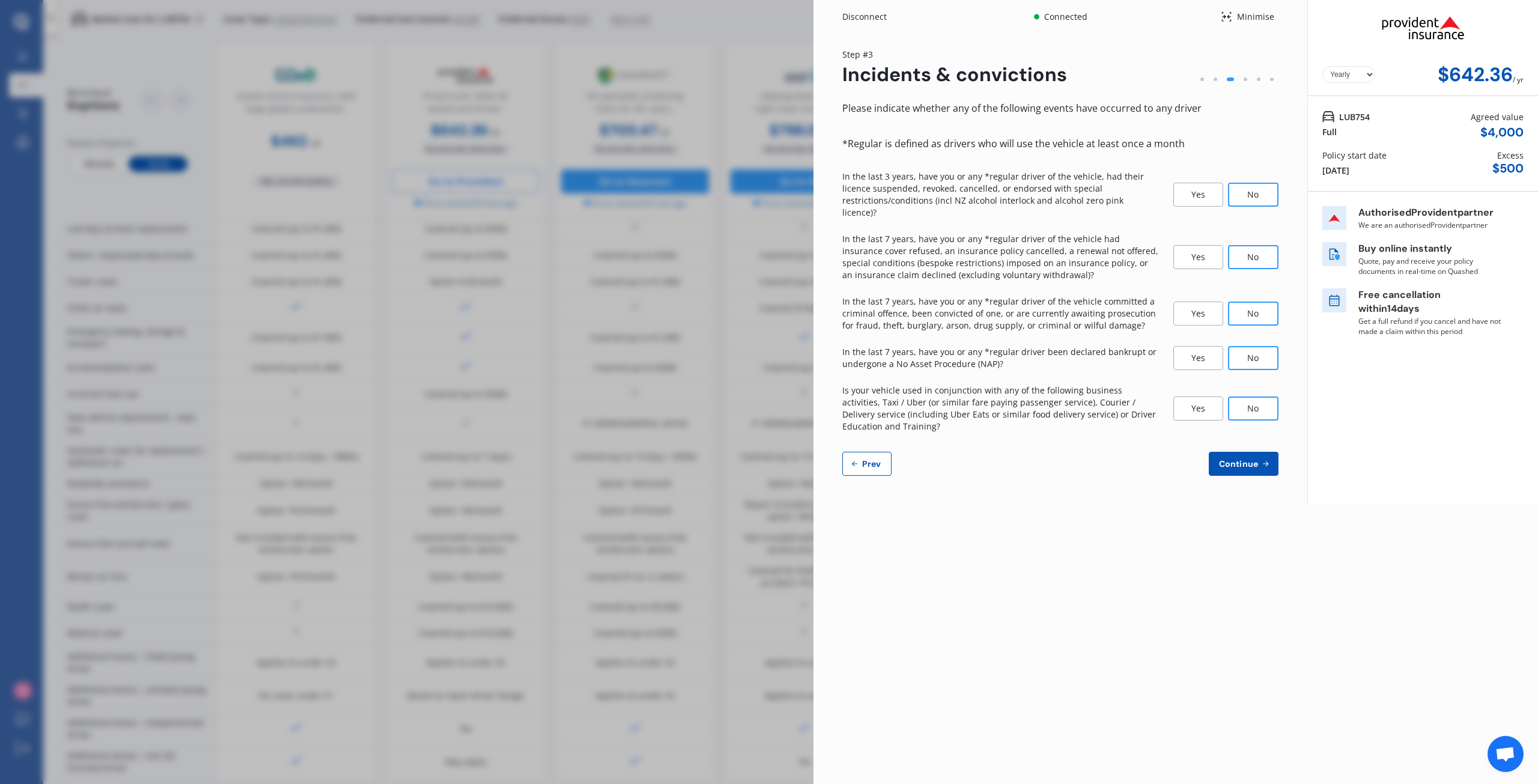
click at [1246, 459] on span "Continue" at bounding box center [1238, 463] width 44 height 9
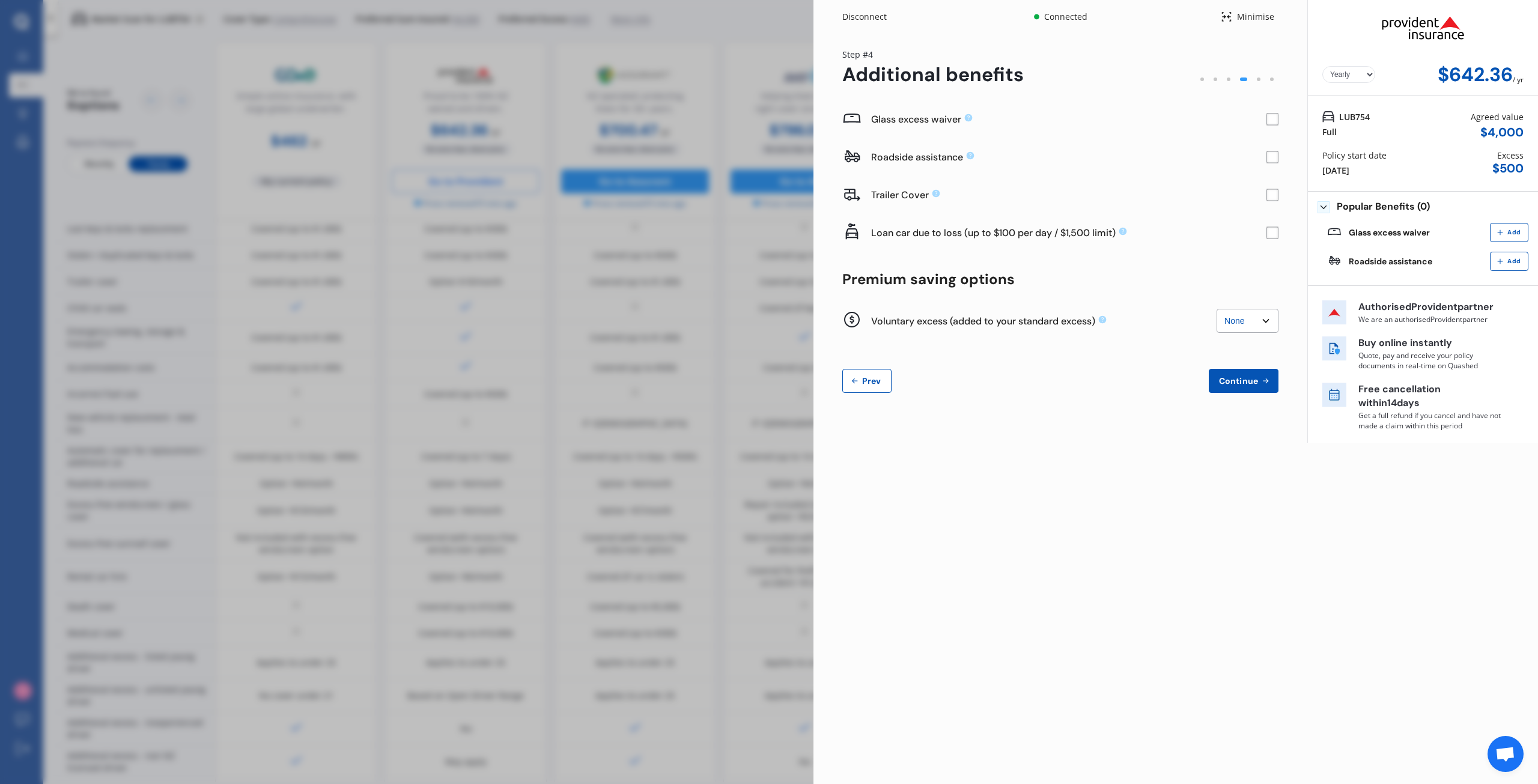
click at [1273, 122] on rect at bounding box center [1273, 119] width 12 height 12
click at [1263, 162] on div "Roadside assistance" at bounding box center [1069, 157] width 395 height 12
click at [1276, 155] on rect at bounding box center [1273, 157] width 12 height 12
click at [1234, 385] on span "Continue" at bounding box center [1238, 380] width 44 height 9
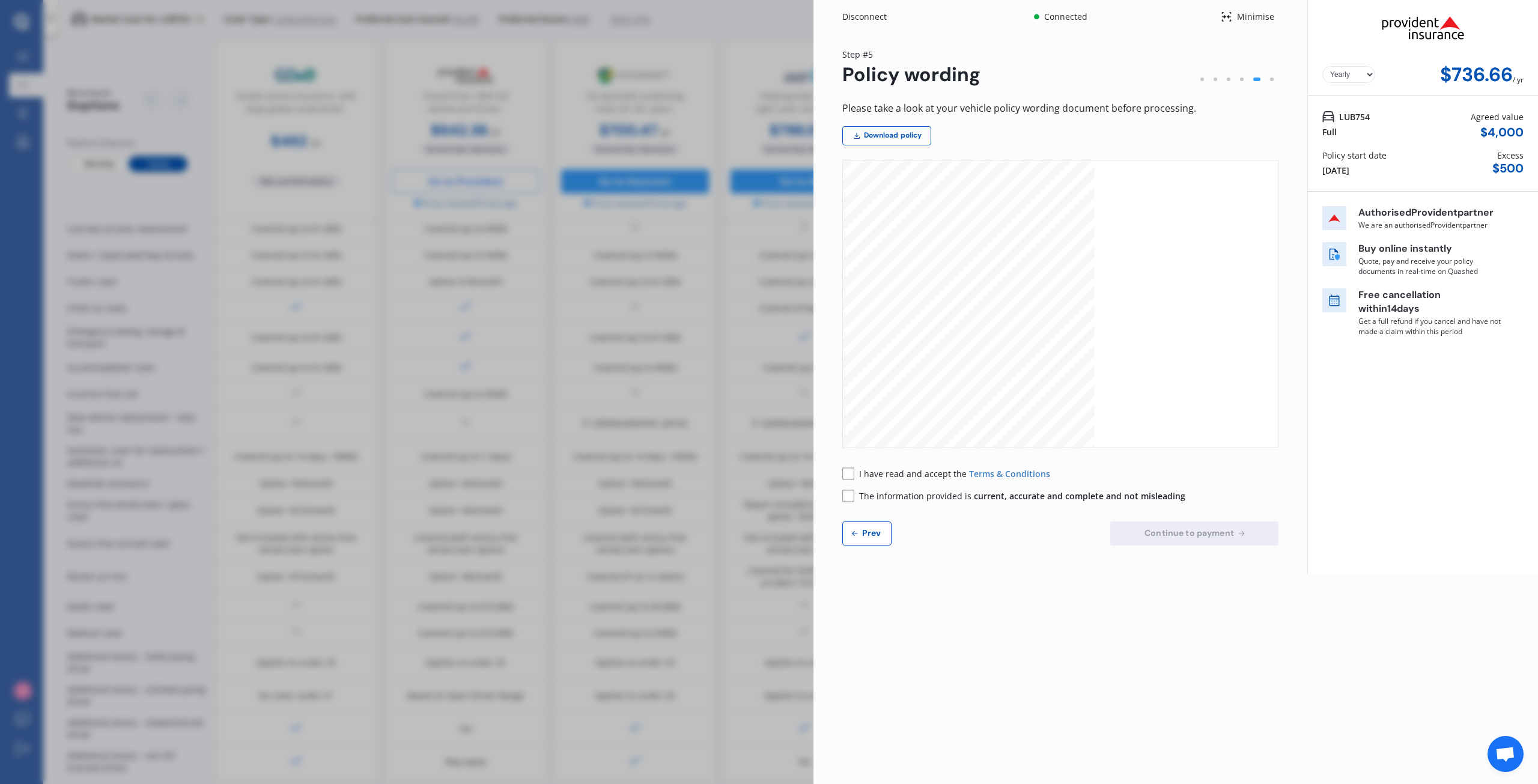
click at [1371, 74] on select "Yearly Monthly" at bounding box center [1348, 74] width 53 height 17
click at [1322, 66] on select "Yearly Monthly" at bounding box center [1348, 74] width 53 height 17
click at [1367, 71] on select "Yearly Monthly" at bounding box center [1348, 74] width 53 height 17
select select "Yearly"
click at [1322, 66] on select "Yearly Monthly" at bounding box center [1348, 74] width 53 height 17
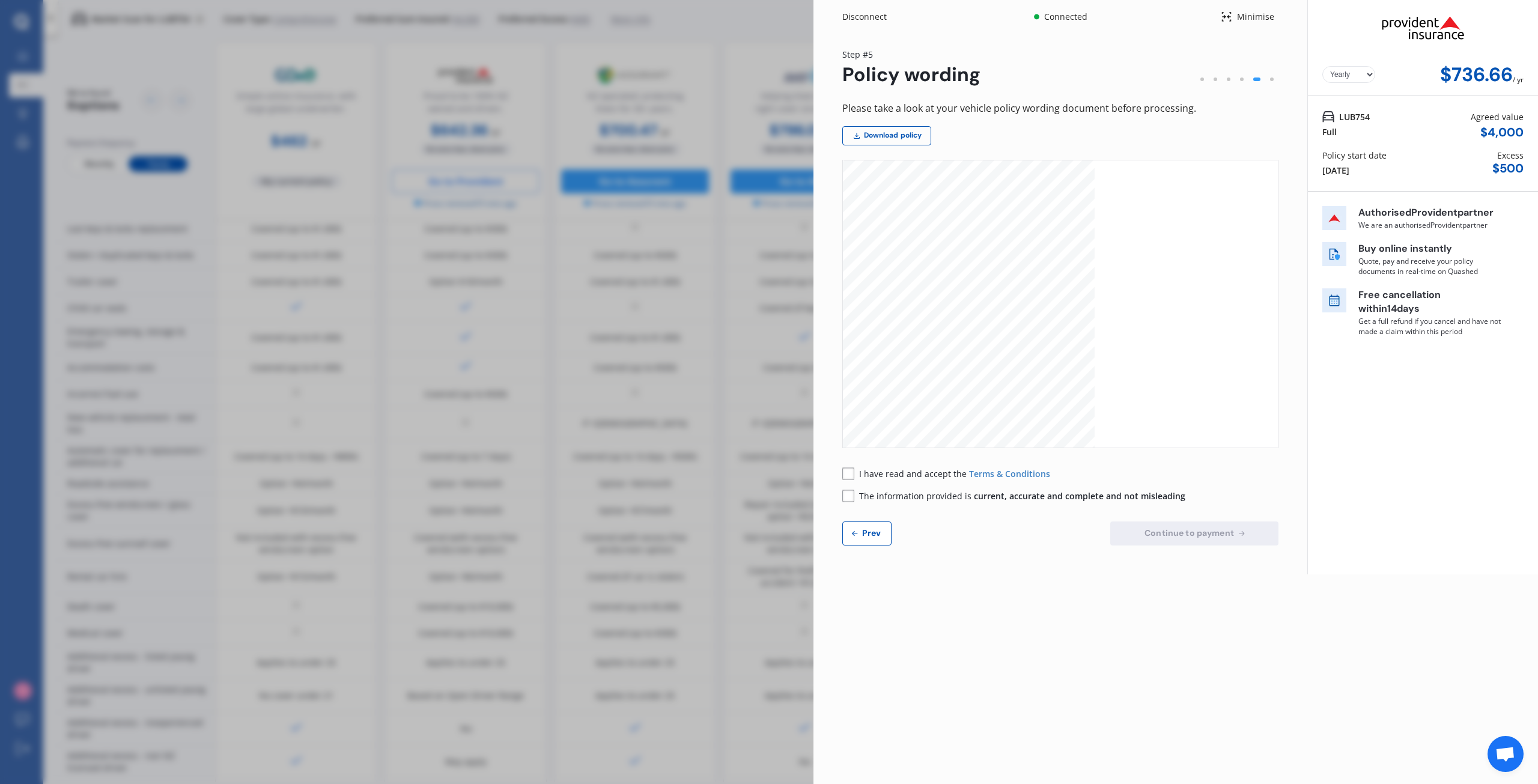
scroll to position [0, 0]
click at [871, 534] on span "Prev" at bounding box center [872, 533] width 24 height 9
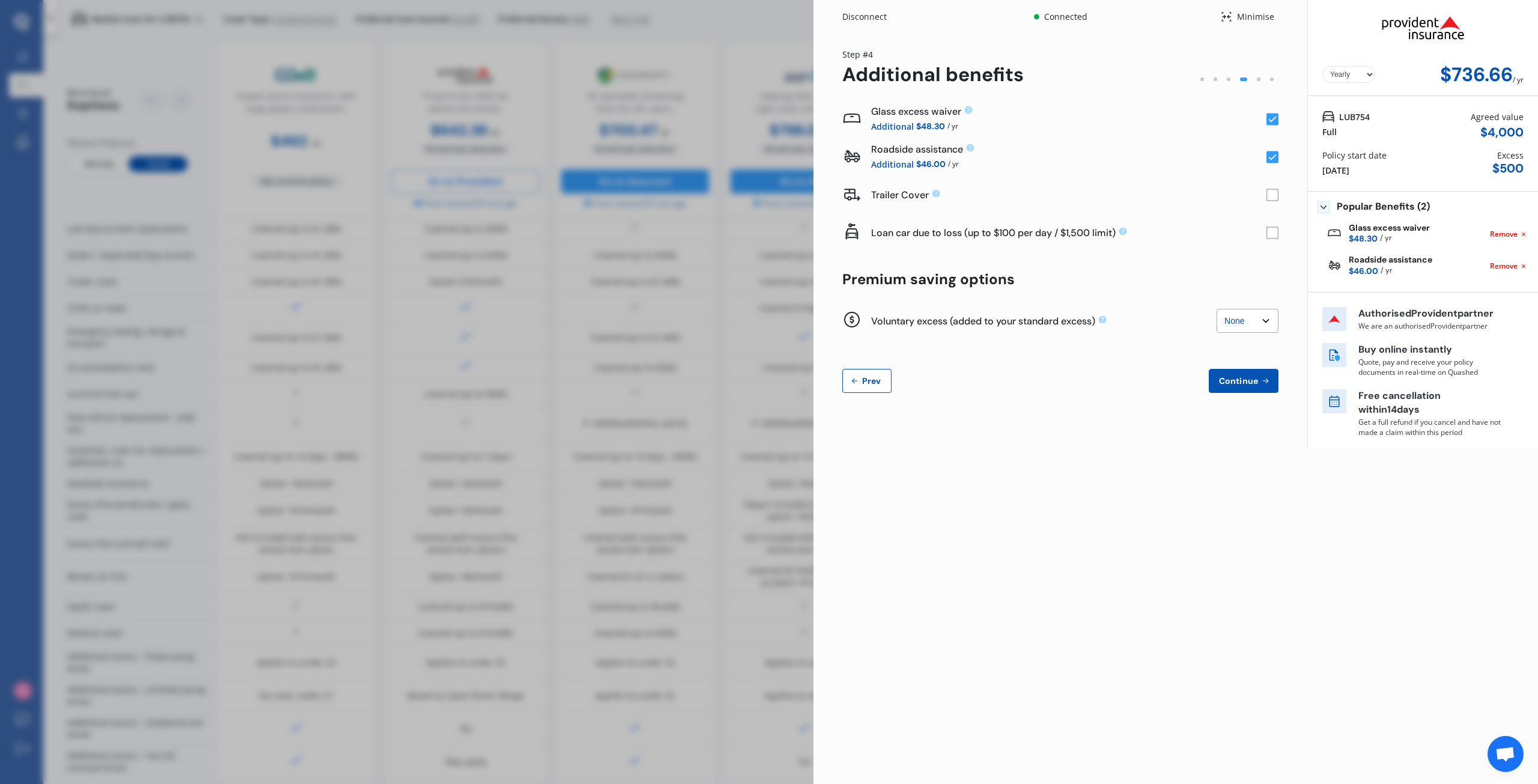
click at [1526, 236] on icon at bounding box center [1523, 234] width 9 height 9
click at [867, 385] on span "Prev" at bounding box center [872, 380] width 24 height 9
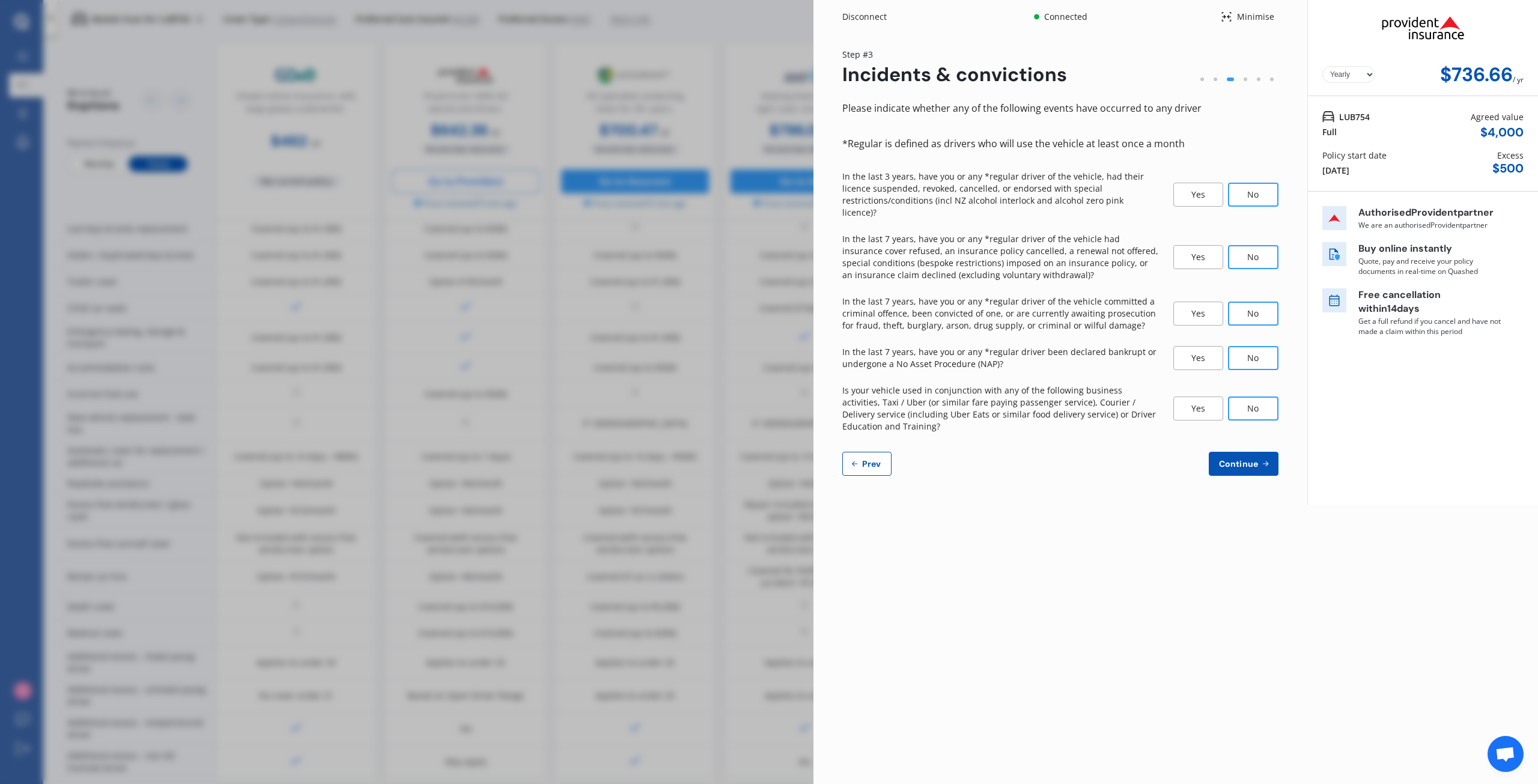
click at [878, 452] on button "Prev" at bounding box center [867, 463] width 50 height 24
select select "19"
select select "10"
select select "1972"
select select "NZ_FULL"
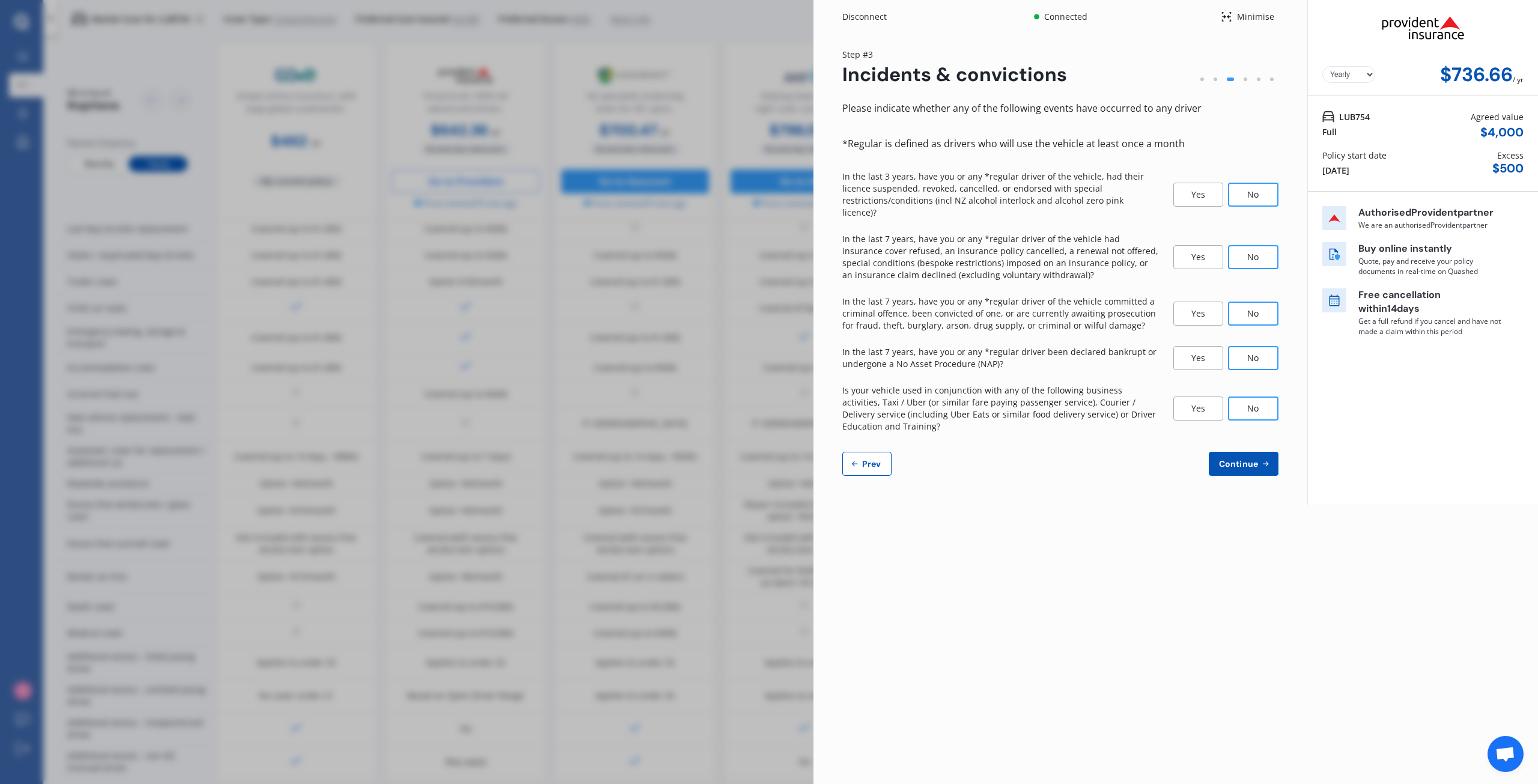
select select "0"
select select "25"
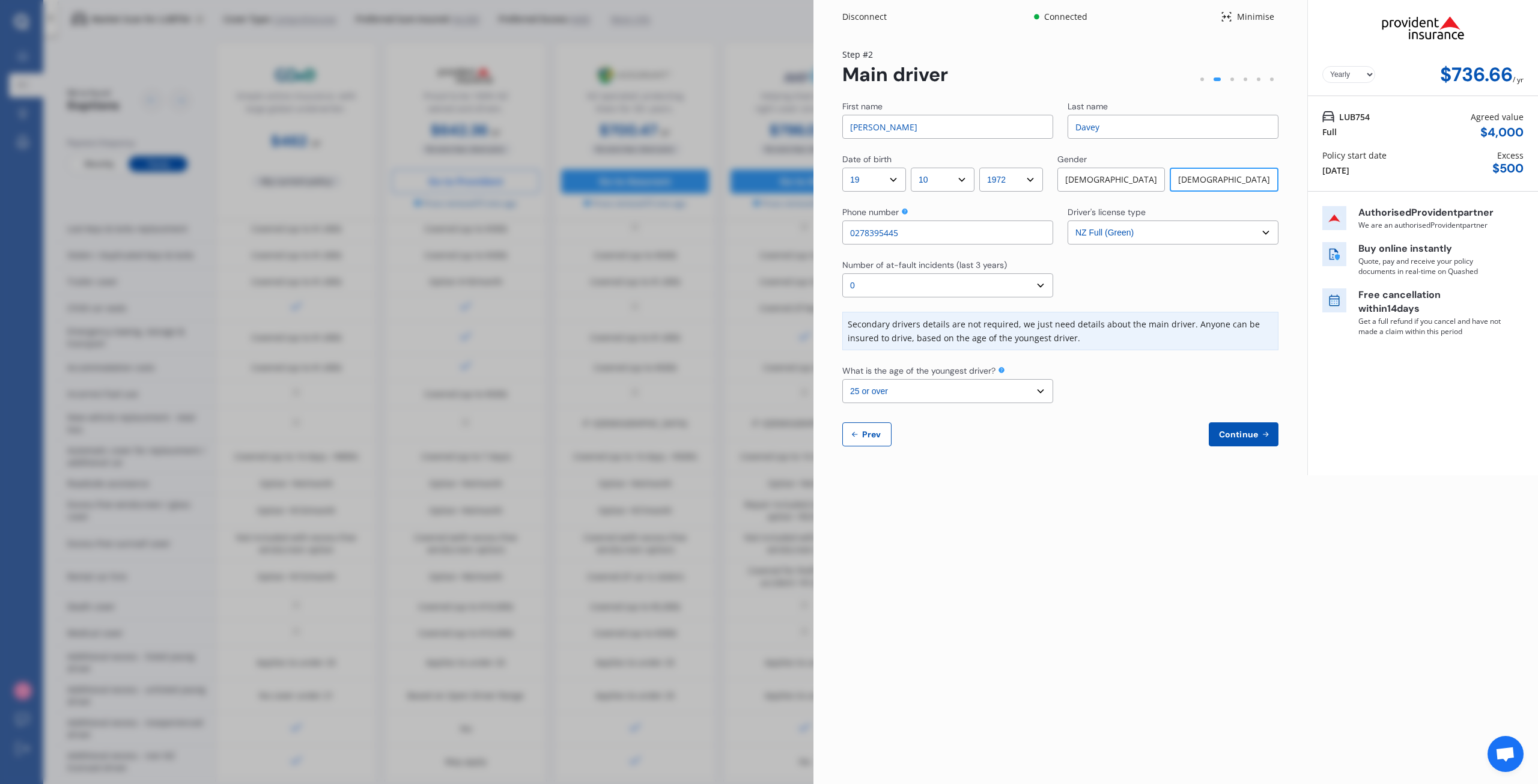
click at [862, 423] on button "Prev" at bounding box center [867, 434] width 50 height 24
select select "full"
select select "GARAGE"
select select "[STREET_ADDRESS]"
select select "TOYOTA"
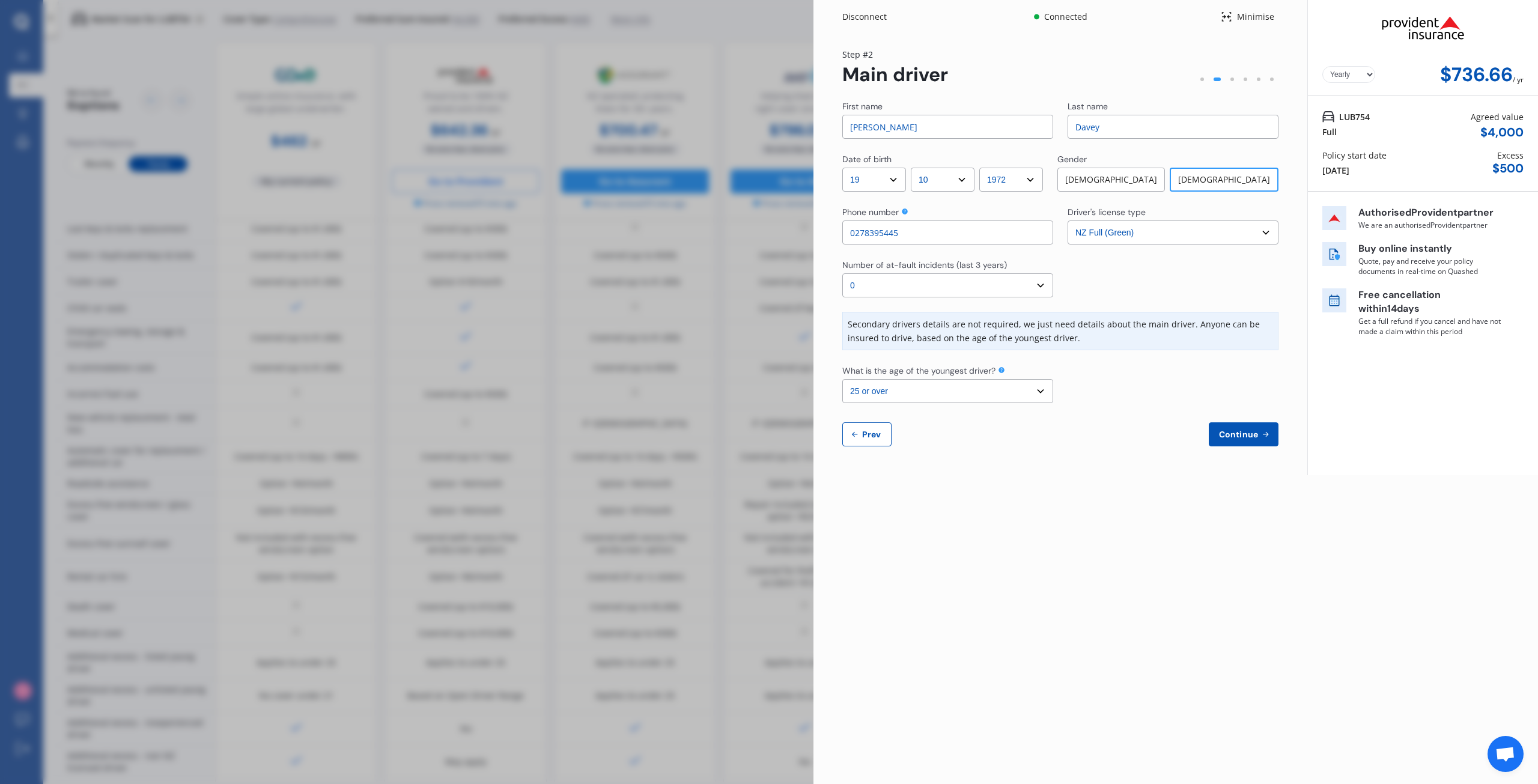
select select "WISH"
select select "NZVTOYO2005AELS"
select select "none"
select select "NO"
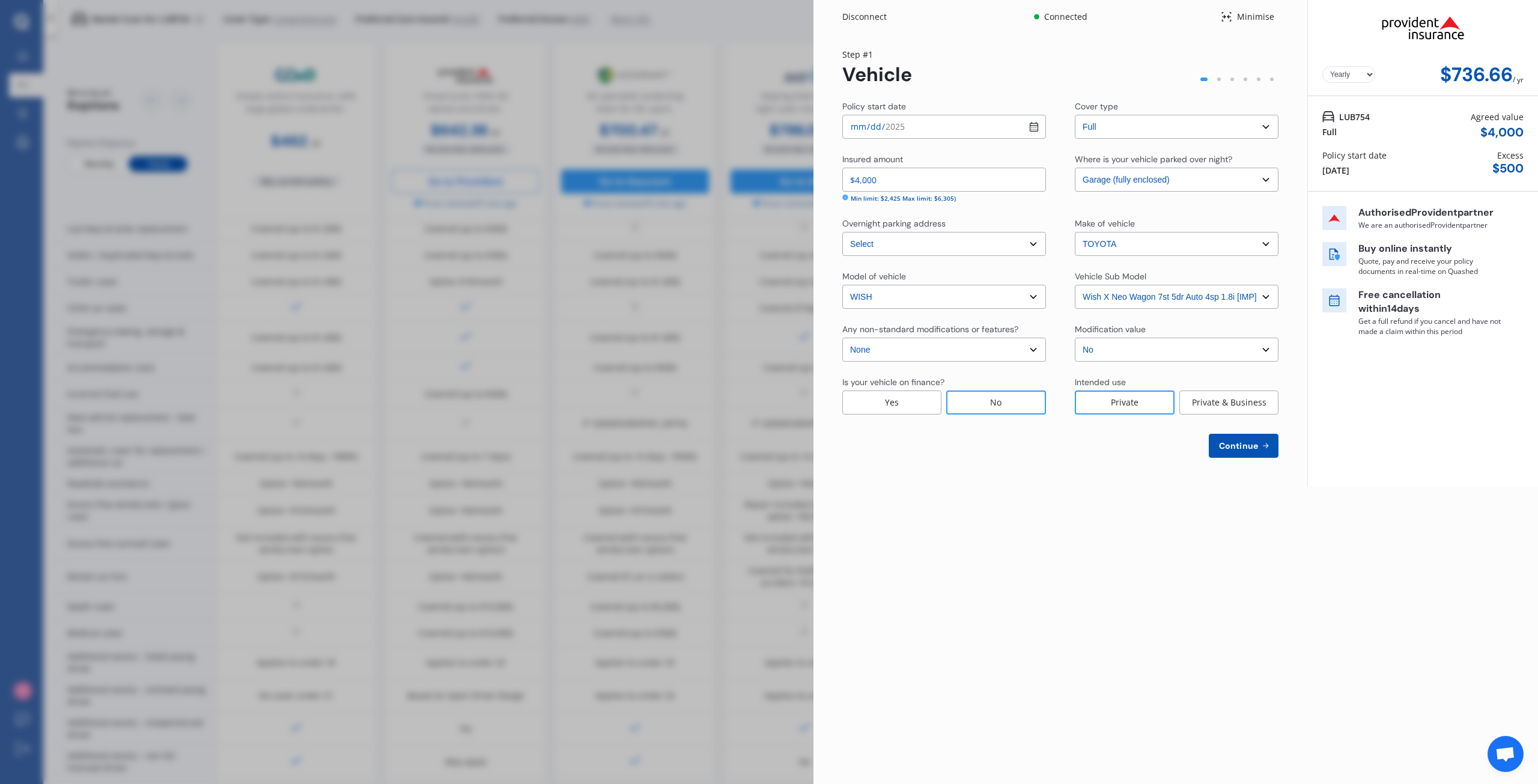
click at [676, 501] on div "Disconnect Connected Minimise Yearly Monthly $736.66 / yr Step # 1 Vehicle Poli…" at bounding box center [769, 392] width 1538 height 784
click at [1230, 20] on icon at bounding box center [1227, 17] width 12 height 15
